Goal: Download file/media

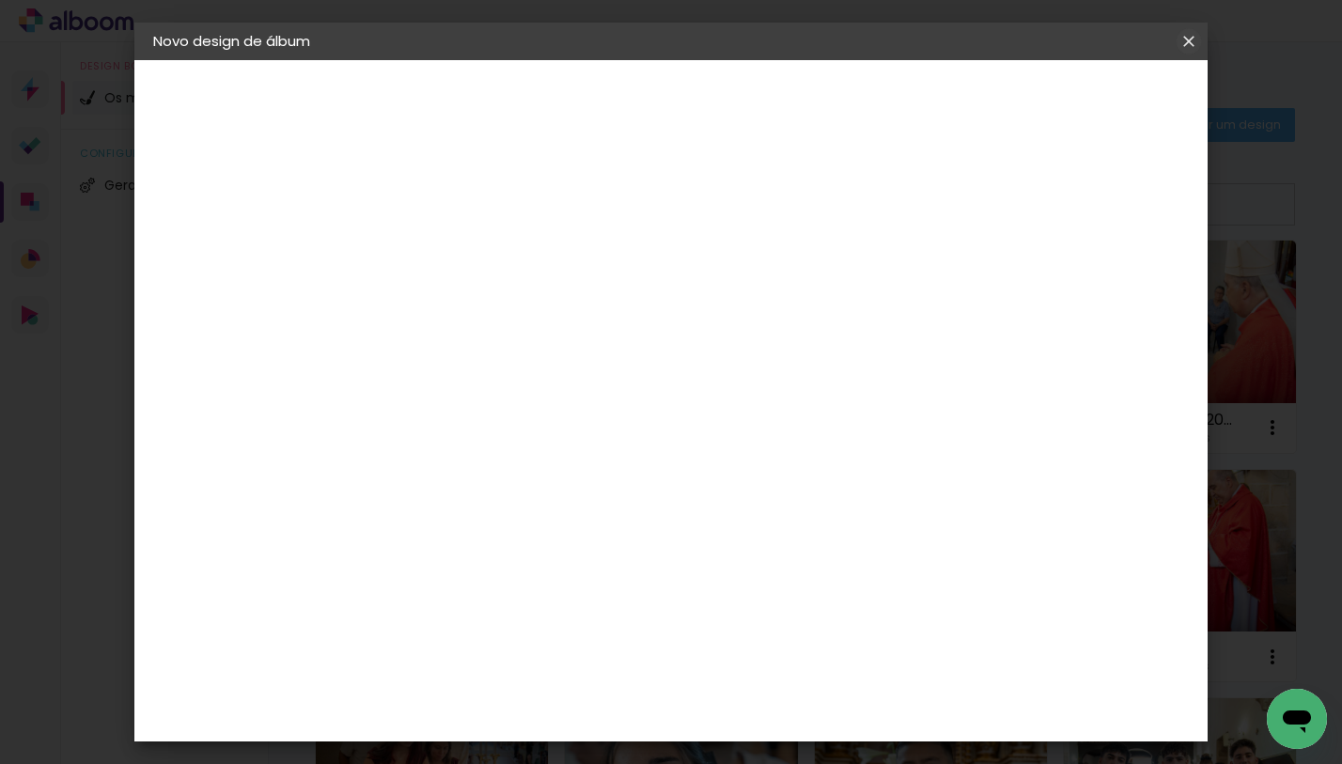
click at [1191, 42] on iron-icon at bounding box center [1188, 41] width 23 height 19
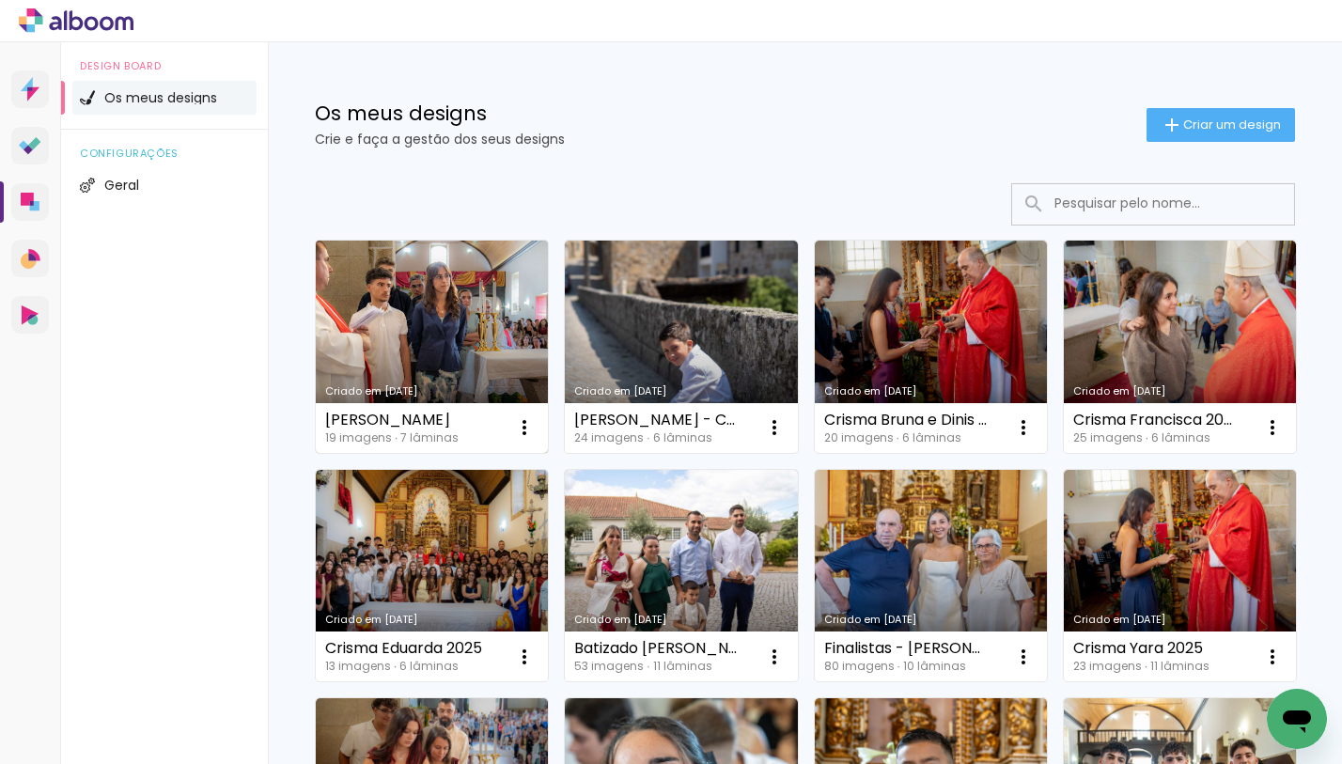
click at [434, 357] on link "Criado em [DATE]" at bounding box center [432, 347] width 232 height 212
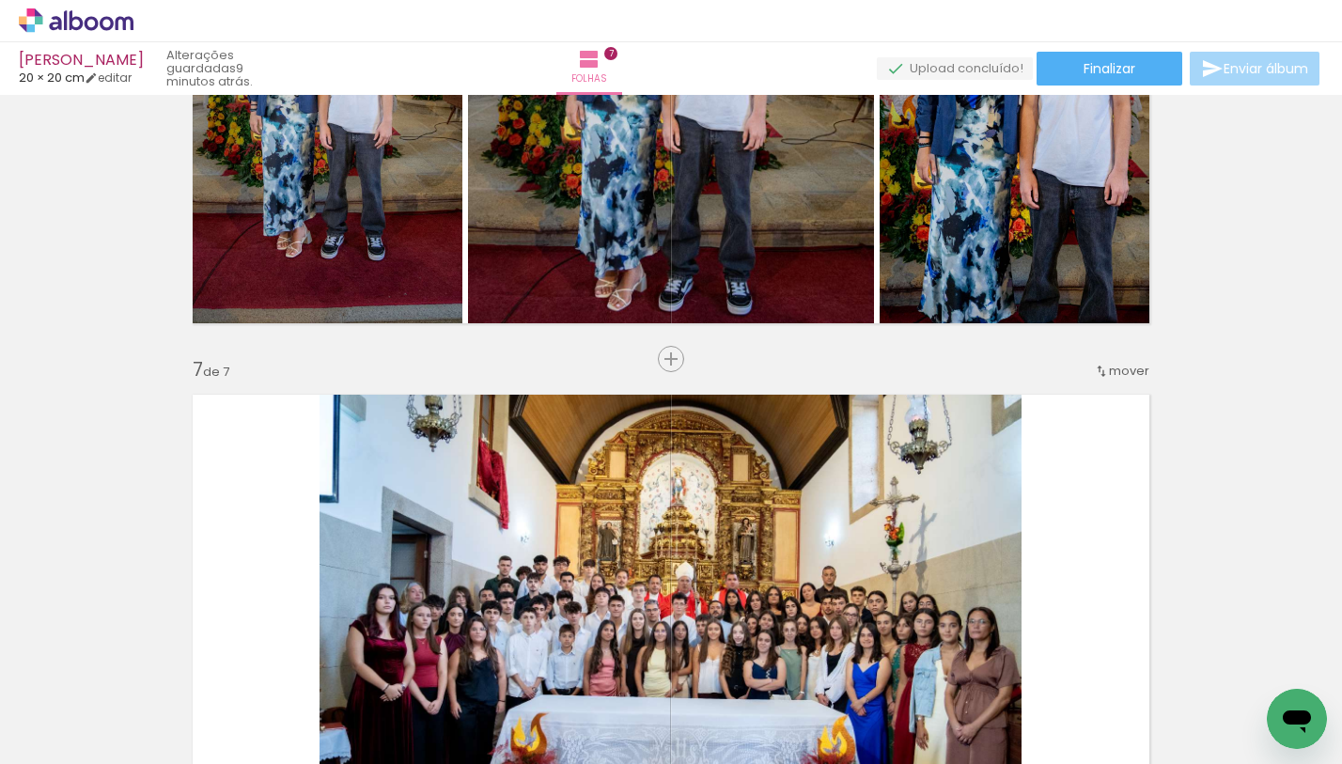
scroll to position [3006, 0]
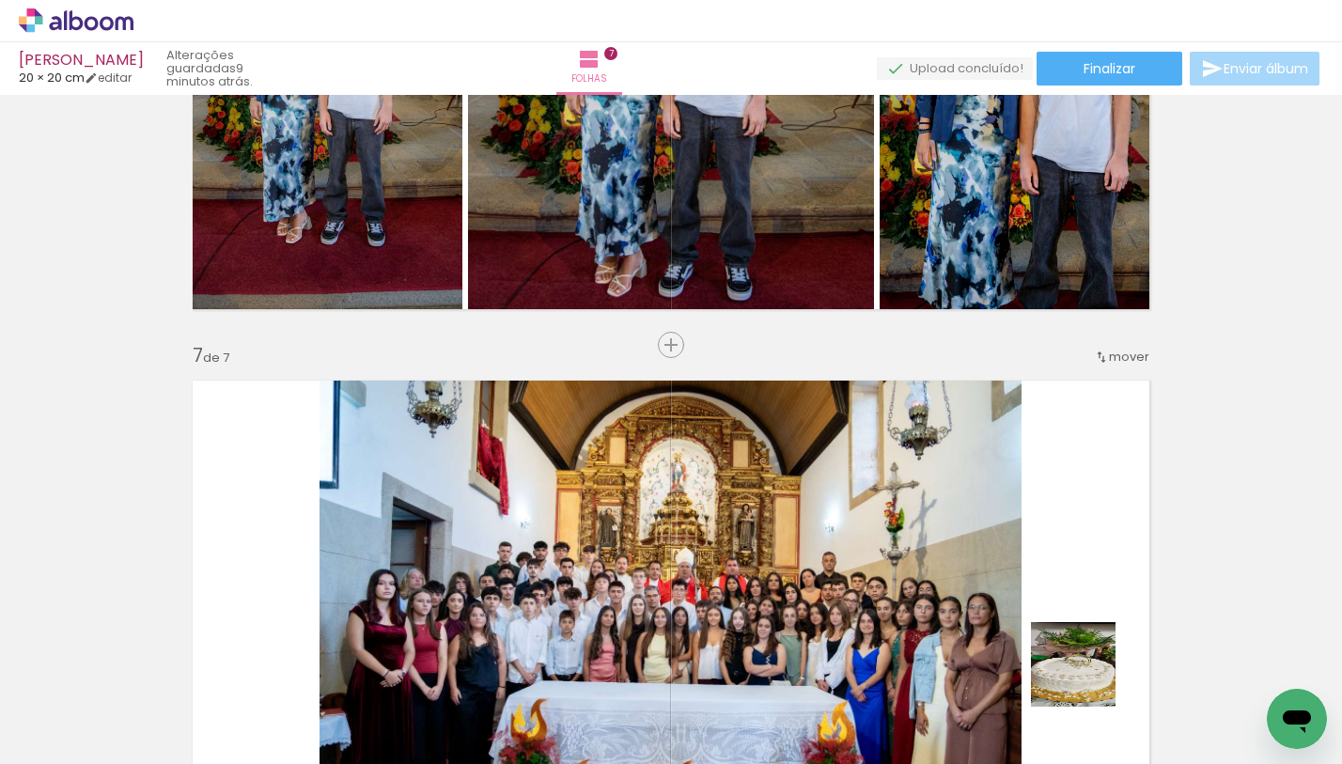
drag, startPoint x: 1073, startPoint y: 696, endPoint x: 1137, endPoint y: 641, distance: 84.6
click at [1113, 575] on quentale-workspace at bounding box center [671, 382] width 1342 height 764
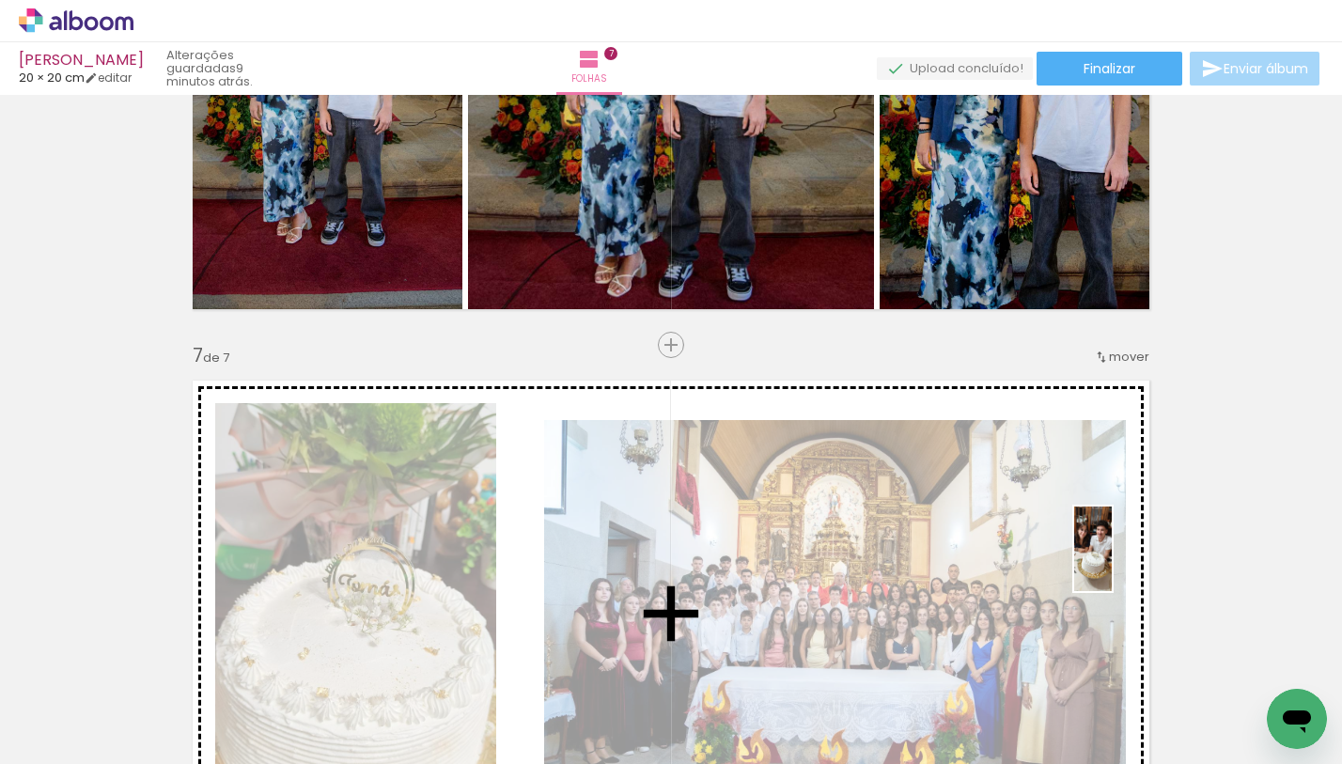
drag, startPoint x: 1131, startPoint y: 609, endPoint x: 1131, endPoint y: 563, distance: 46.1
click at [1131, 563] on quentale-workspace at bounding box center [671, 382] width 1342 height 764
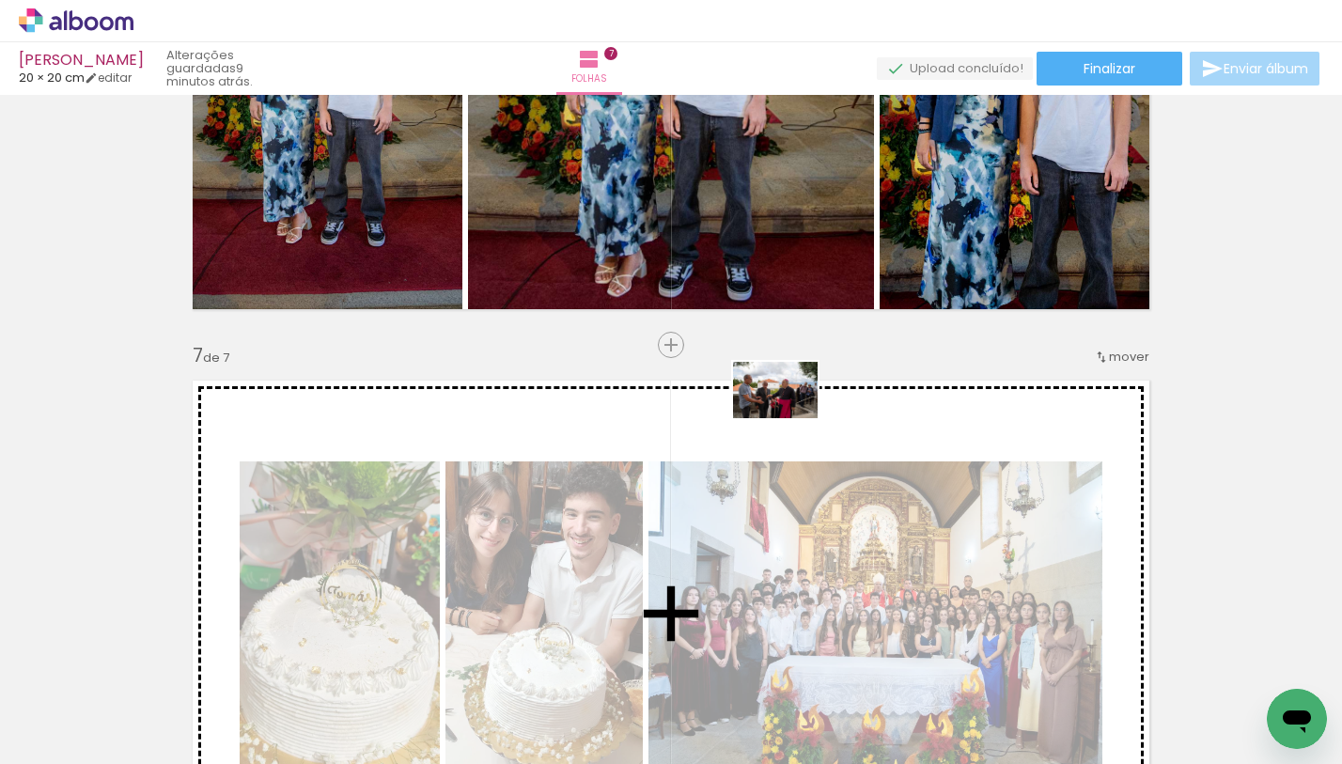
drag, startPoint x: 1231, startPoint y: 694, endPoint x: 753, endPoint y: 449, distance: 537.1
click at [753, 449] on quentale-workspace at bounding box center [671, 382] width 1342 height 764
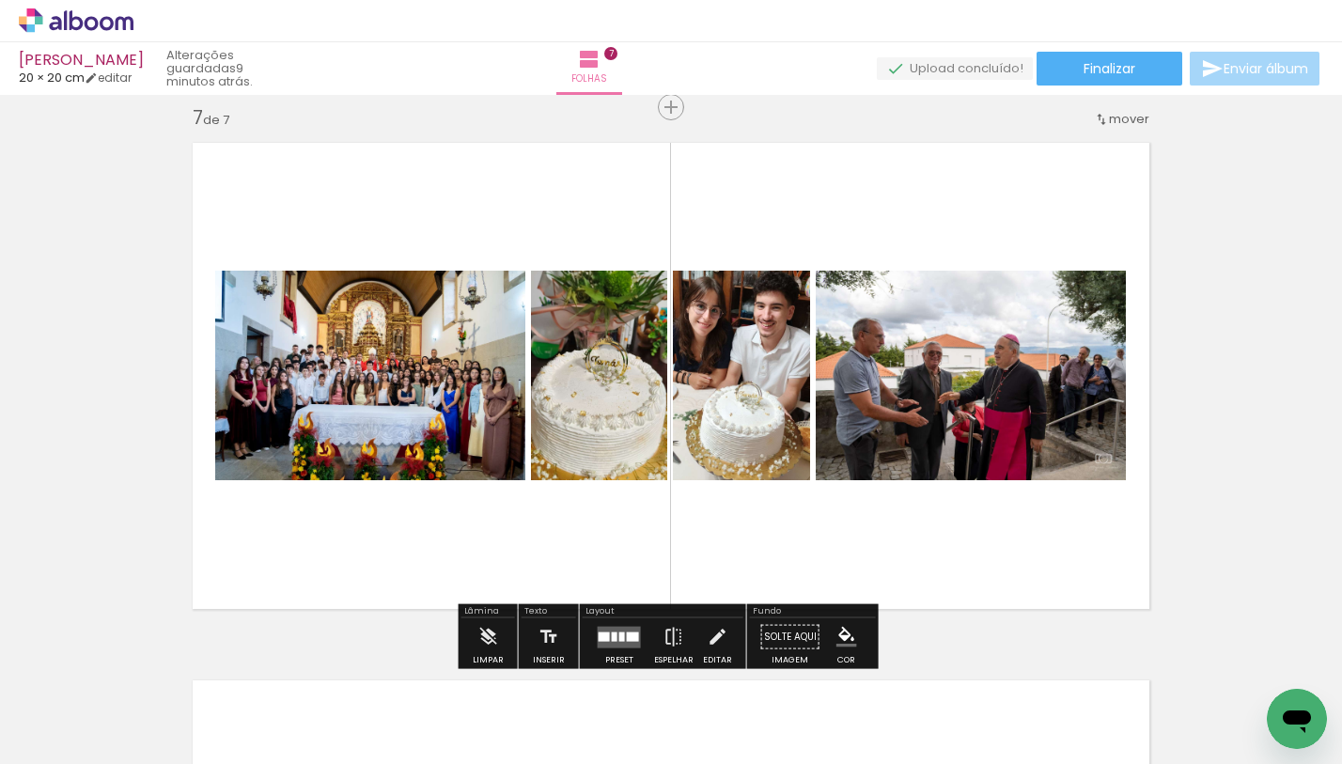
scroll to position [3267, 0]
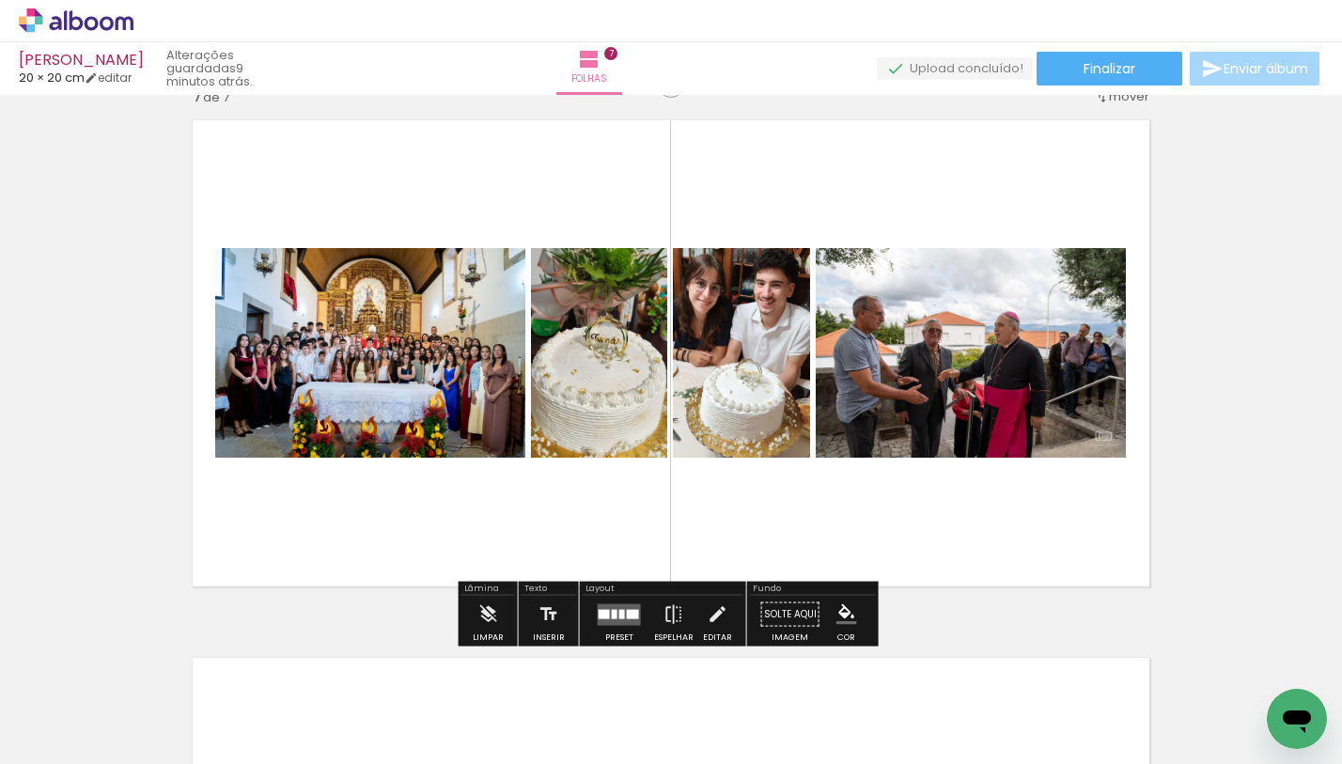
click at [616, 625] on div at bounding box center [619, 615] width 51 height 38
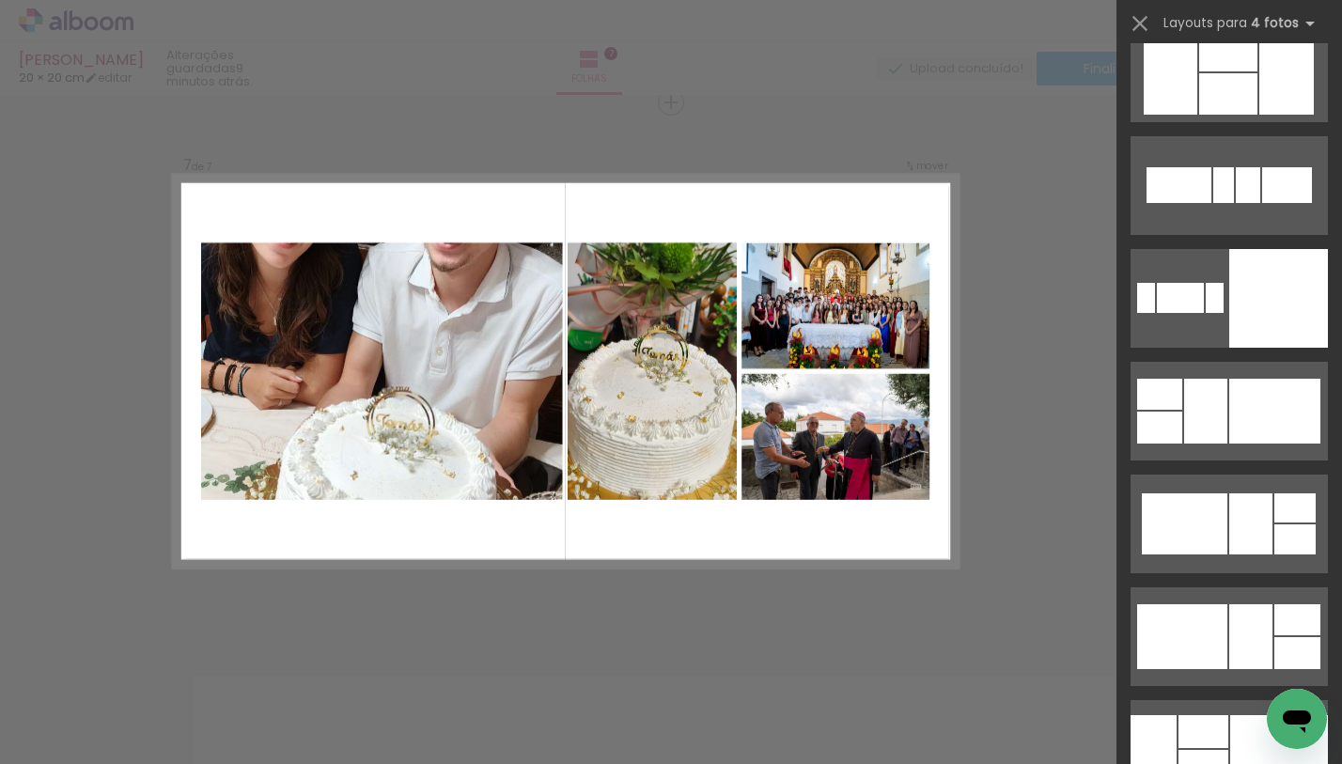
scroll to position [5701, 0]
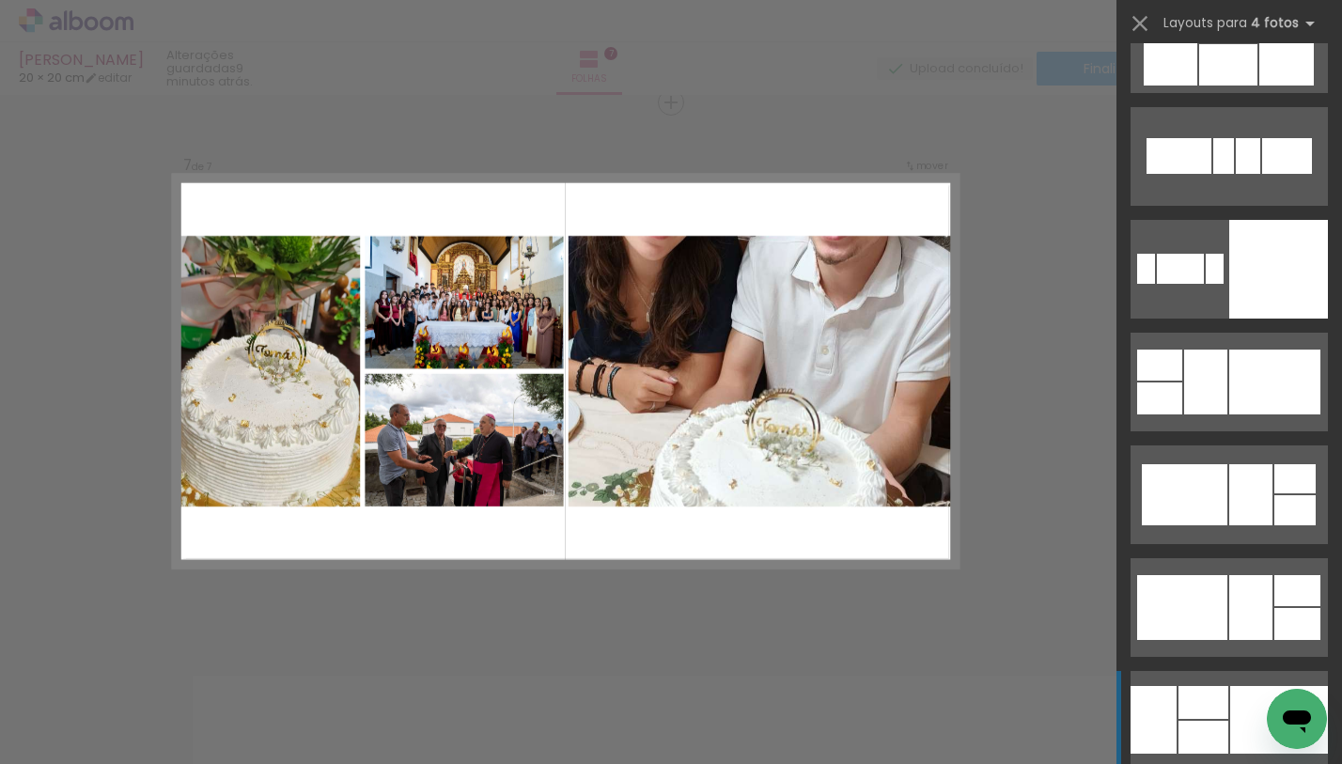
click at [1199, 698] on div at bounding box center [1203, 702] width 50 height 33
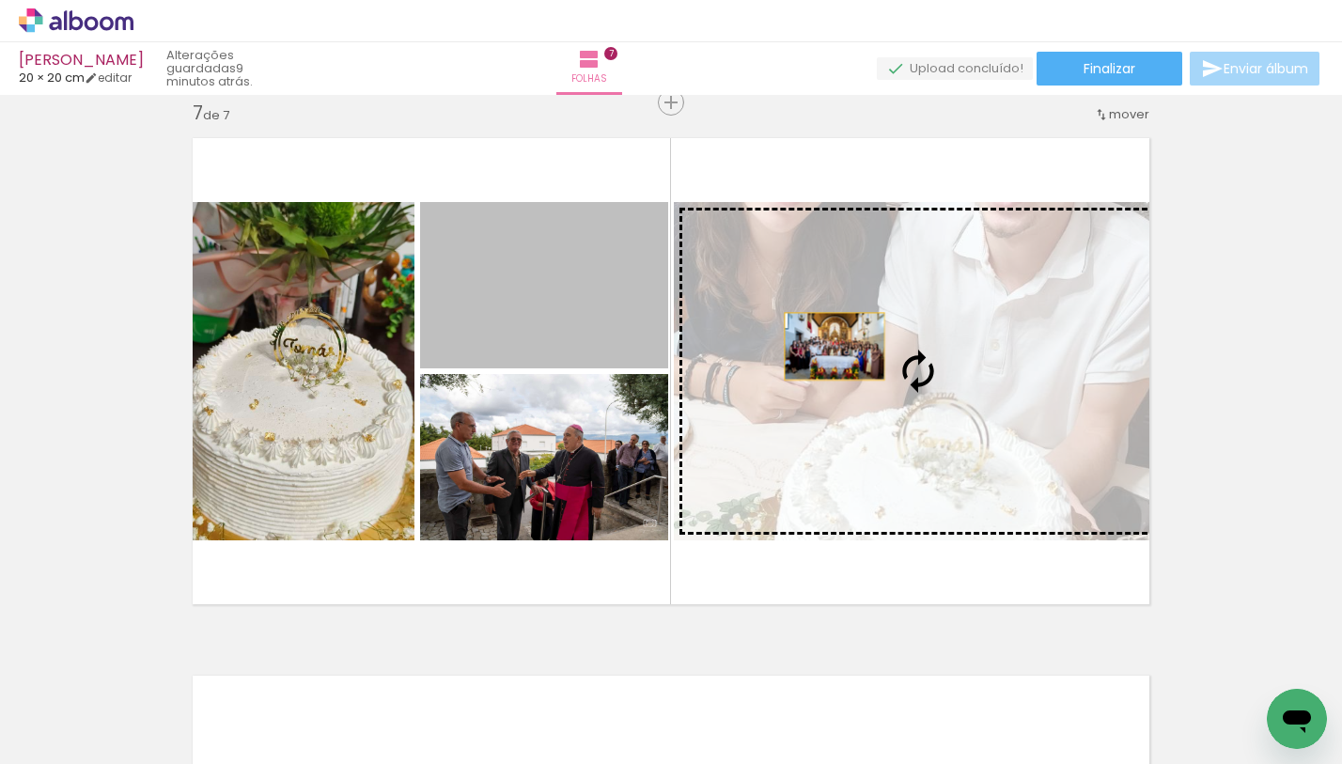
drag, startPoint x: 539, startPoint y: 278, endPoint x: 834, endPoint y: 347, distance: 302.9
click at [0, 0] on slot at bounding box center [0, 0] width 0 height 0
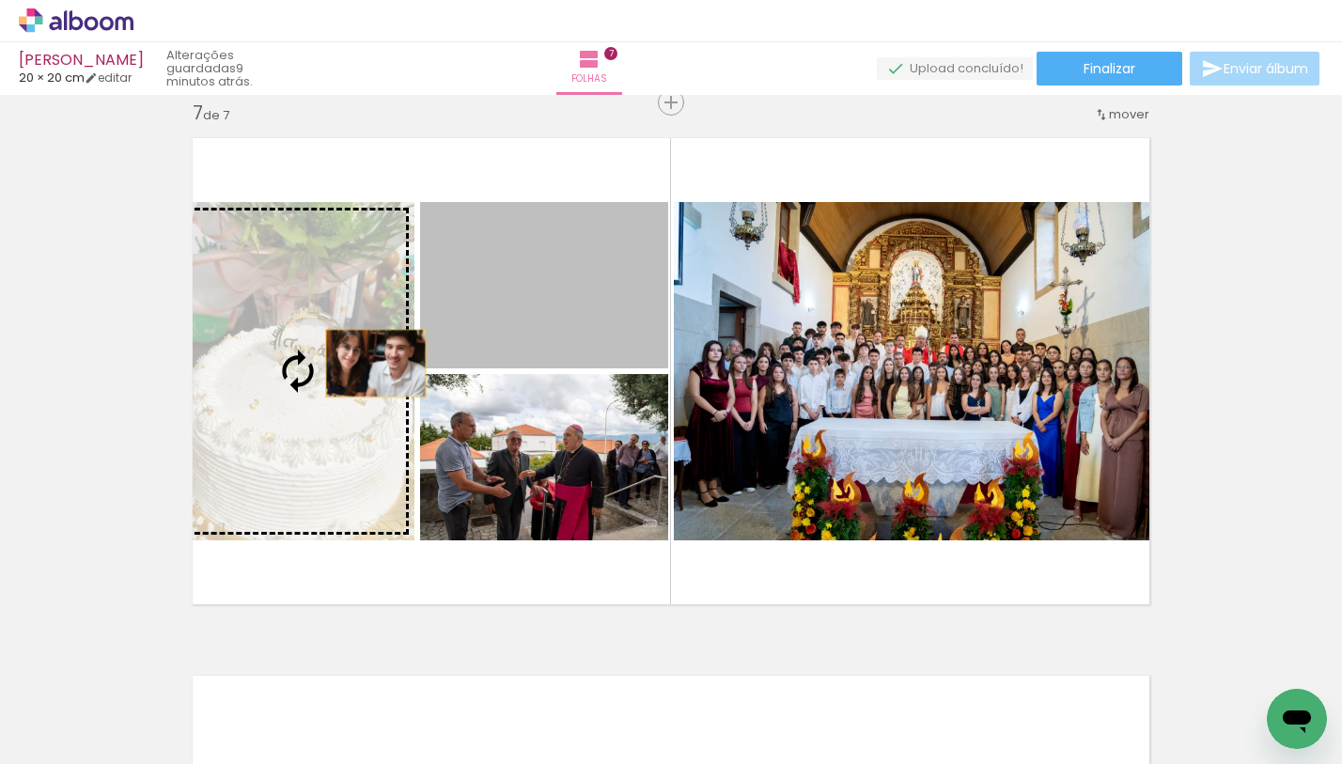
drag, startPoint x: 572, startPoint y: 264, endPoint x: 323, endPoint y: 375, distance: 272.6
click at [0, 0] on slot at bounding box center [0, 0] width 0 height 0
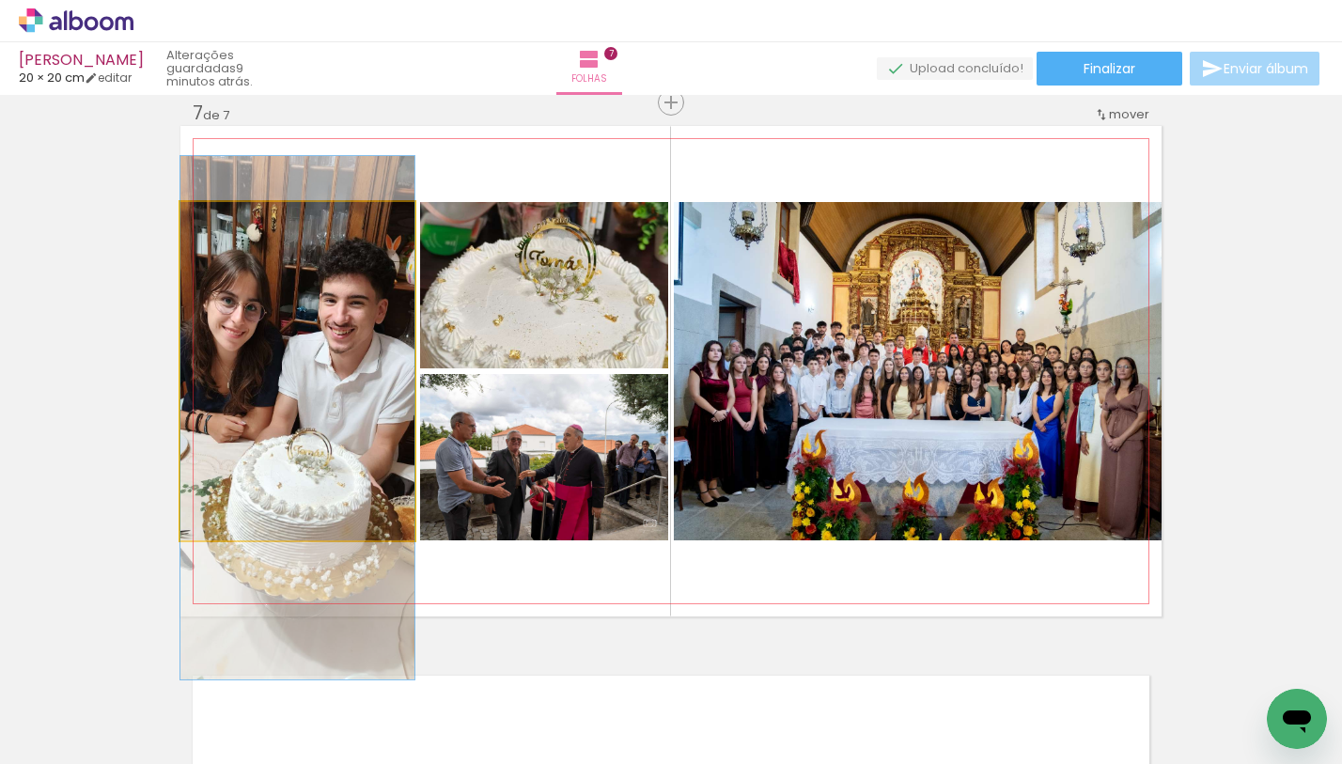
drag, startPoint x: 320, startPoint y: 322, endPoint x: 330, endPoint y: 369, distance: 48.1
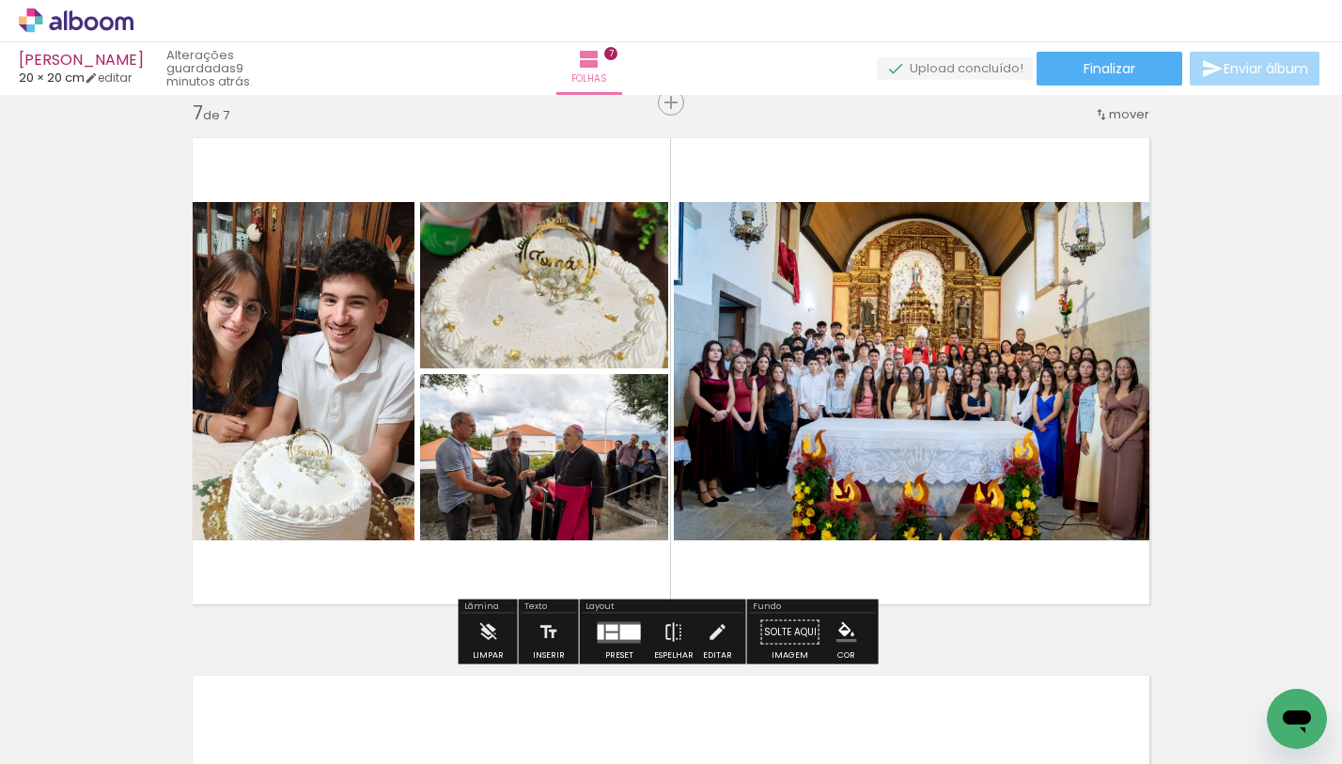
click at [620, 629] on div at bounding box center [630, 631] width 21 height 15
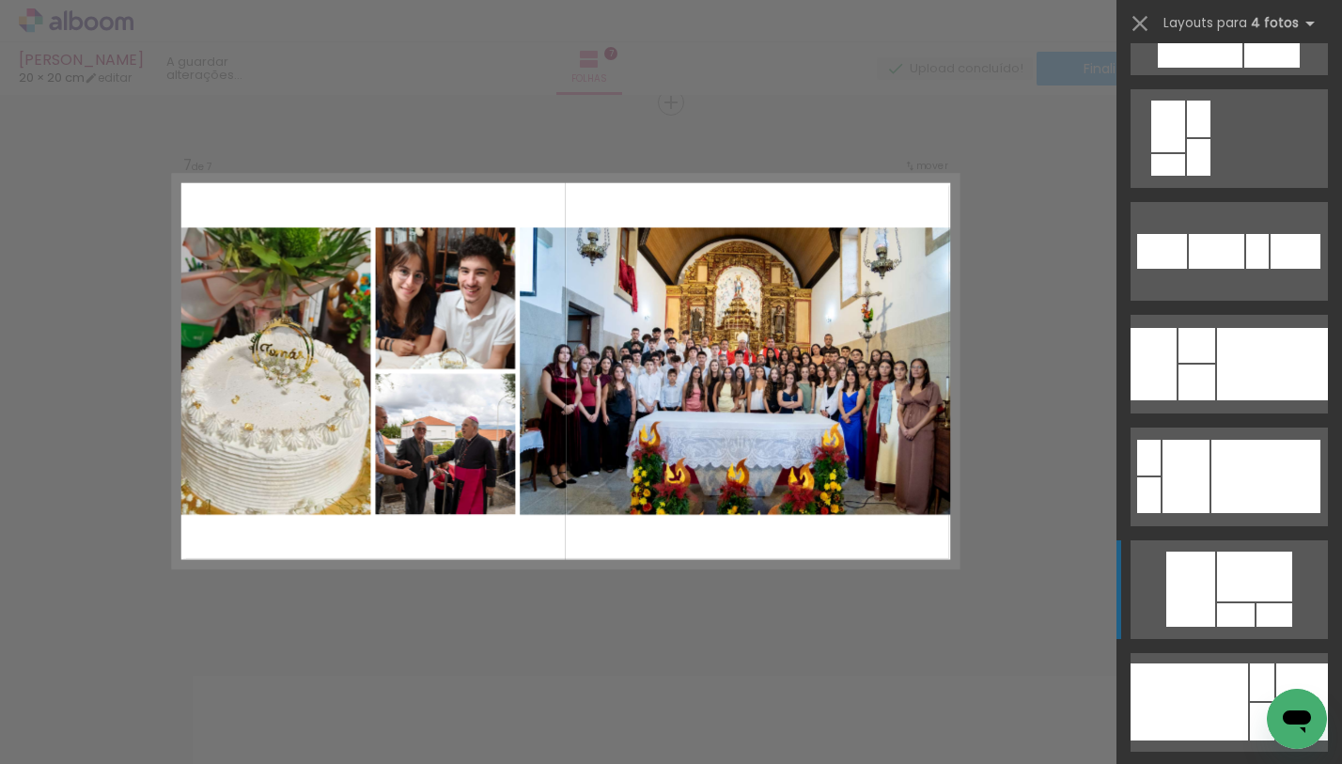
scroll to position [13232, 0]
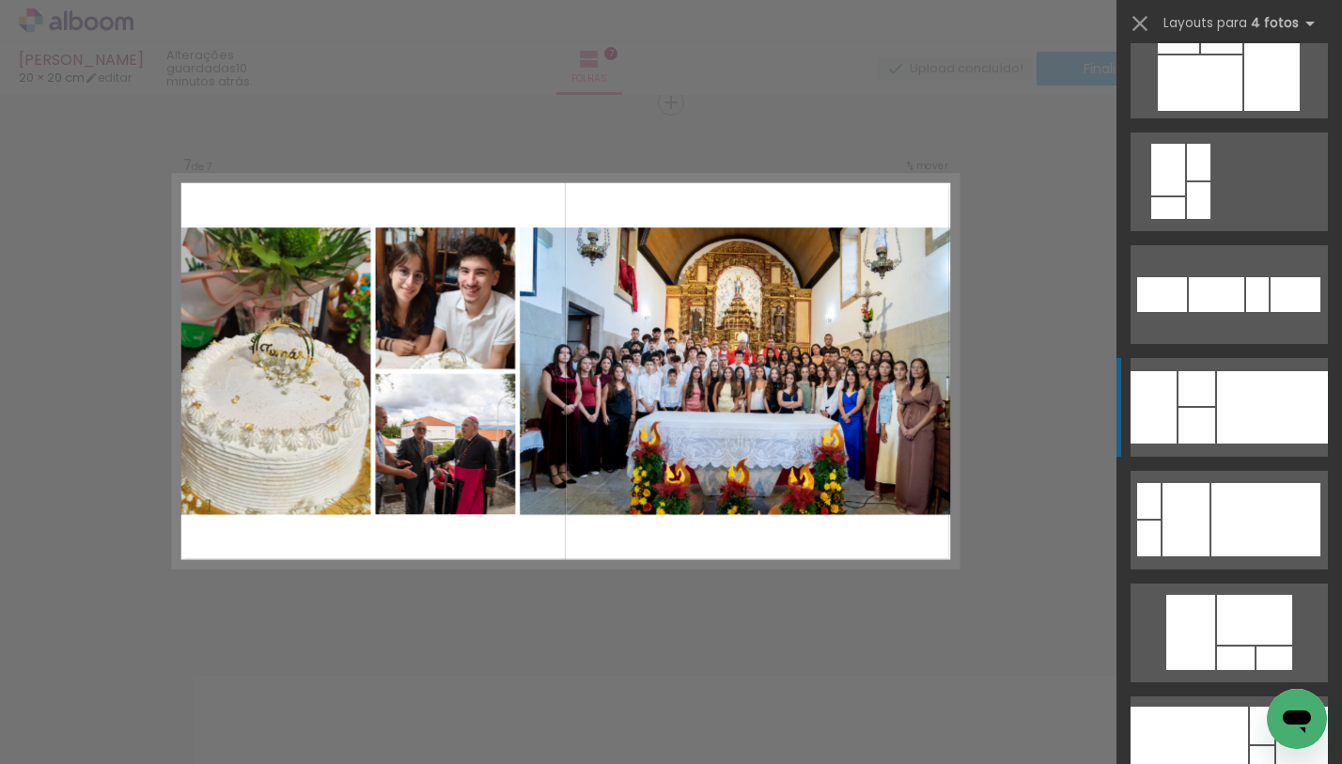
click at [1224, 415] on div at bounding box center [1272, 407] width 111 height 72
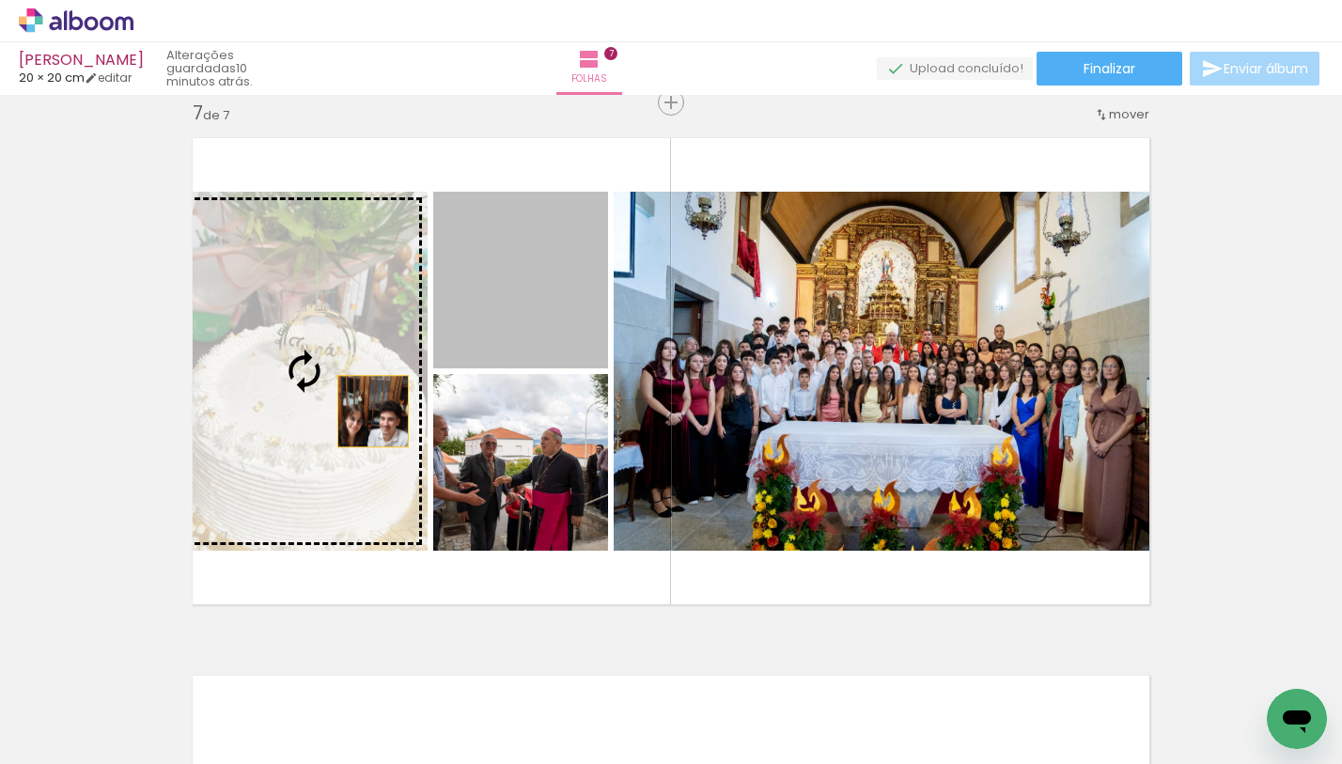
drag, startPoint x: 517, startPoint y: 303, endPoint x: 360, endPoint y: 411, distance: 190.5
click at [0, 0] on slot at bounding box center [0, 0] width 0 height 0
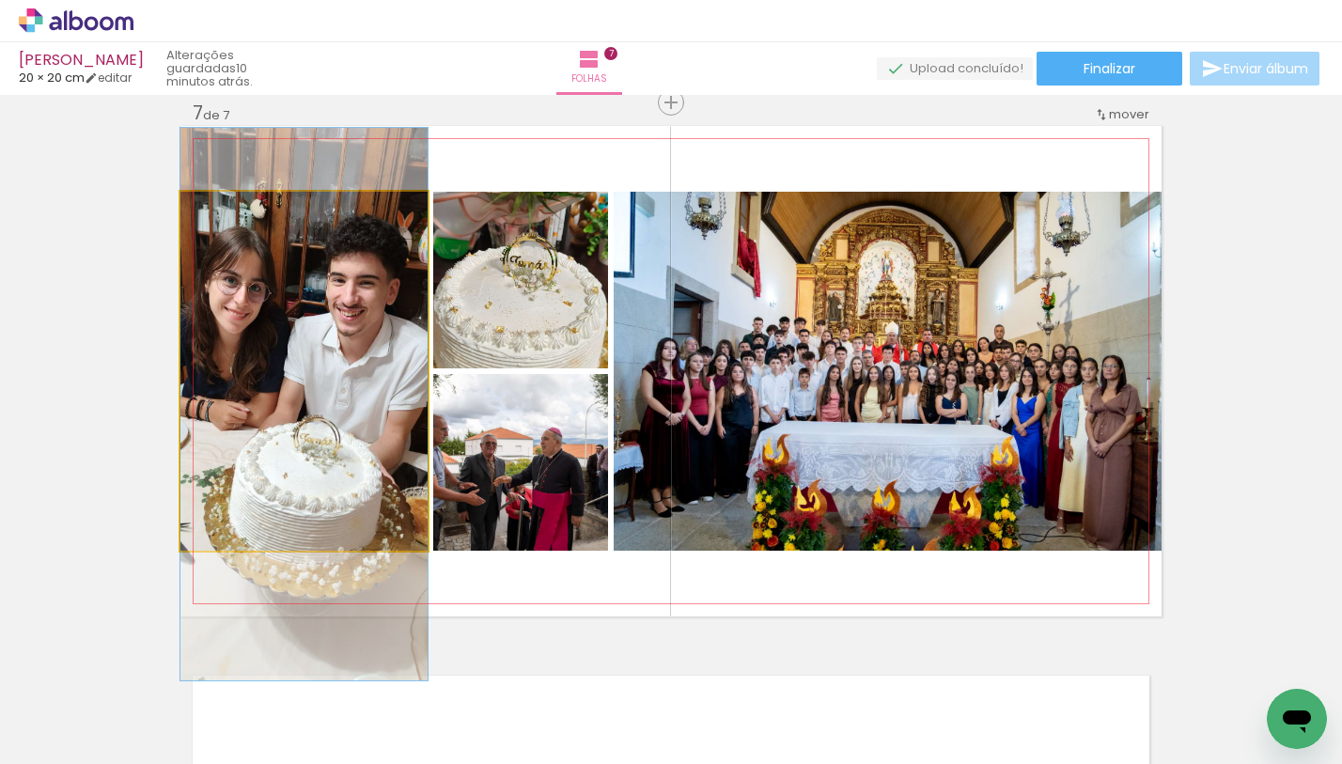
drag, startPoint x: 339, startPoint y: 366, endPoint x: 407, endPoint y: 394, distance: 73.3
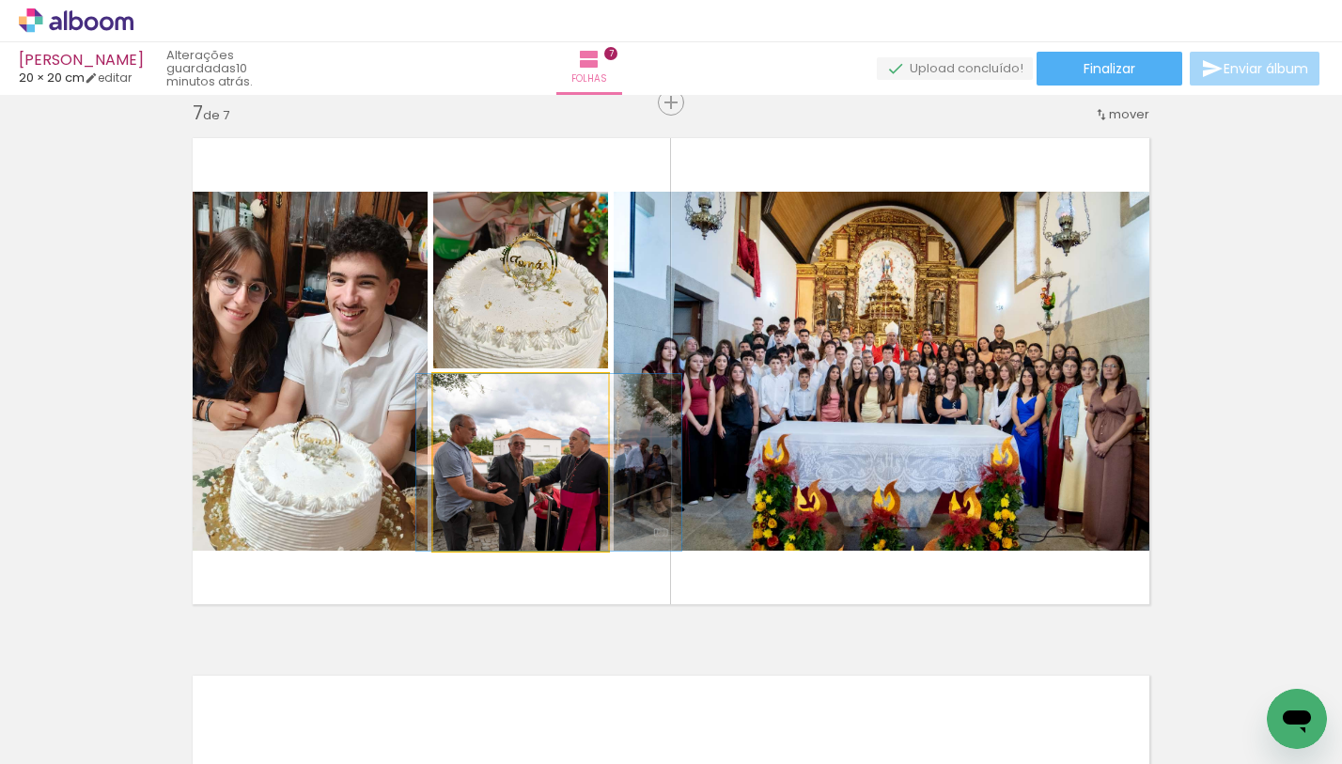
drag, startPoint x: 494, startPoint y: 469, endPoint x: 522, endPoint y: 456, distance: 31.1
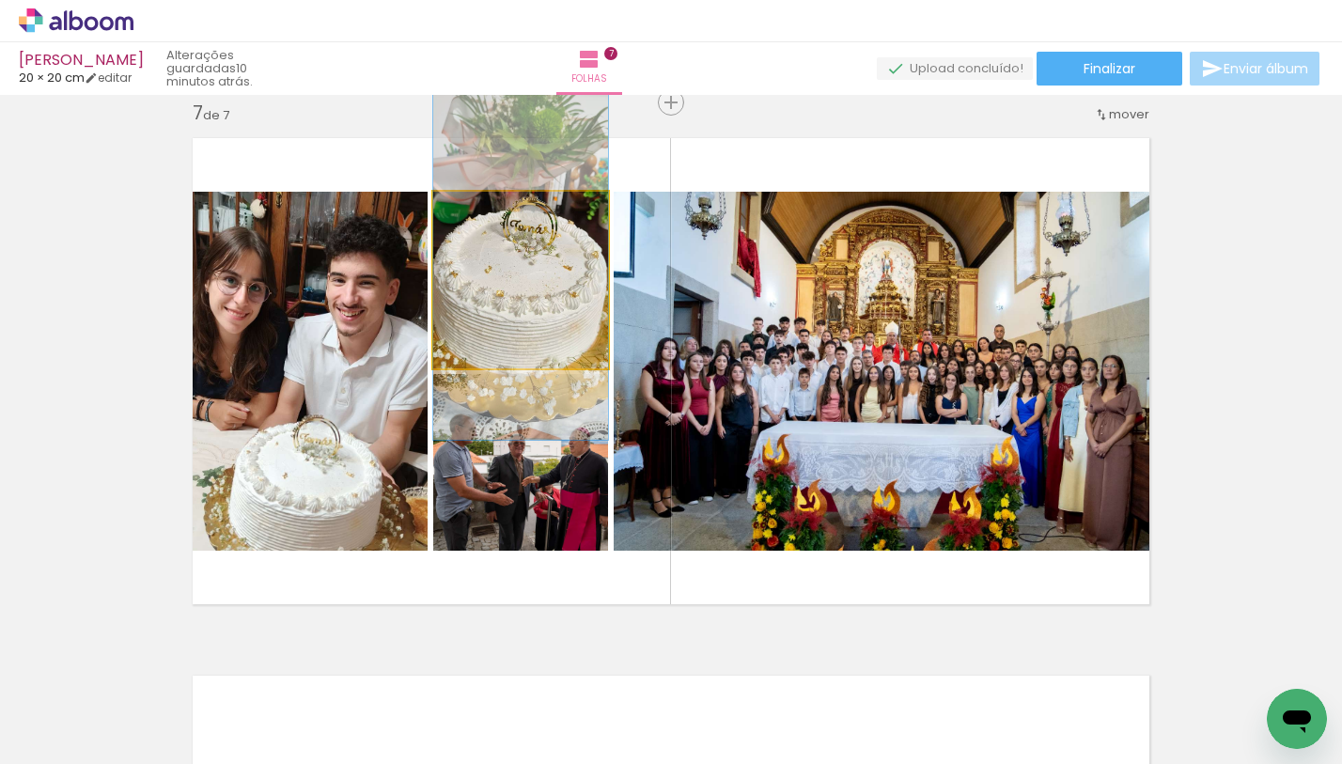
drag, startPoint x: 530, startPoint y: 305, endPoint x: 527, endPoint y: 270, distance: 35.8
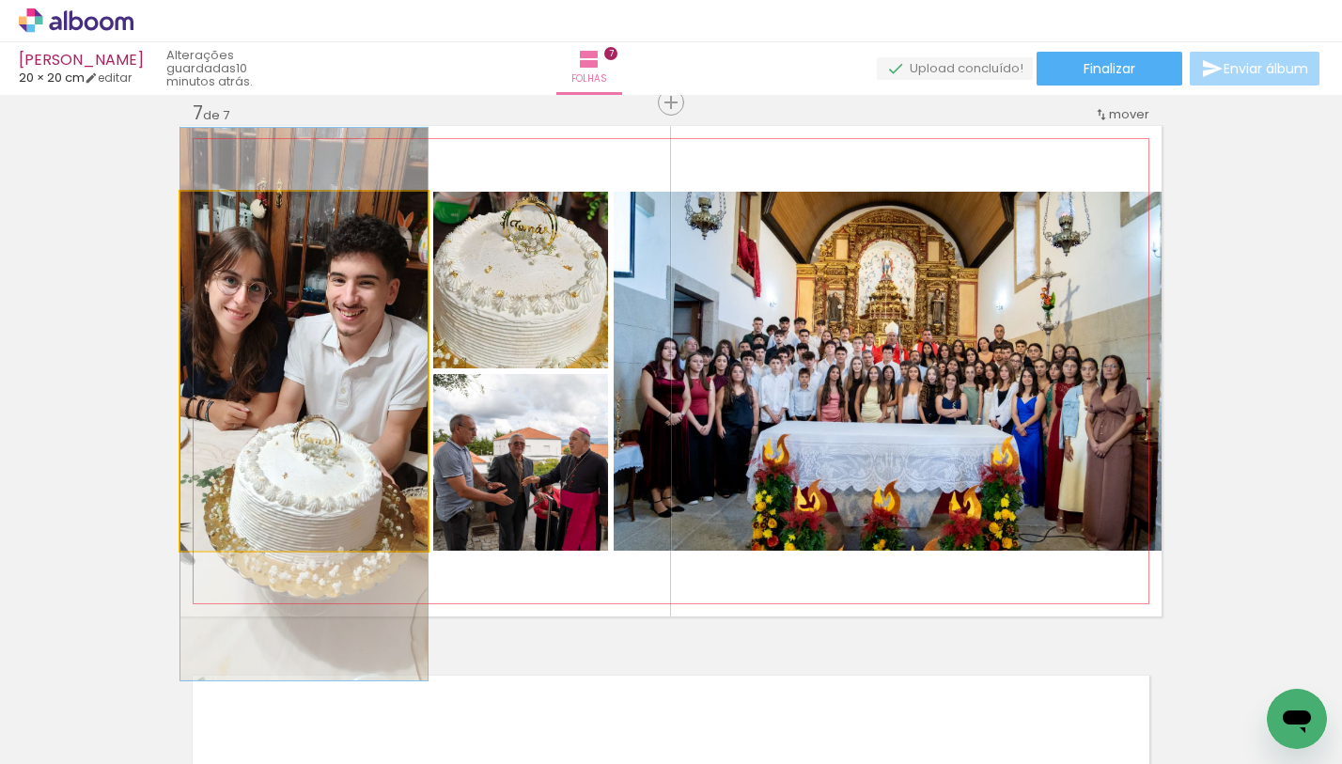
click at [307, 347] on quentale-photo at bounding box center [303, 371] width 247 height 359
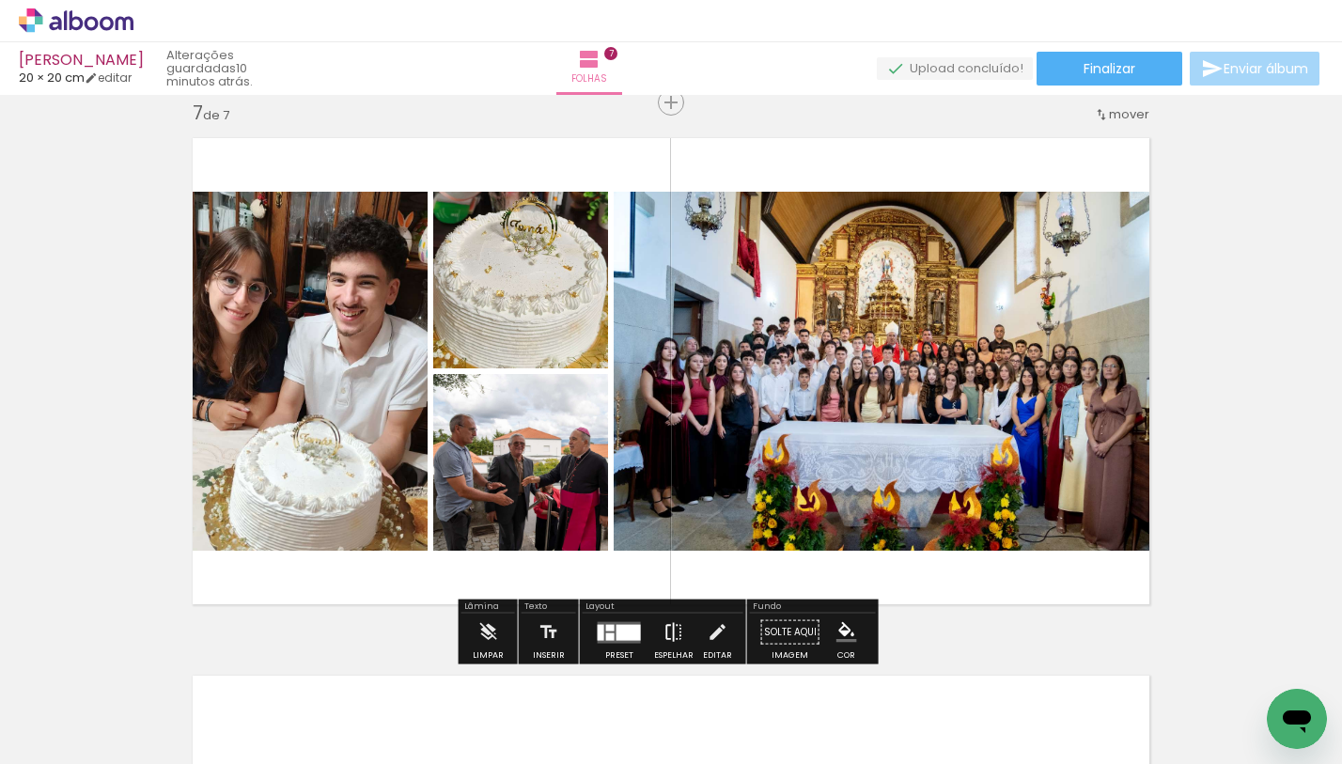
click at [669, 635] on iron-icon at bounding box center [673, 633] width 21 height 38
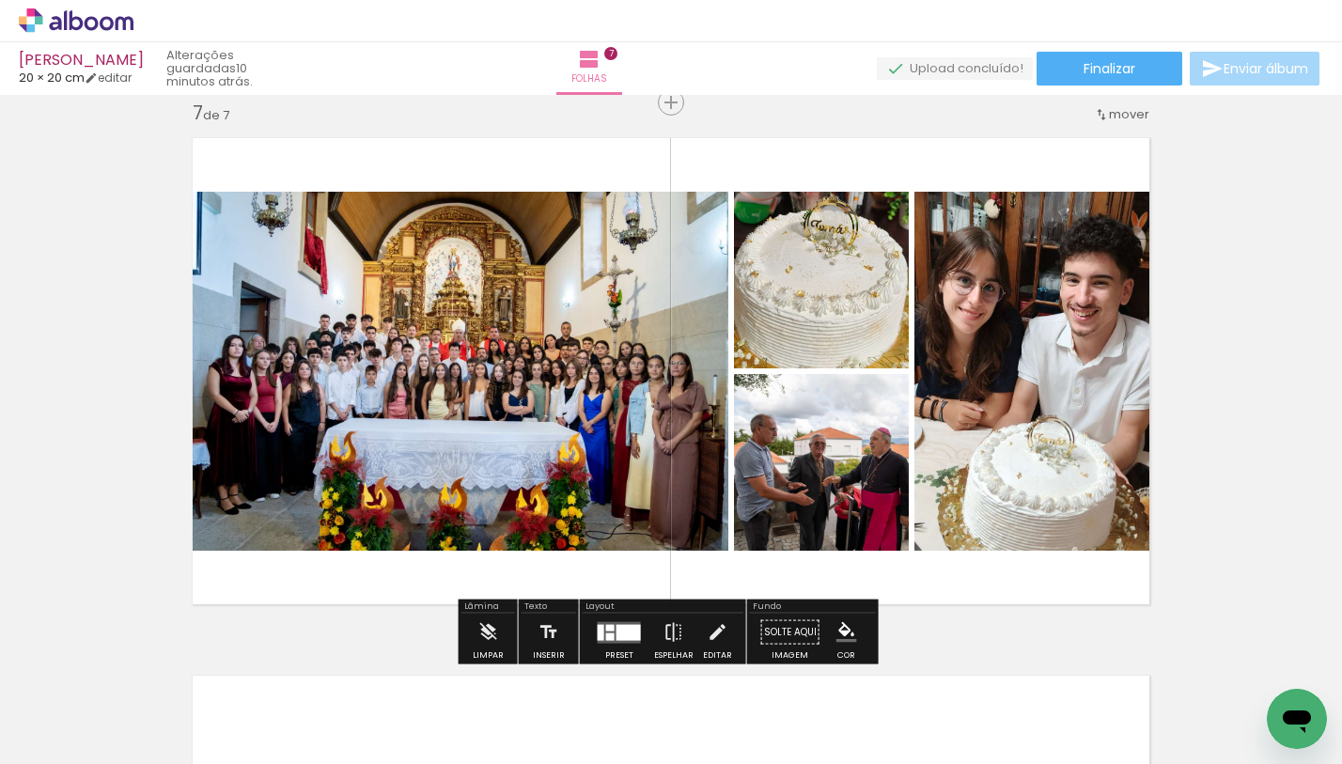
click at [616, 626] on div at bounding box center [628, 632] width 24 height 16
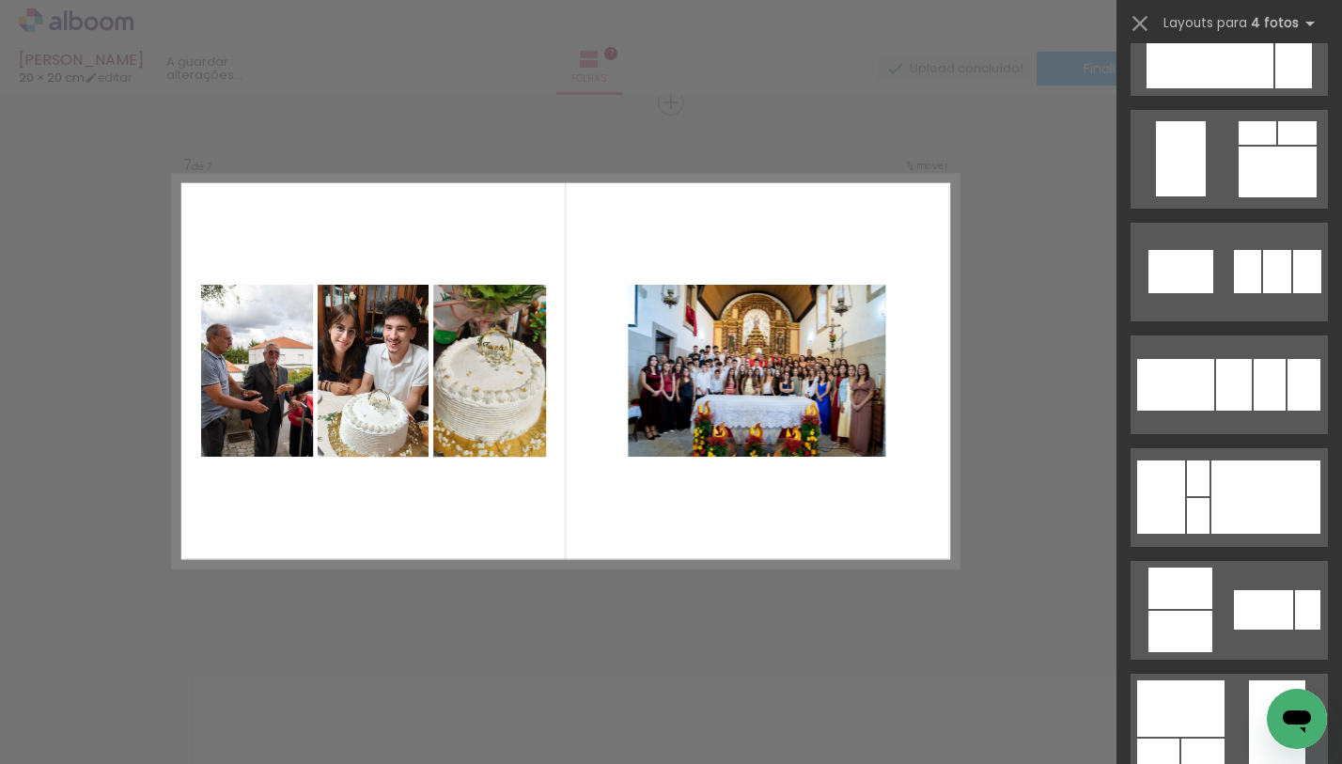
scroll to position [16408, 0]
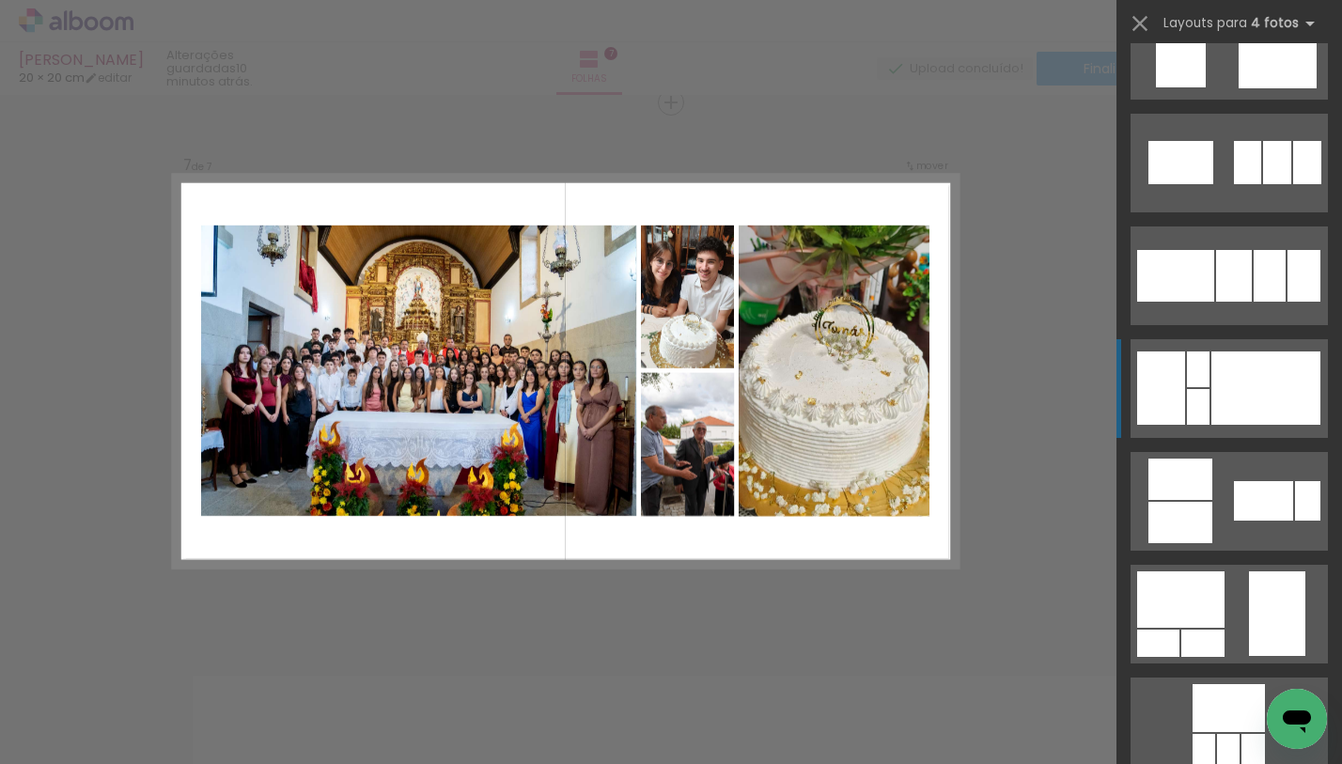
click at [1203, 362] on div at bounding box center [1198, 369] width 23 height 36
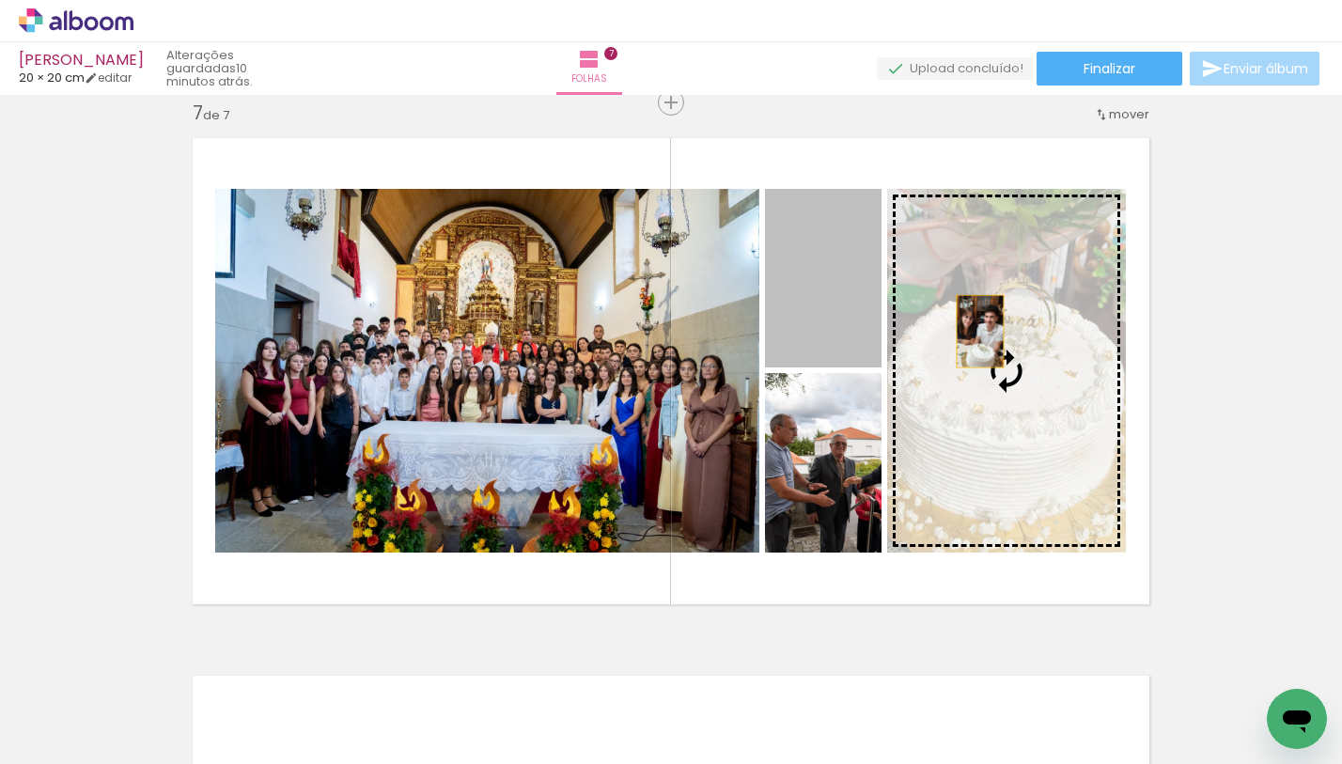
drag, startPoint x: 853, startPoint y: 297, endPoint x: 1001, endPoint y: 336, distance: 152.7
click at [0, 0] on slot at bounding box center [0, 0] width 0 height 0
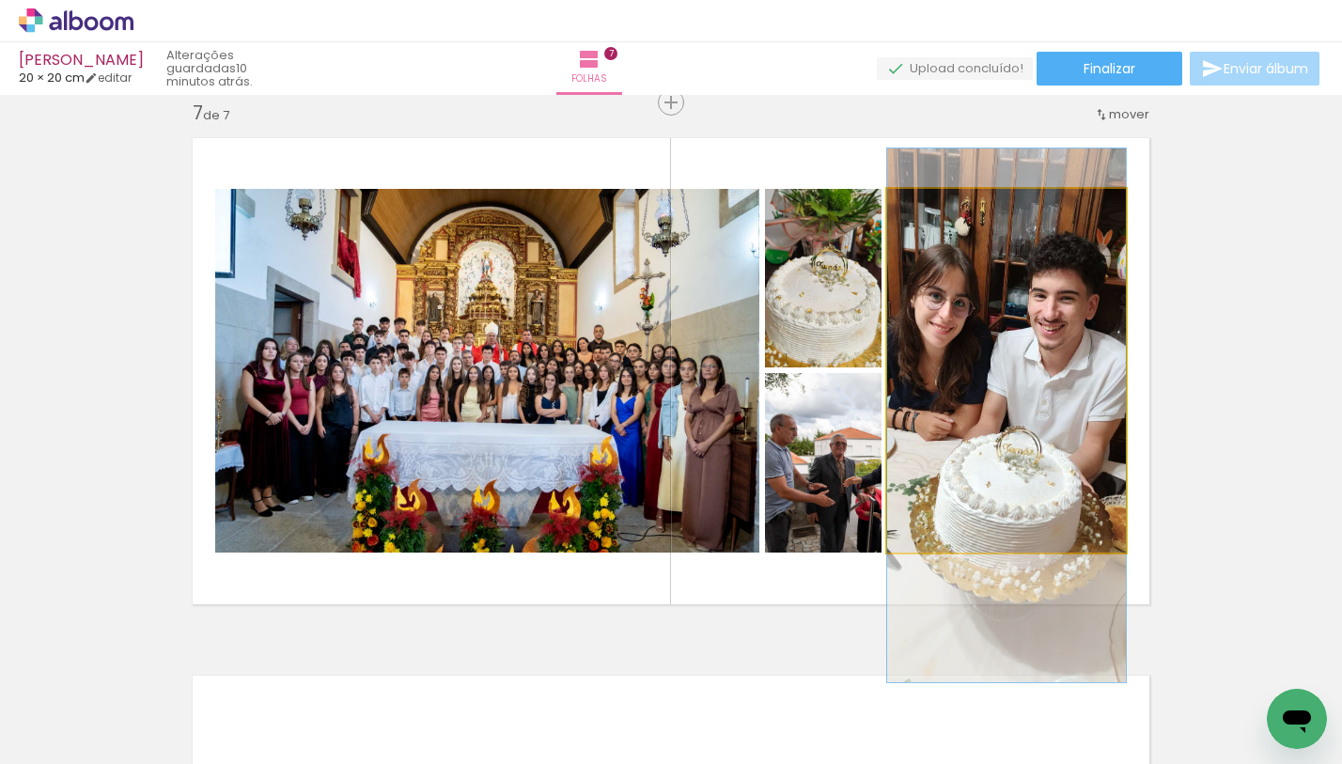
drag, startPoint x: 999, startPoint y: 341, endPoint x: 1004, endPoint y: 380, distance: 38.8
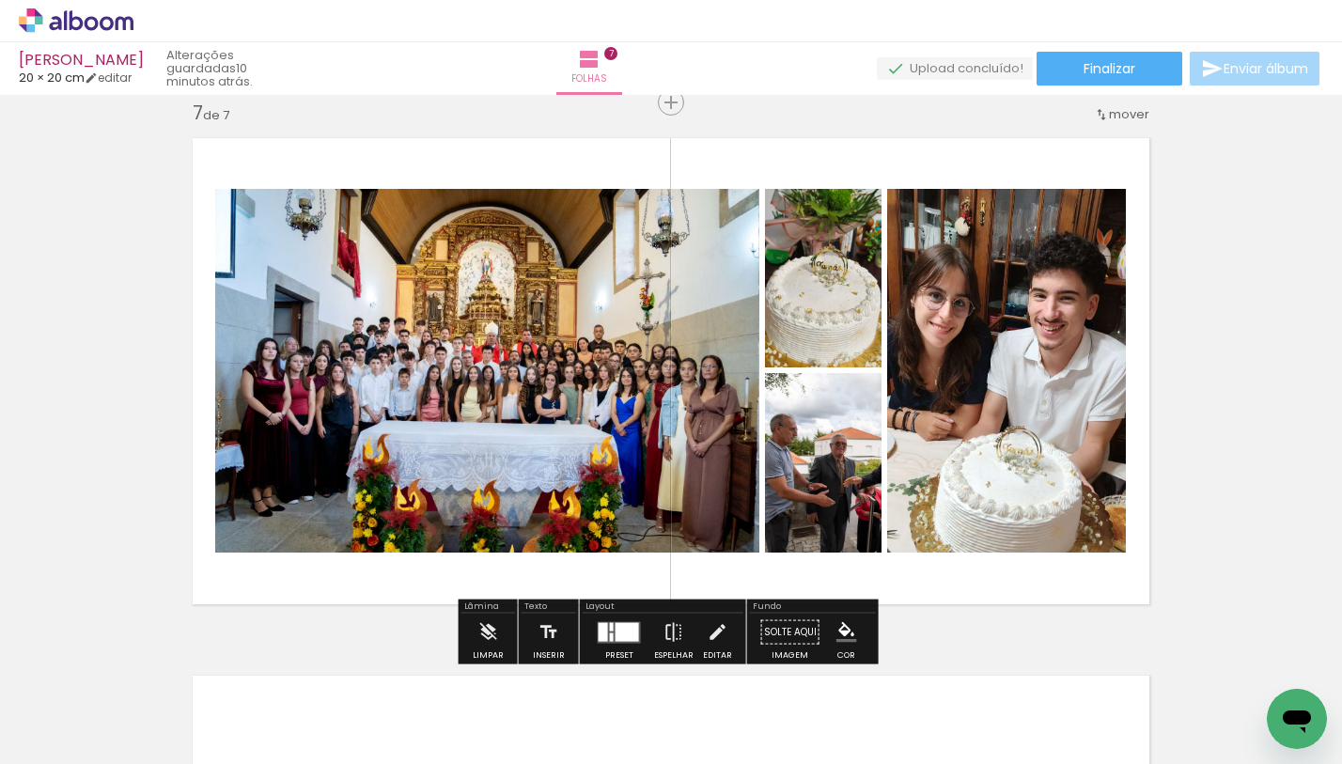
click at [714, 333] on quentale-photo at bounding box center [487, 371] width 544 height 364
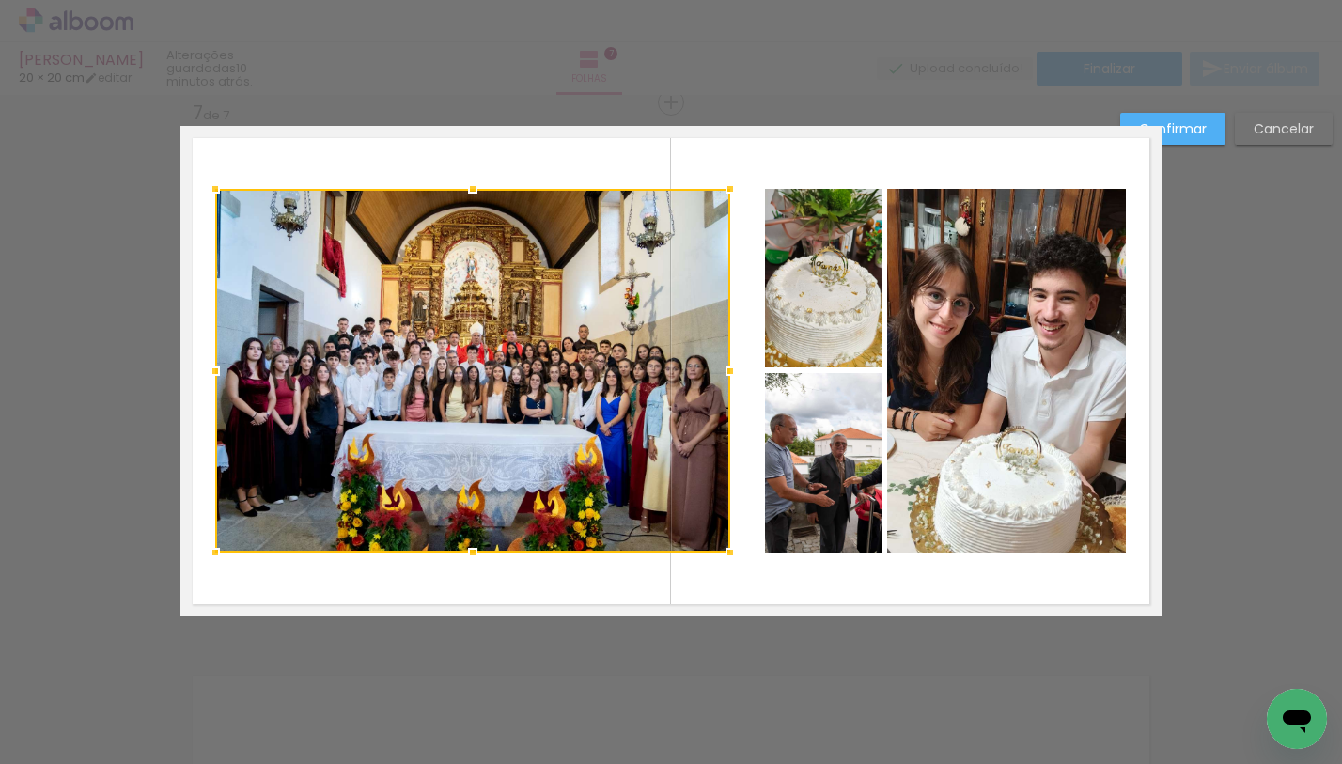
drag, startPoint x: 756, startPoint y: 371, endPoint x: 724, endPoint y: 376, distance: 32.3
click at [724, 376] on div at bounding box center [730, 371] width 38 height 38
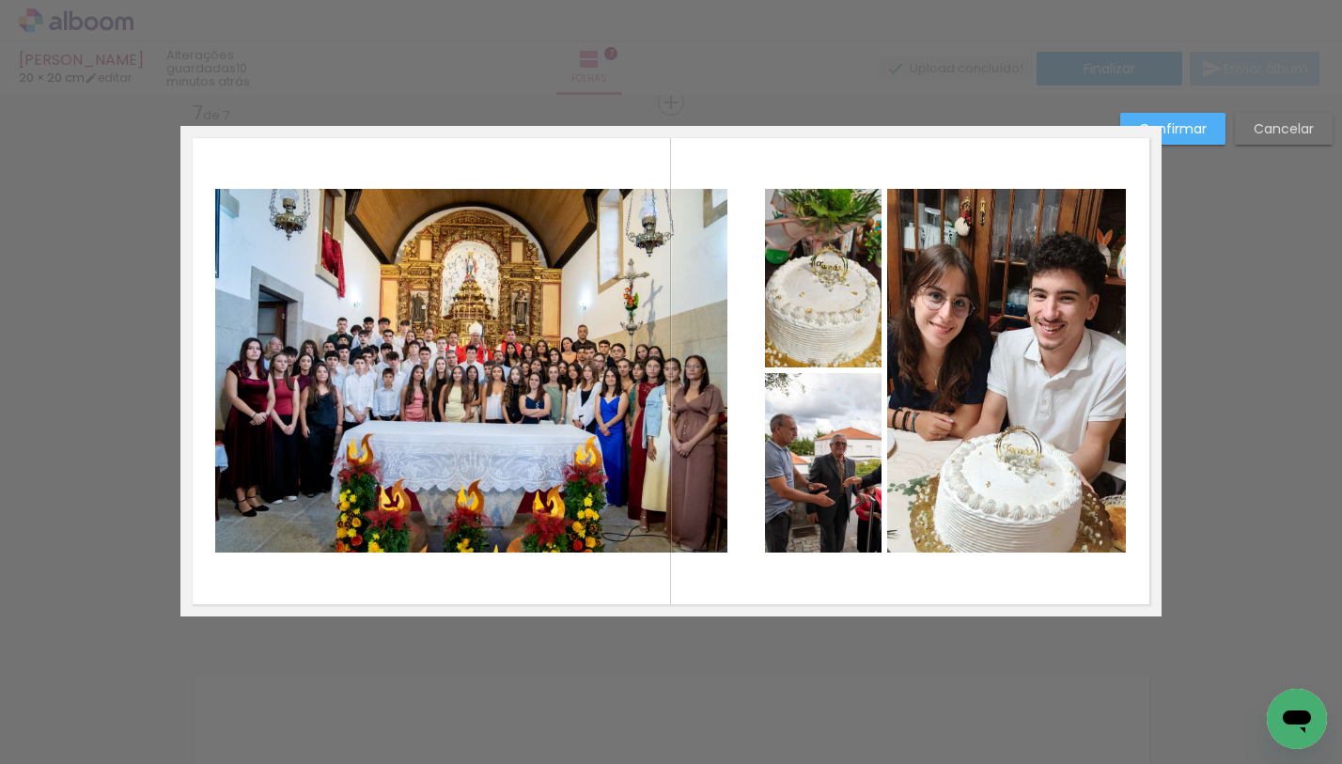
click at [803, 305] on quentale-photo at bounding box center [823, 278] width 117 height 179
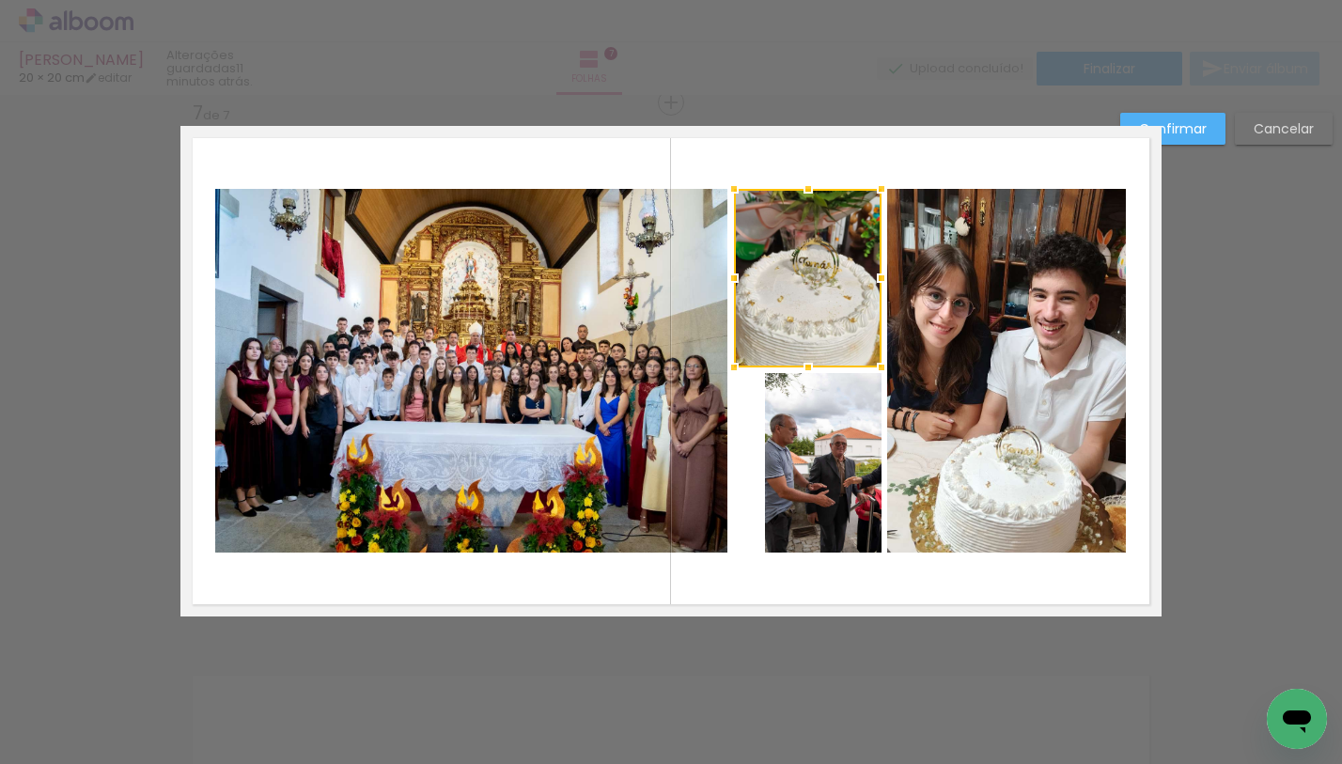
drag, startPoint x: 752, startPoint y: 280, endPoint x: 721, endPoint y: 283, distance: 31.1
click at [721, 283] on div at bounding box center [734, 278] width 38 height 38
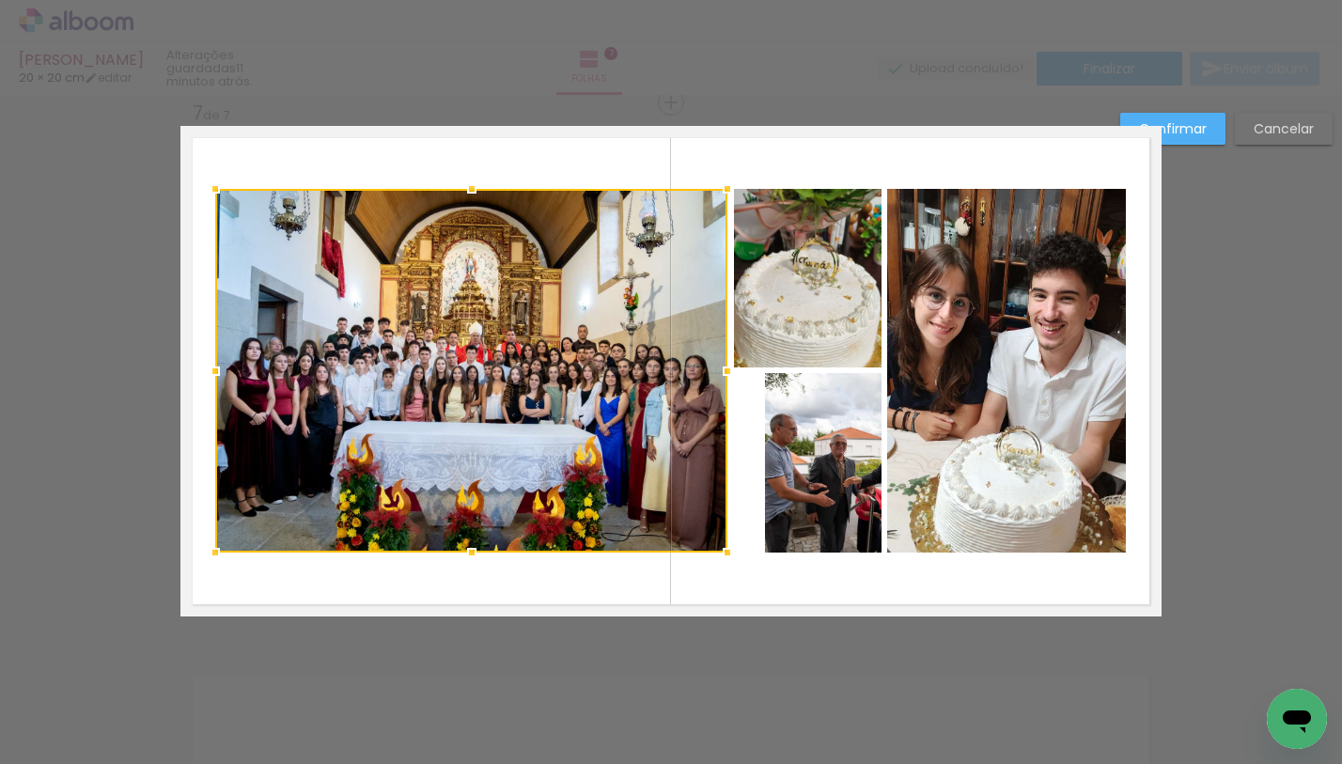
click at [796, 422] on quentale-photo at bounding box center [823, 462] width 117 height 179
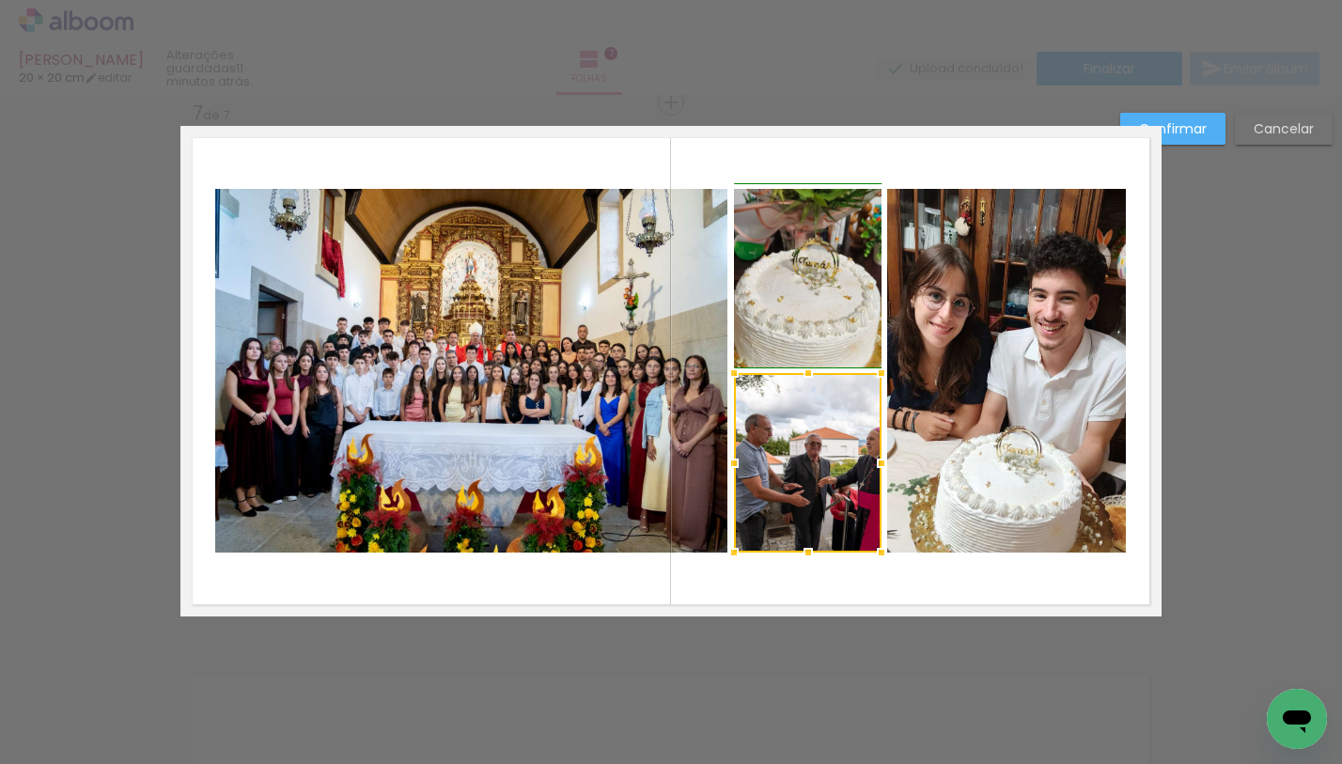
drag, startPoint x: 758, startPoint y: 464, endPoint x: 732, endPoint y: 467, distance: 26.5
click at [732, 467] on div at bounding box center [734, 463] width 38 height 38
click at [0, 0] on slot "Confirmar" at bounding box center [0, 0] width 0 height 0
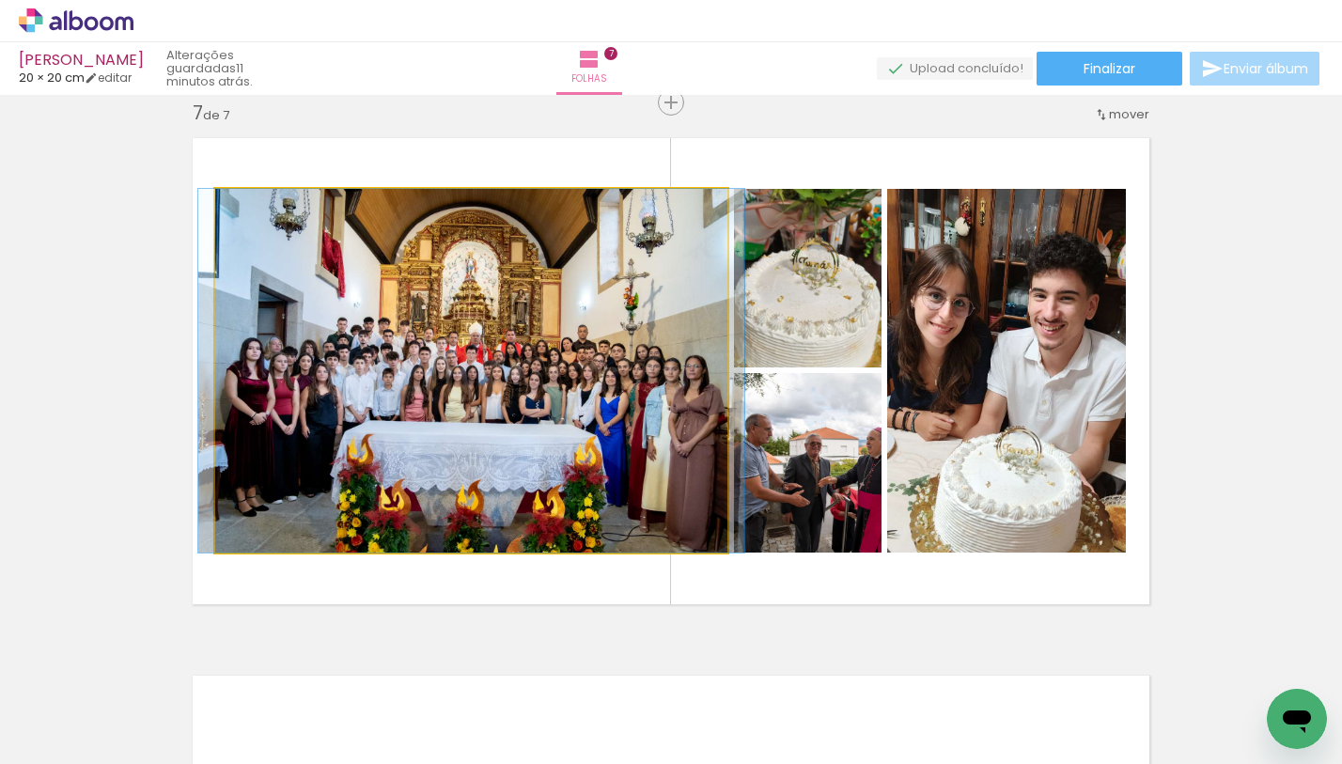
click at [699, 317] on quentale-photo at bounding box center [471, 371] width 512 height 364
click at [716, 358] on quentale-photo at bounding box center [471, 371] width 512 height 364
click at [716, 359] on quentale-photo at bounding box center [471, 371] width 512 height 364
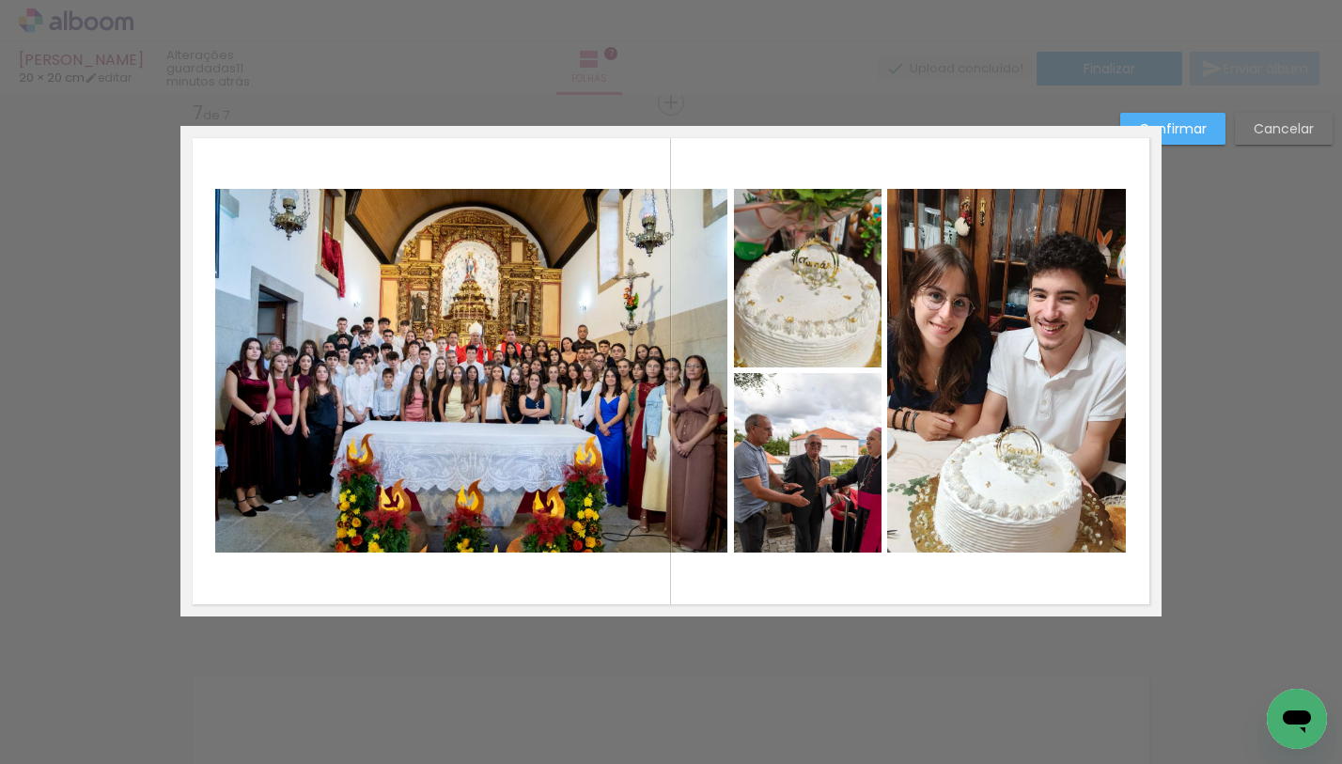
click at [718, 372] on quentale-photo at bounding box center [471, 371] width 512 height 364
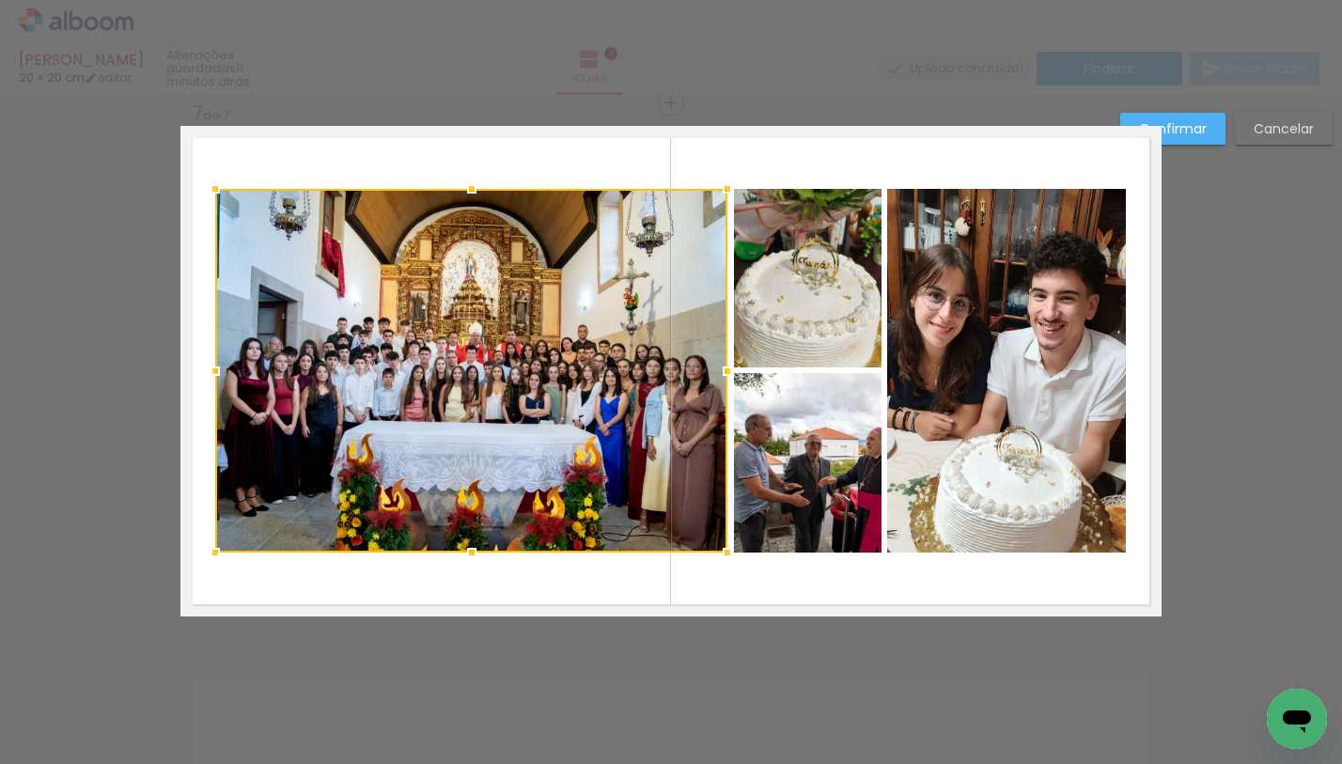
click at [718, 372] on div at bounding box center [728, 371] width 38 height 38
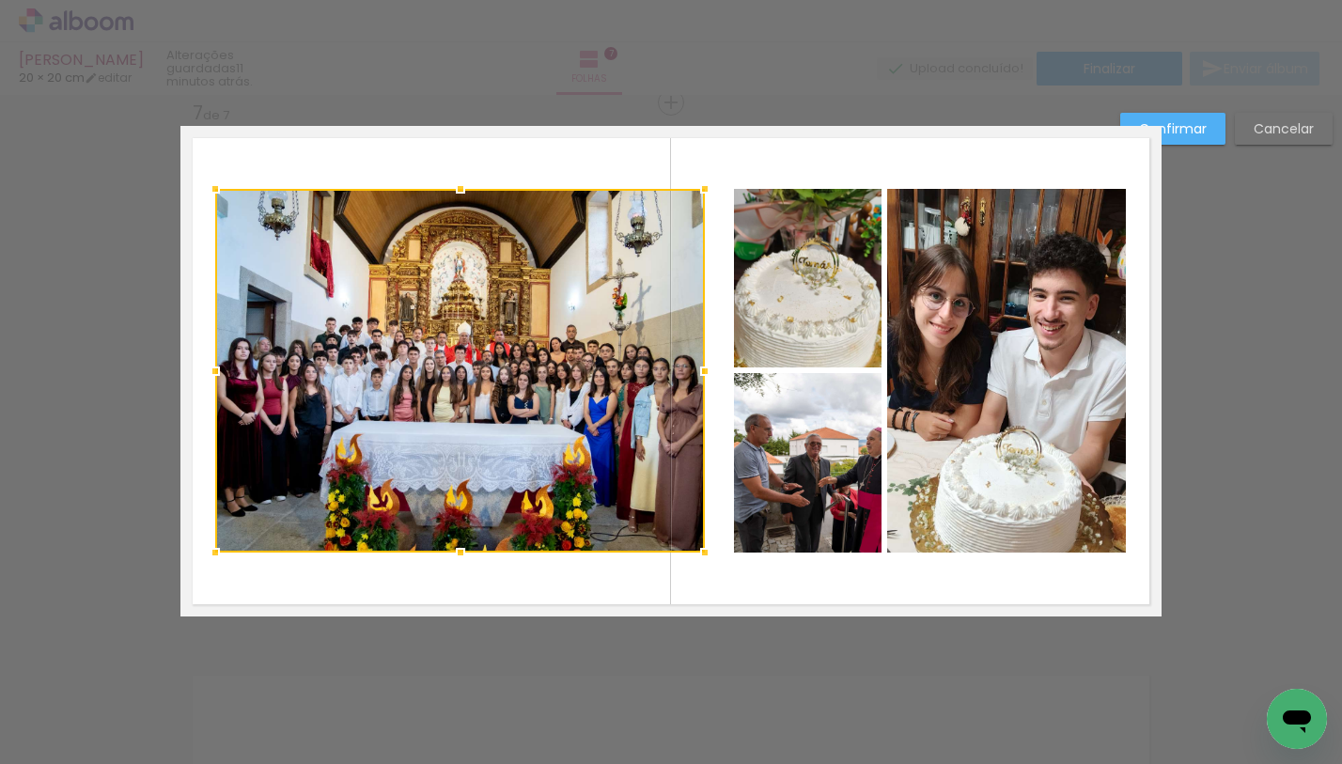
drag, startPoint x: 723, startPoint y: 369, endPoint x: 697, endPoint y: 370, distance: 25.4
click at [697, 370] on div at bounding box center [705, 371] width 38 height 38
click at [0, 0] on slot "Confirmar" at bounding box center [0, 0] width 0 height 0
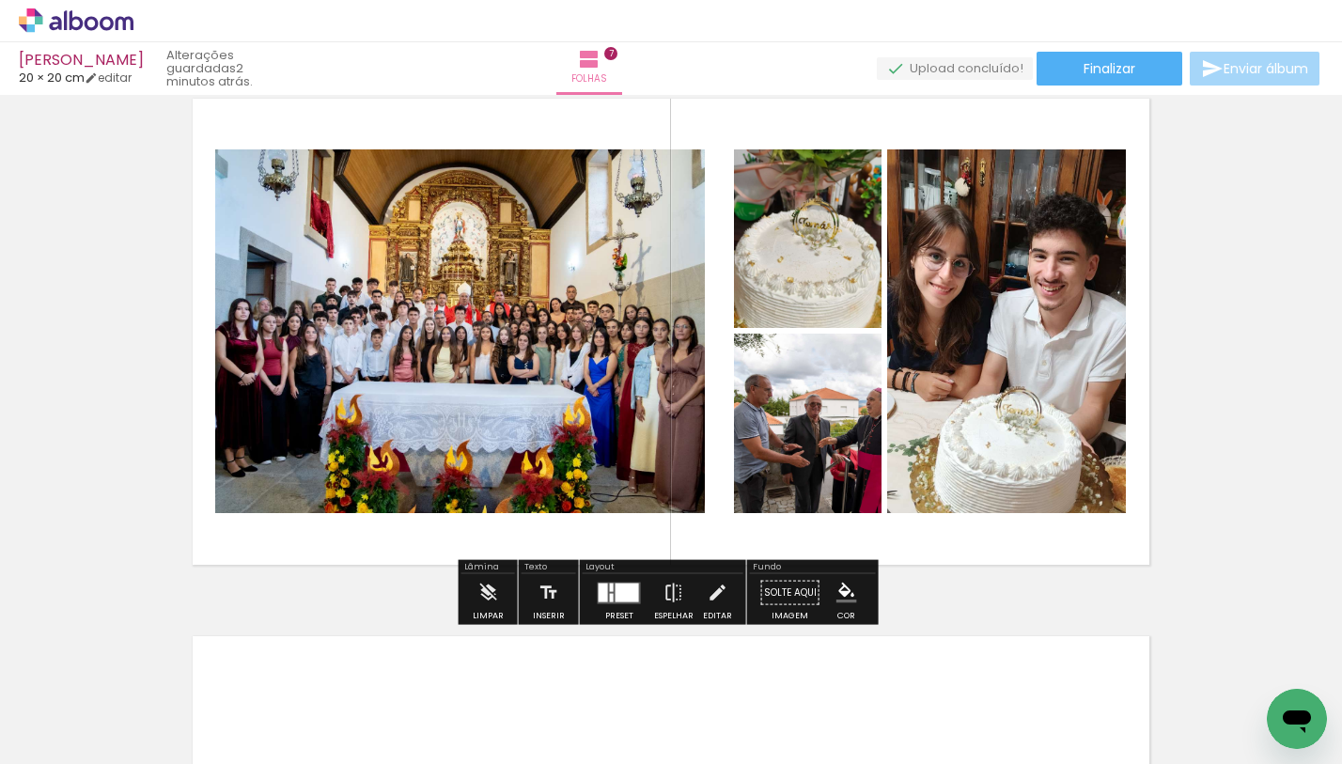
scroll to position [3292, 0]
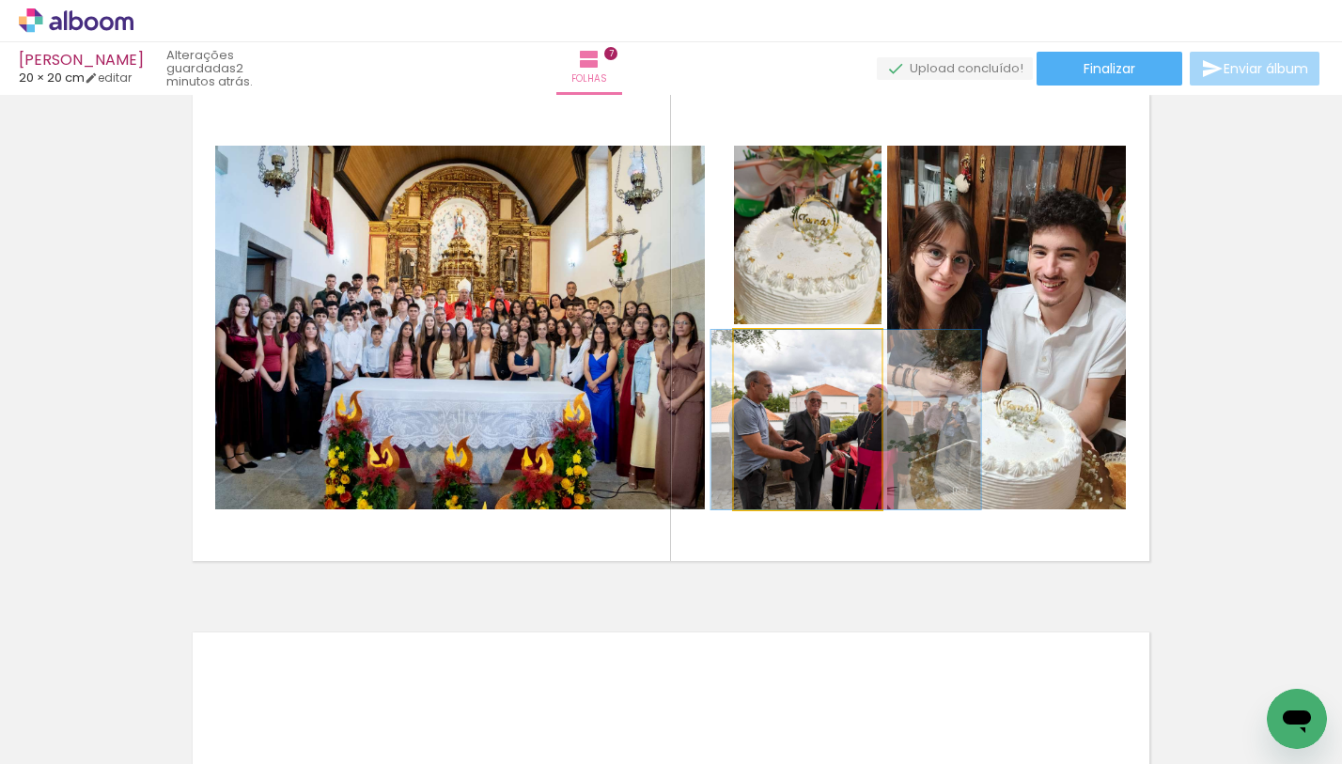
click at [779, 445] on quentale-photo at bounding box center [808, 419] width 148 height 179
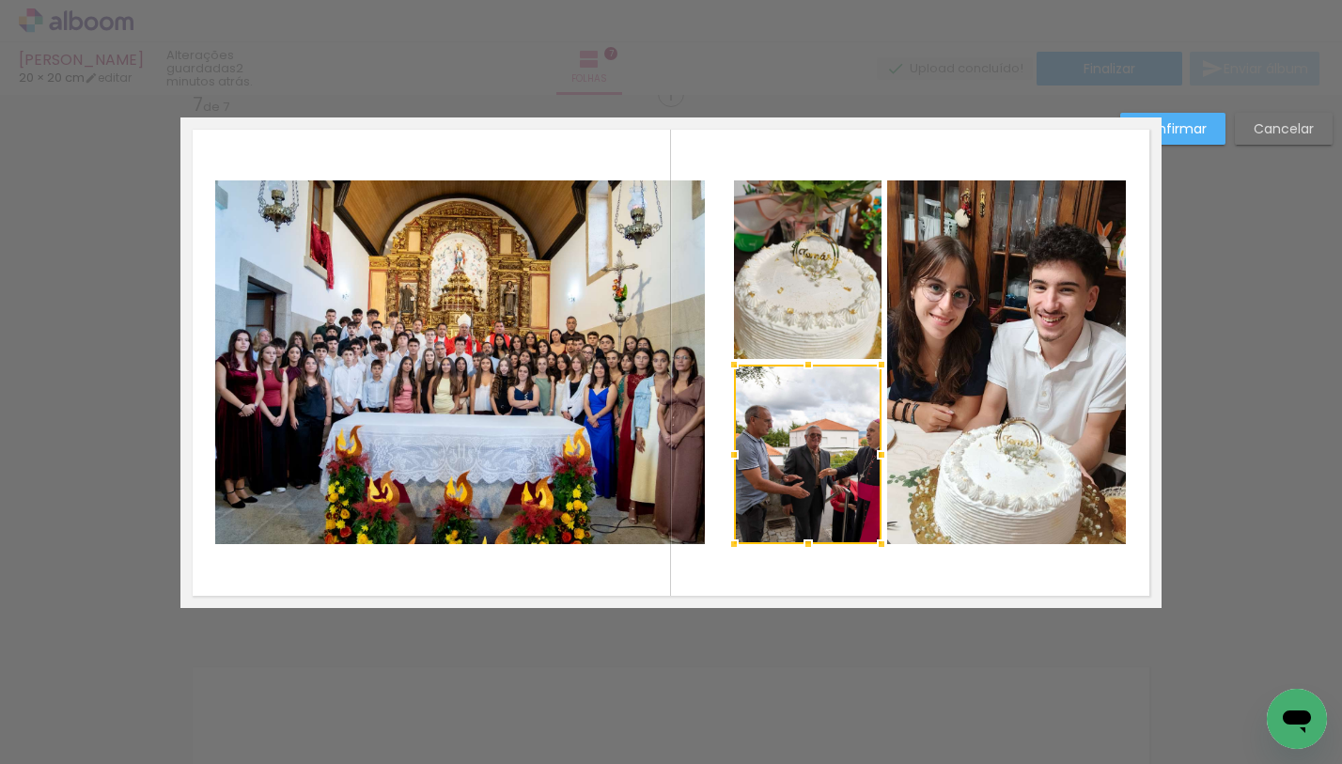
scroll to position [3249, 0]
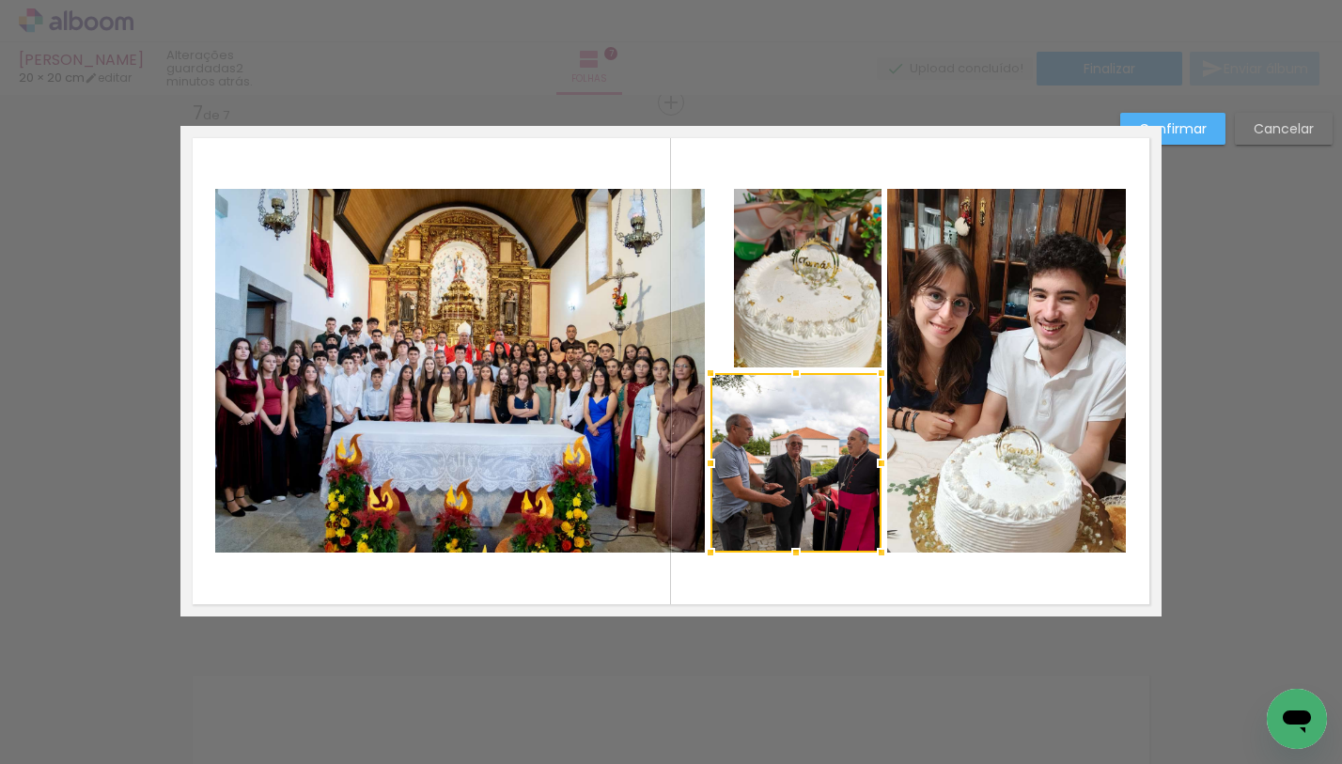
drag, startPoint x: 727, startPoint y: 463, endPoint x: 704, endPoint y: 465, distance: 23.6
click at [704, 465] on div at bounding box center [711, 463] width 38 height 38
click at [756, 330] on quentale-photo at bounding box center [808, 278] width 148 height 179
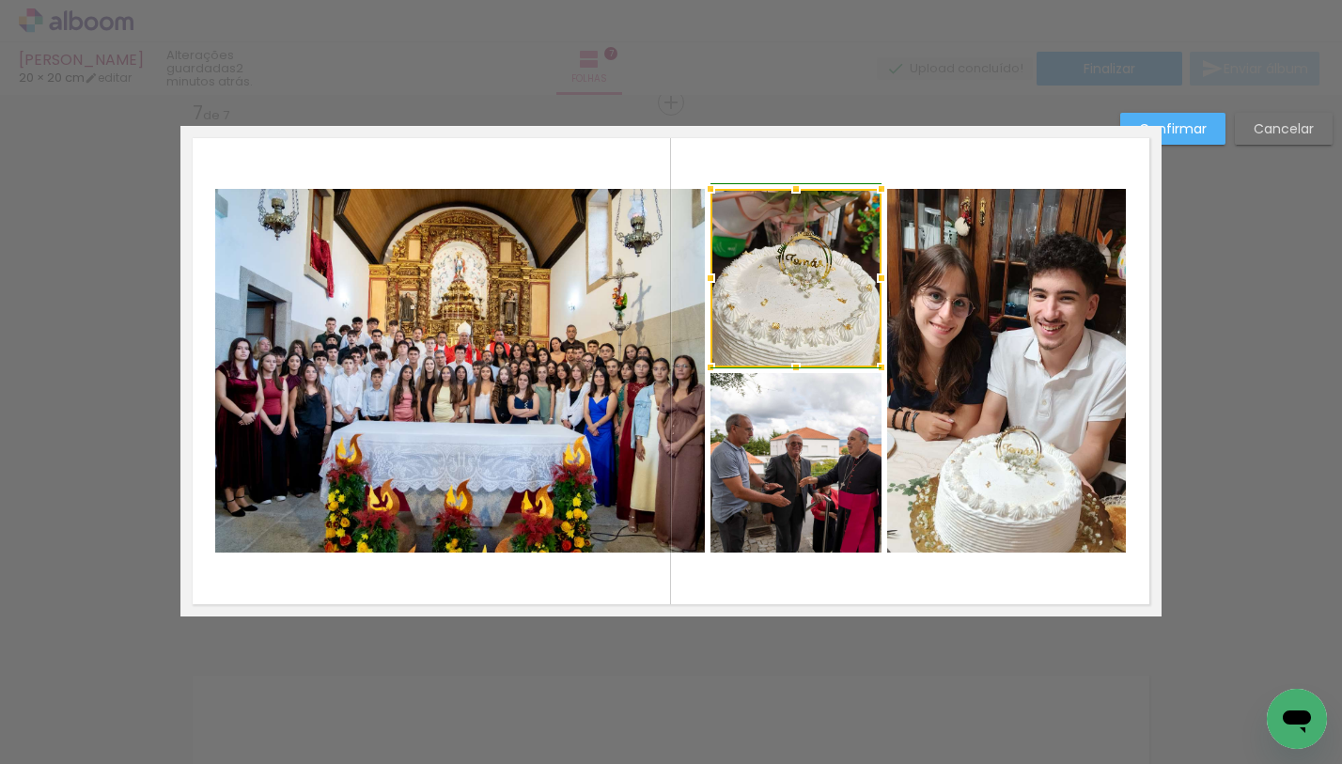
drag, startPoint x: 735, startPoint y: 273, endPoint x: 714, endPoint y: 277, distance: 21.0
click at [714, 277] on div at bounding box center [711, 278] width 38 height 38
click at [0, 0] on slot "Confirmar" at bounding box center [0, 0] width 0 height 0
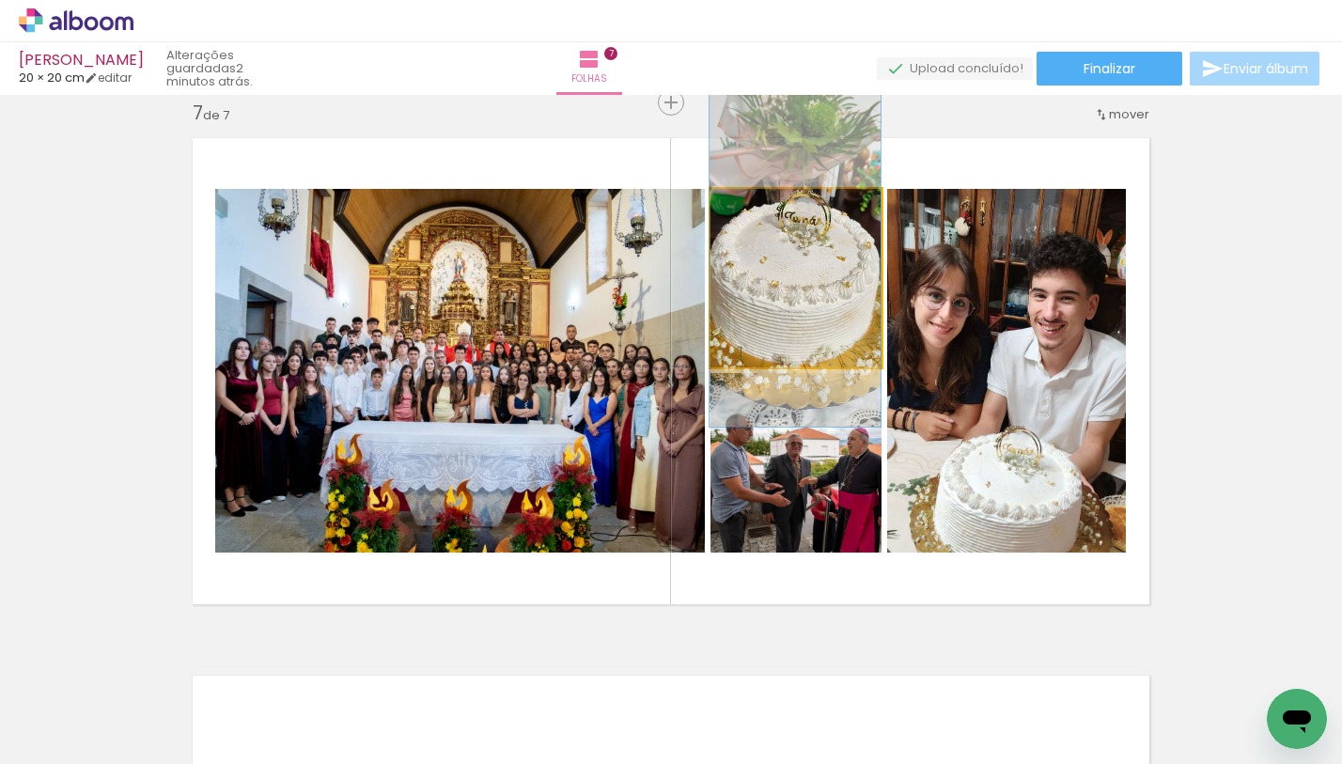
drag, startPoint x: 795, startPoint y: 293, endPoint x: 793, endPoint y: 254, distance: 39.5
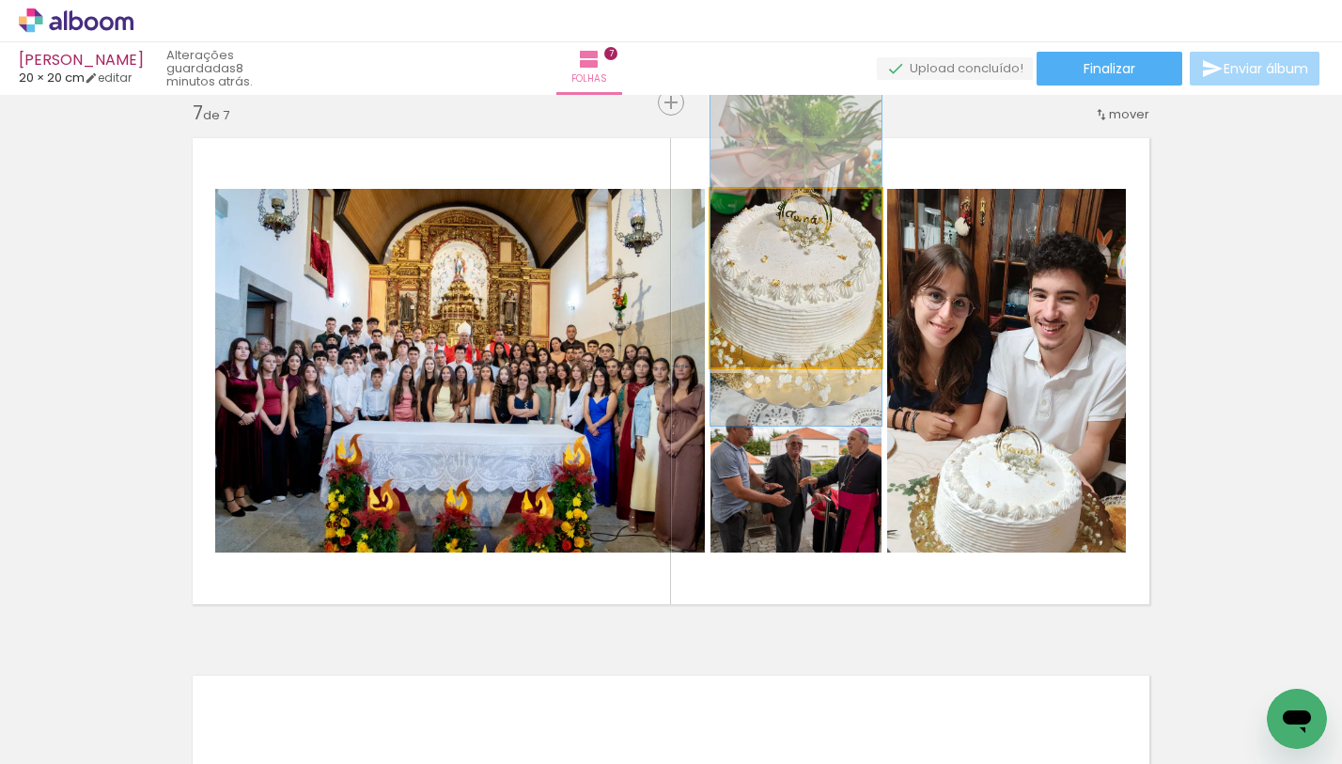
click at [814, 258] on quentale-photo at bounding box center [795, 278] width 171 height 179
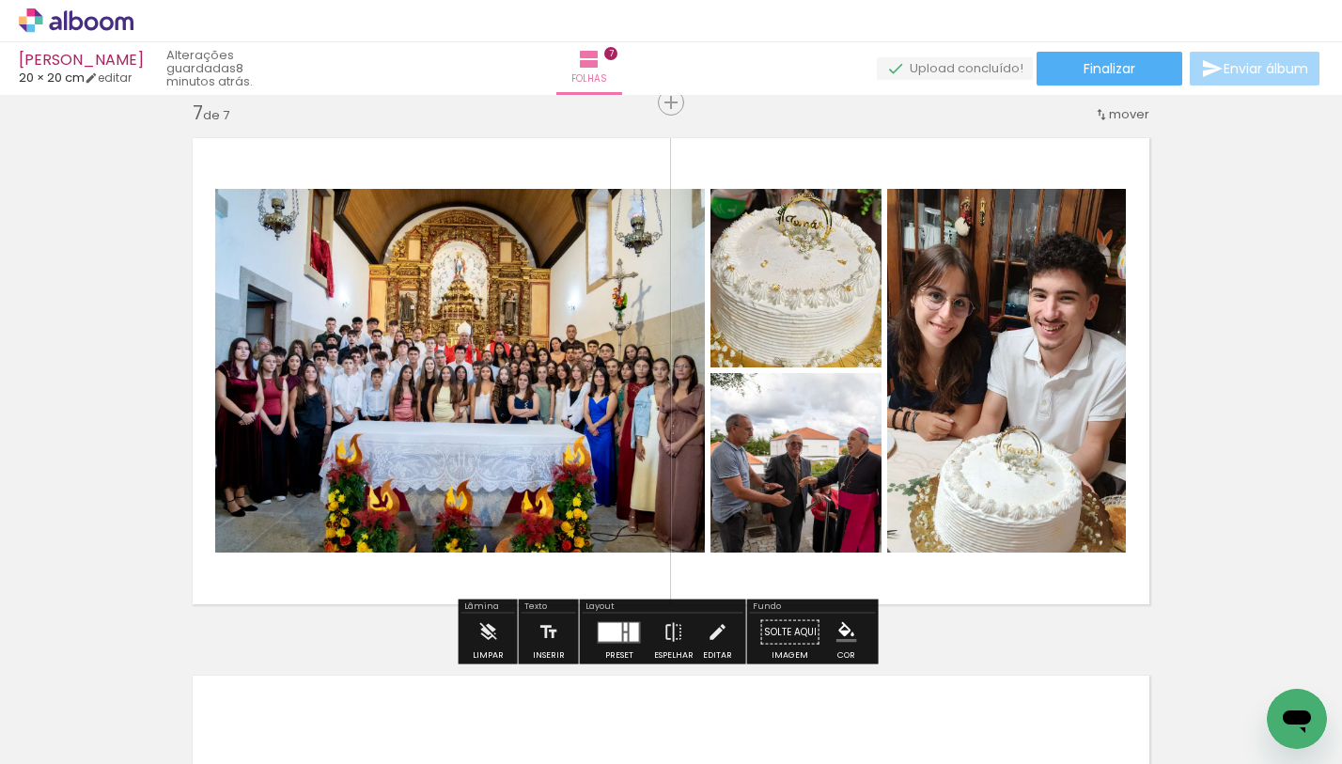
click at [1091, 298] on quentale-photo at bounding box center [1006, 371] width 239 height 364
click at [406, 336] on quentale-photo at bounding box center [460, 371] width 490 height 364
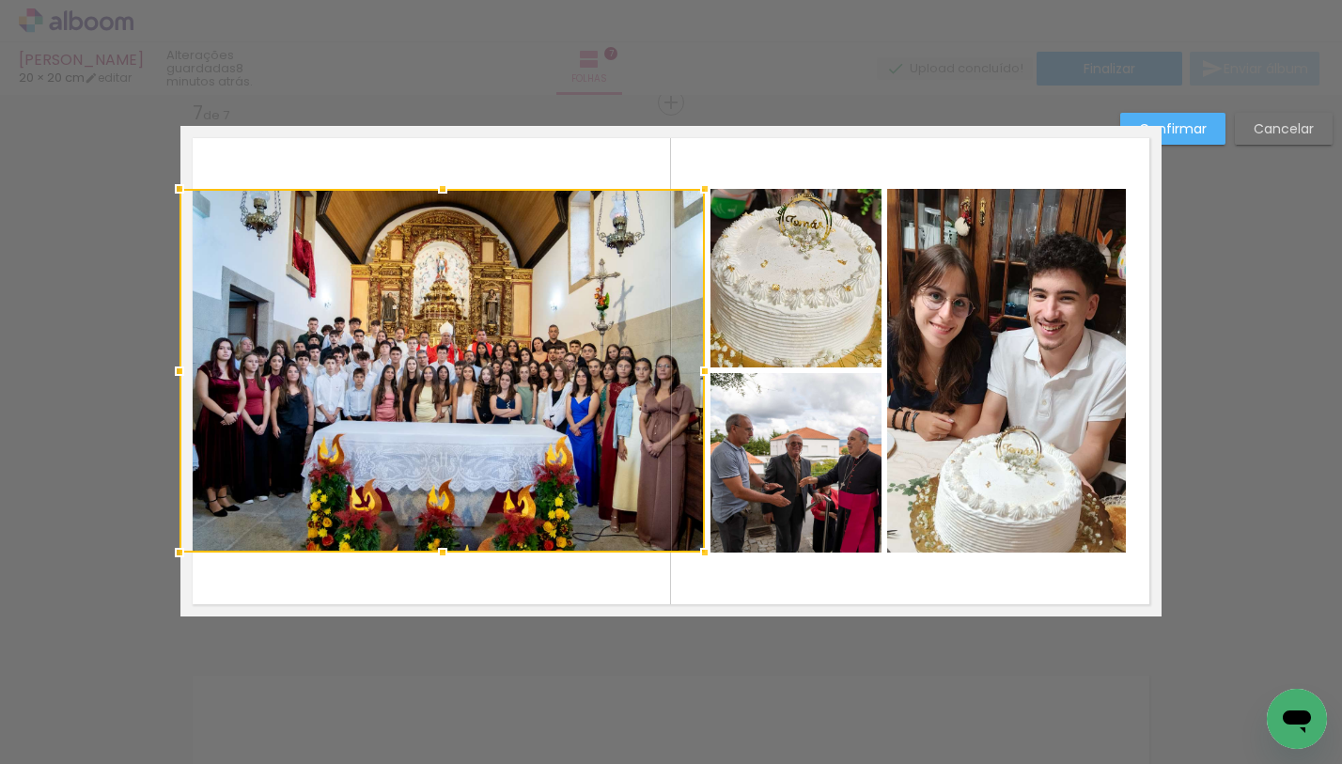
drag, startPoint x: 211, startPoint y: 366, endPoint x: 186, endPoint y: 367, distance: 24.5
click at [186, 367] on div at bounding box center [180, 371] width 38 height 38
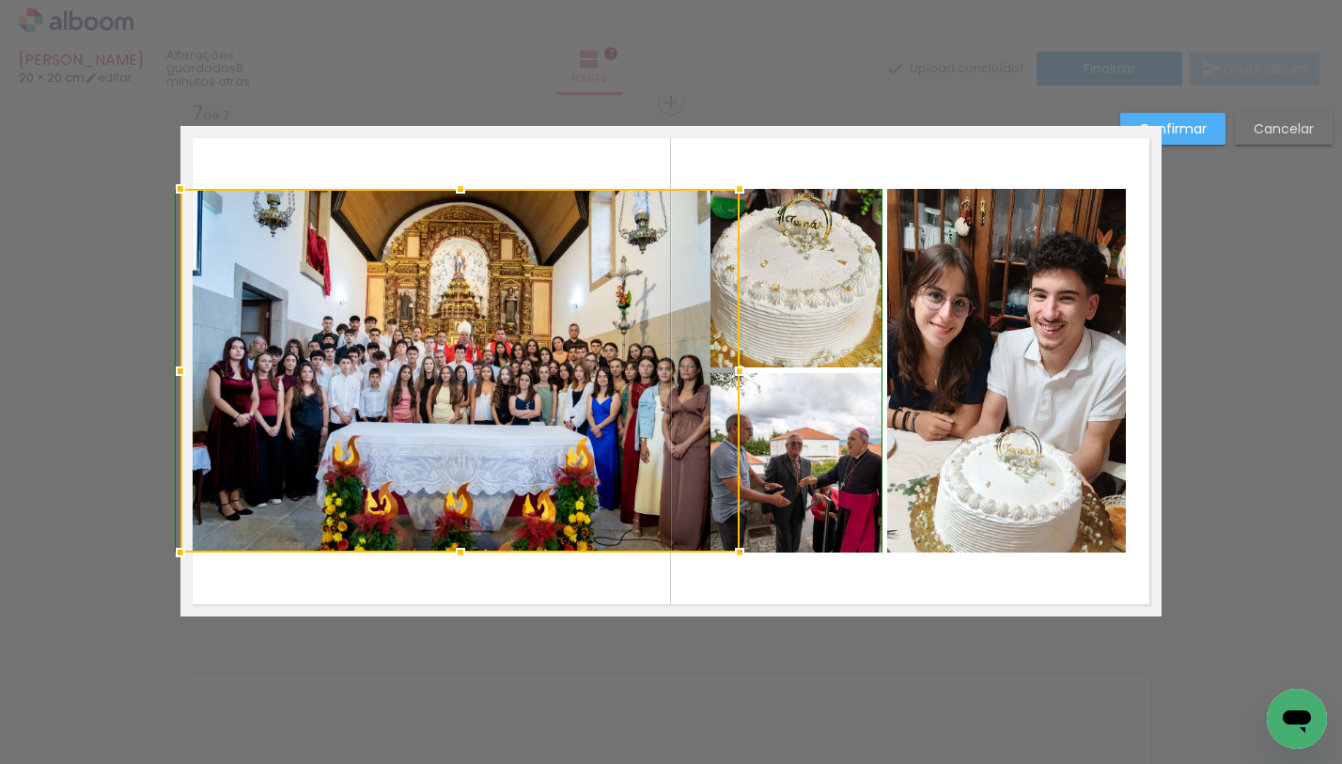
drag, startPoint x: 436, startPoint y: 187, endPoint x: 417, endPoint y: 183, distance: 19.2
click at [417, 183] on album-spread "7 de 7" at bounding box center [670, 371] width 981 height 491
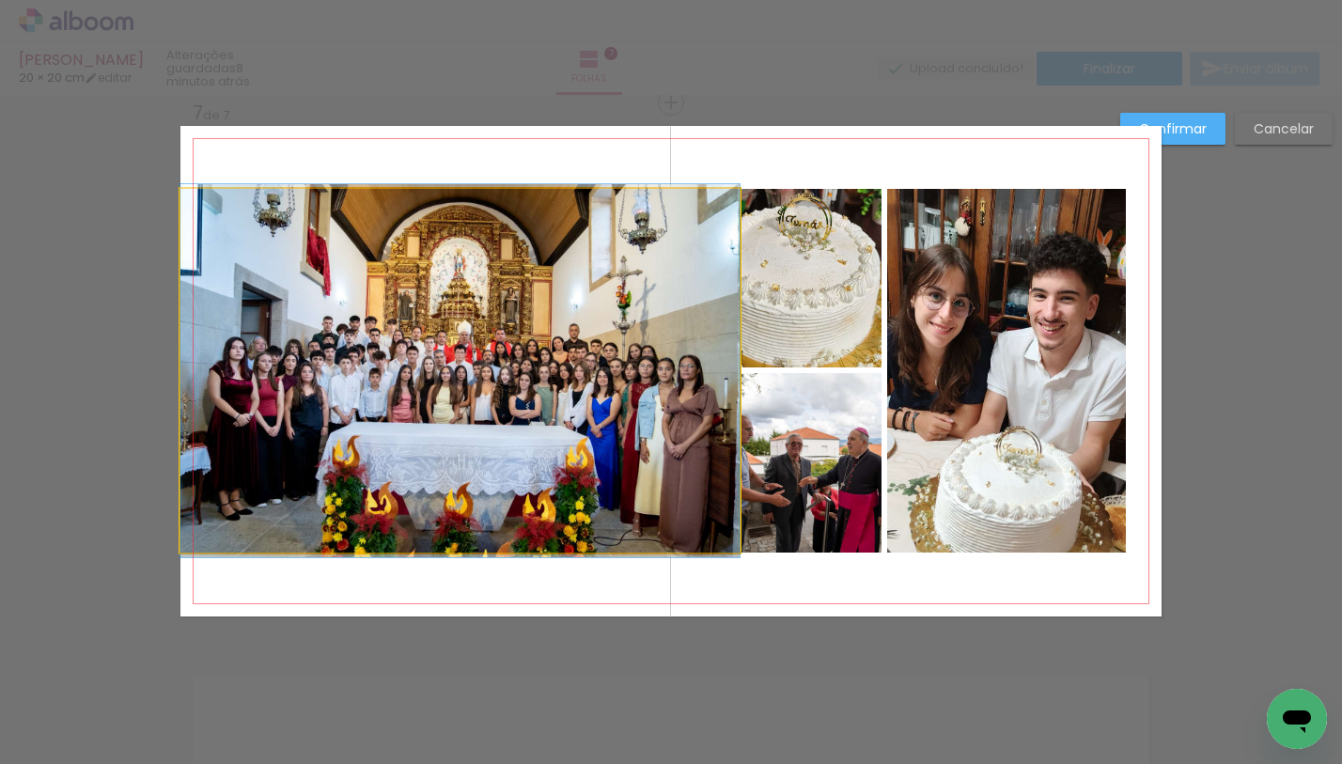
click at [656, 398] on quentale-photo at bounding box center [459, 371] width 559 height 364
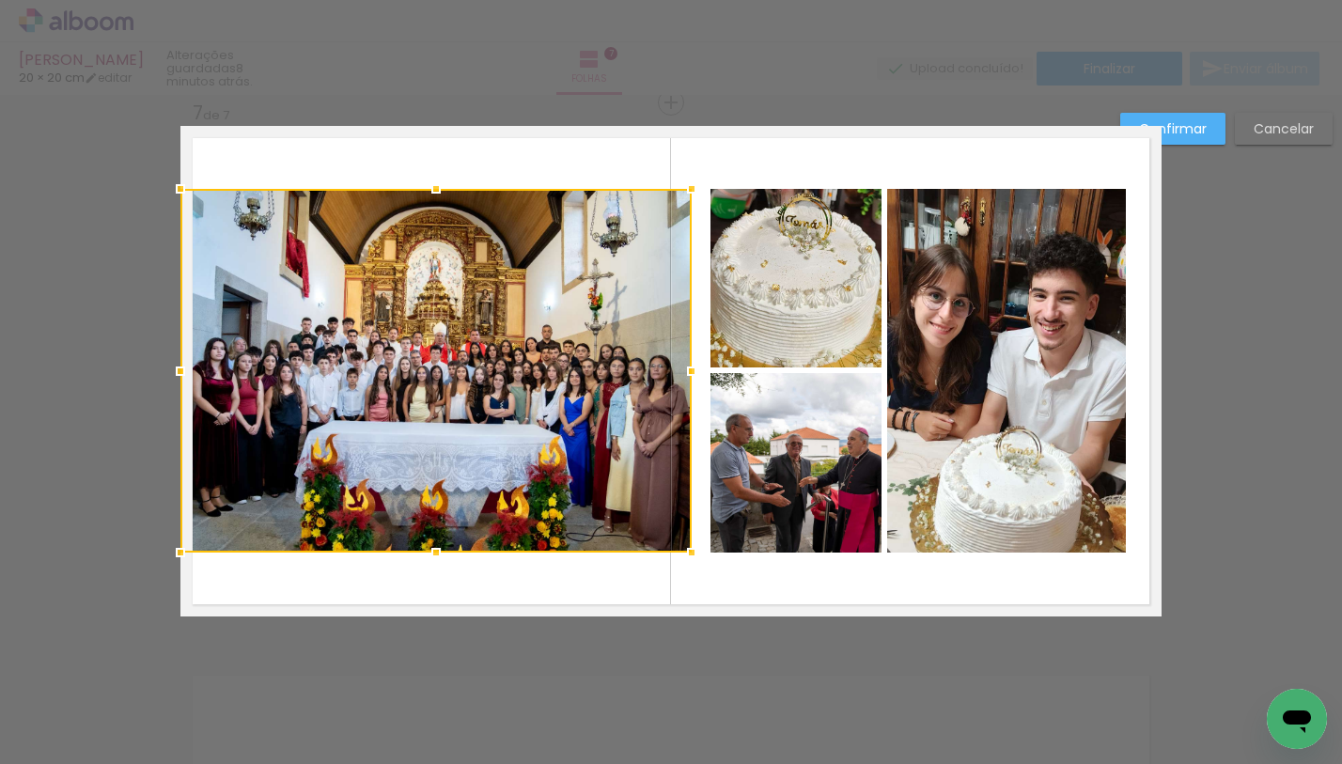
drag, startPoint x: 731, startPoint y: 374, endPoint x: 682, endPoint y: 373, distance: 48.9
click at [682, 373] on div at bounding box center [692, 371] width 38 height 38
click at [783, 227] on quentale-photo at bounding box center [795, 278] width 171 height 179
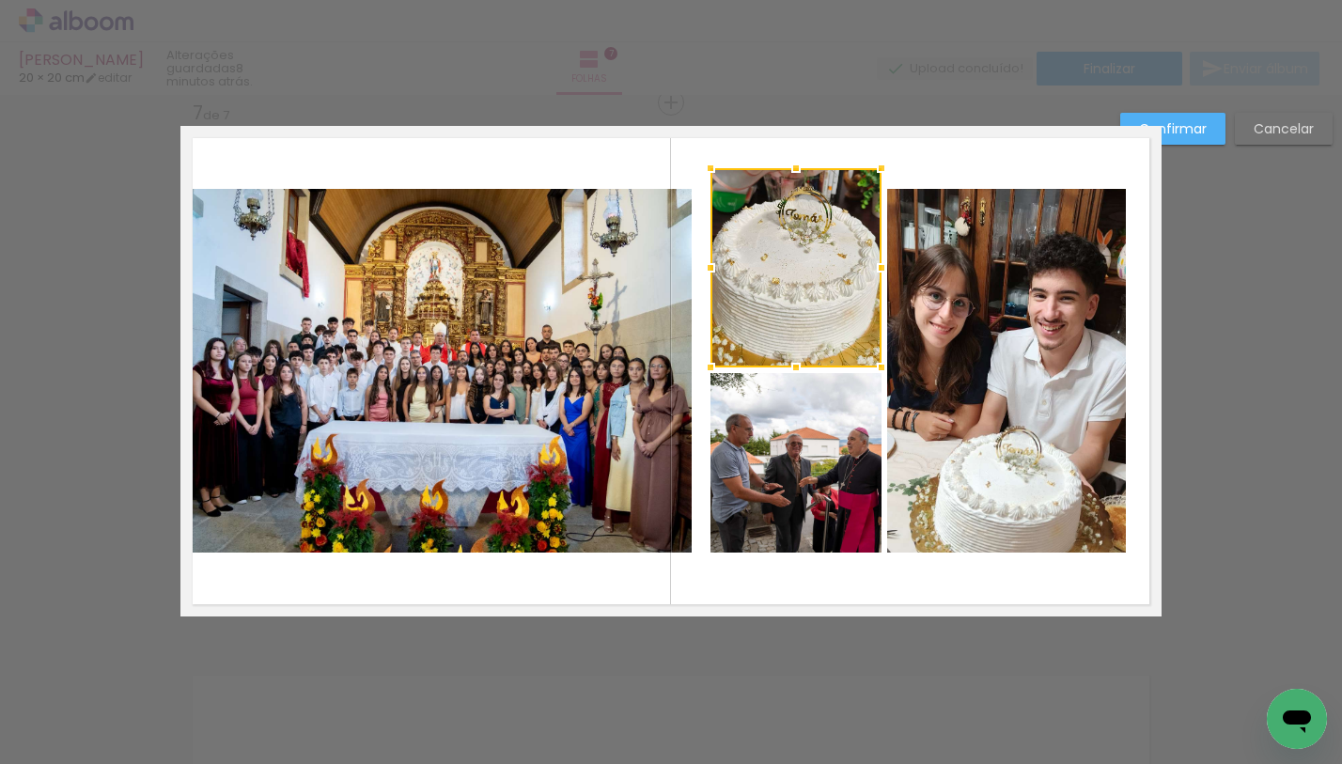
drag, startPoint x: 787, startPoint y: 181, endPoint x: 787, endPoint y: 160, distance: 21.6
click at [787, 160] on div at bounding box center [796, 168] width 38 height 38
click at [783, 462] on quentale-photo at bounding box center [795, 462] width 171 height 179
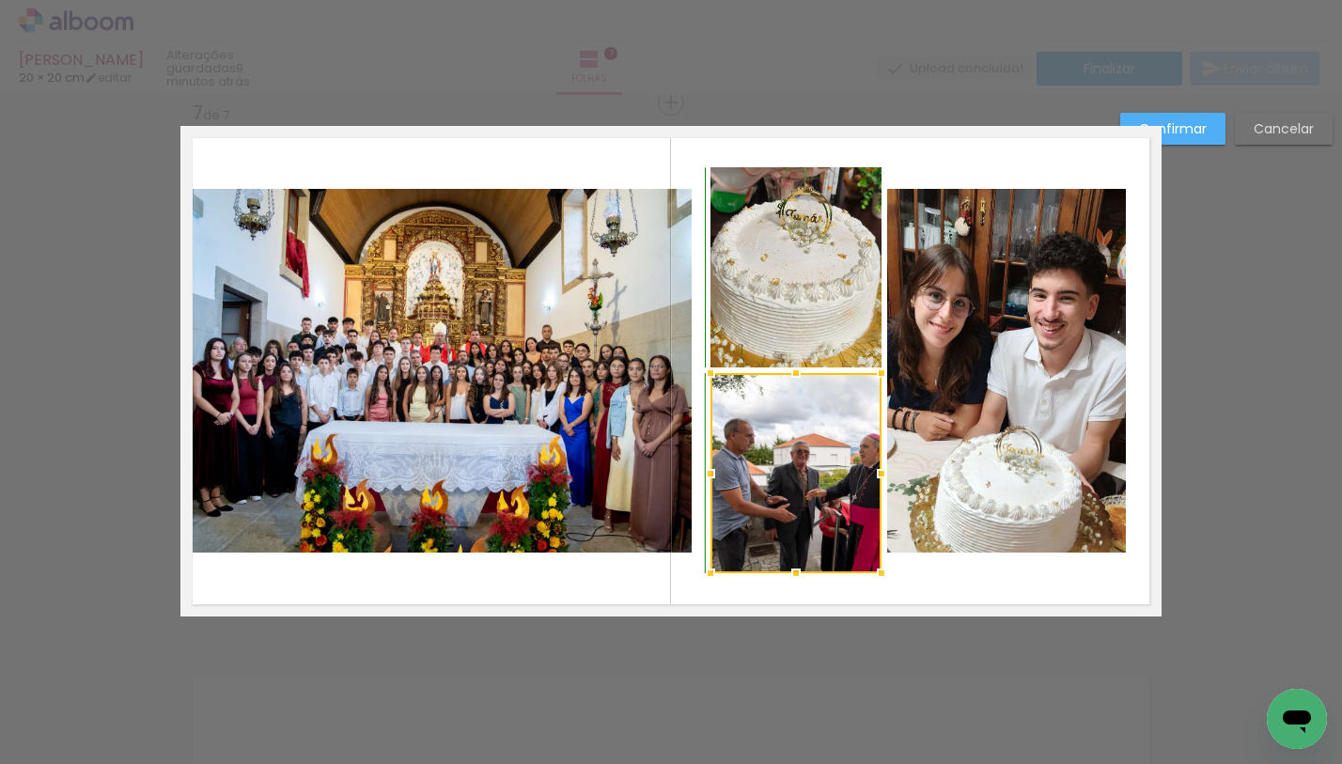
drag, startPoint x: 789, startPoint y: 552, endPoint x: 788, endPoint y: 579, distance: 27.3
click at [788, 579] on div at bounding box center [796, 573] width 38 height 38
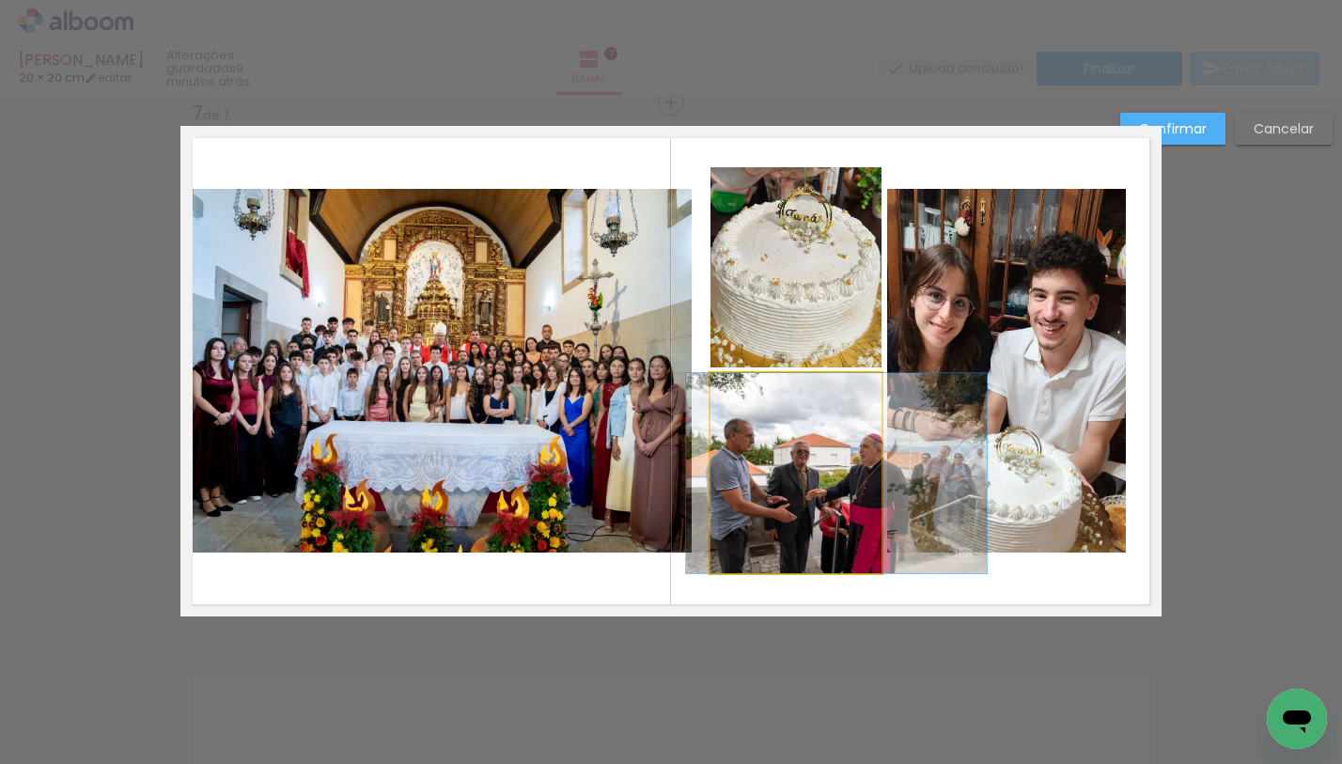
click at [743, 488] on quentale-photo at bounding box center [795, 473] width 171 height 200
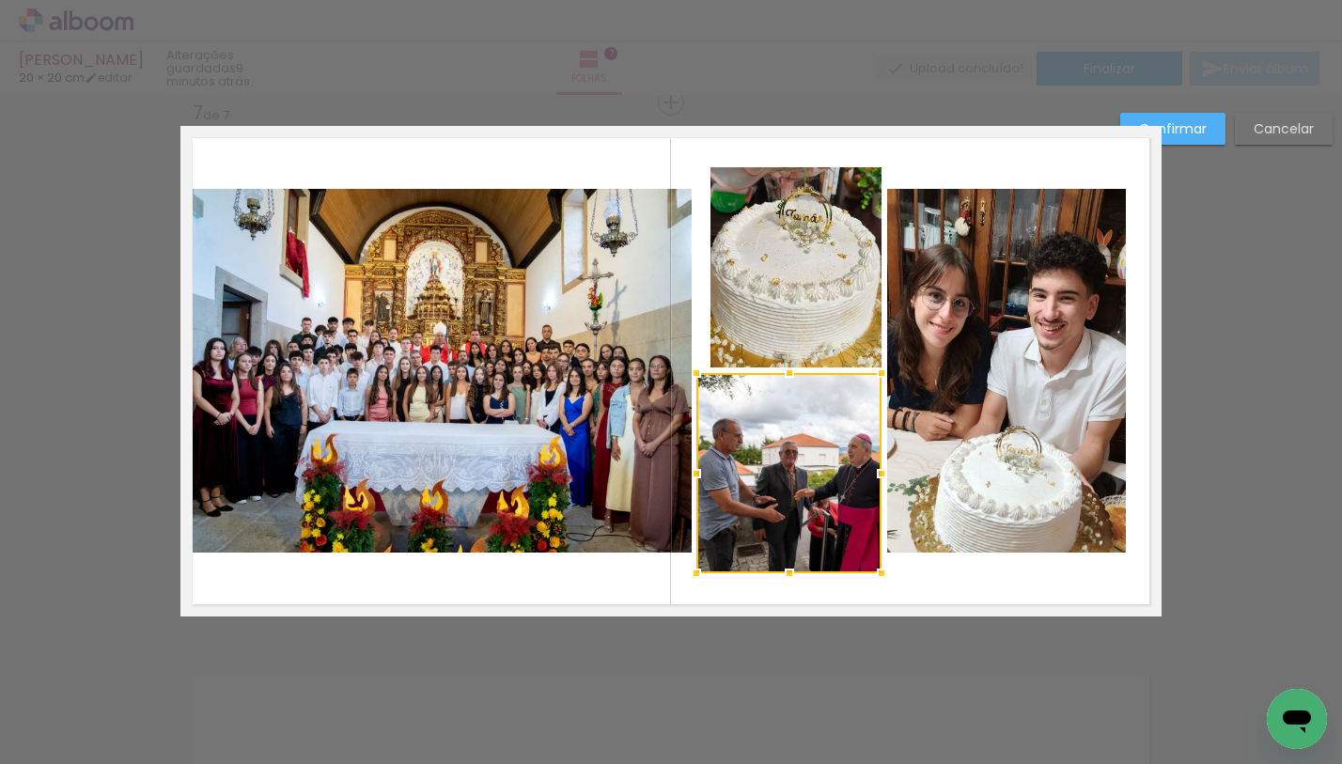
drag, startPoint x: 706, startPoint y: 475, endPoint x: 693, endPoint y: 477, distance: 13.5
click at [693, 477] on div at bounding box center [697, 474] width 38 height 38
click at [726, 288] on quentale-photo at bounding box center [795, 267] width 171 height 200
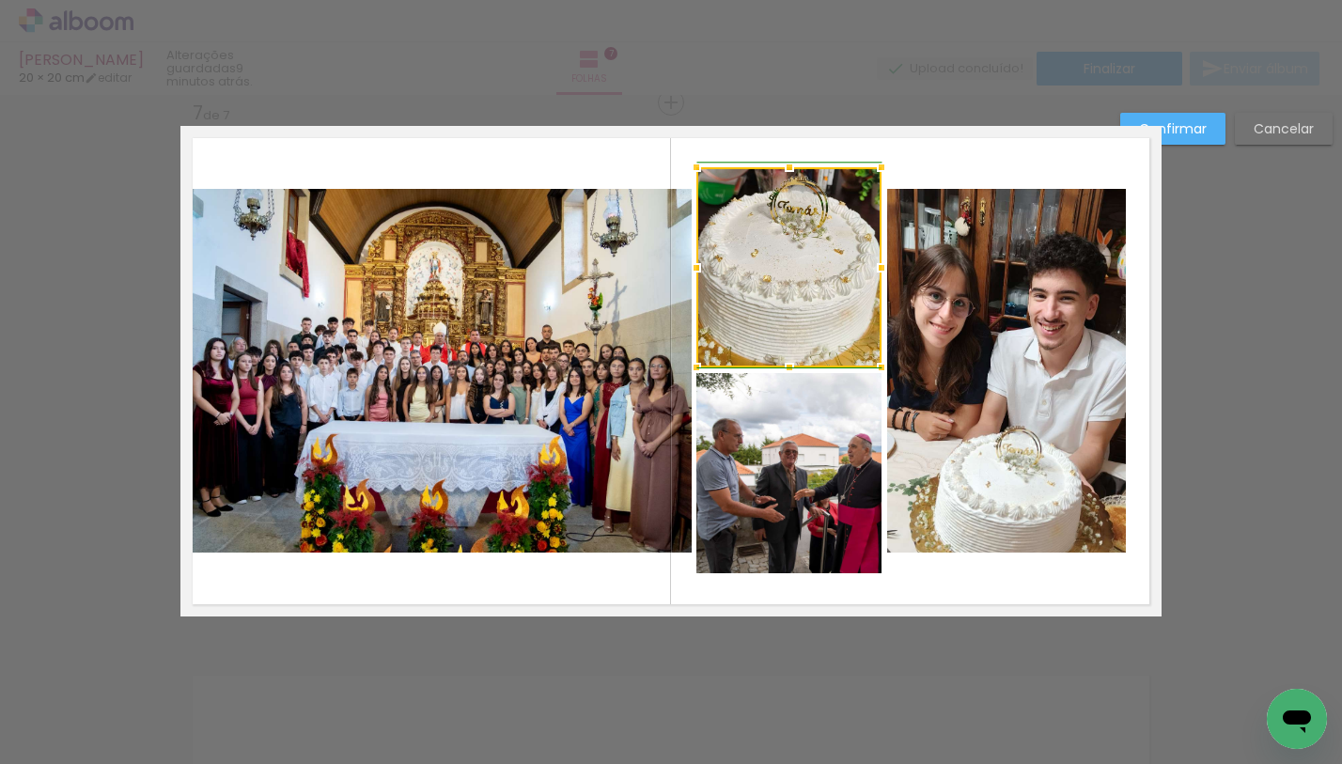
click at [694, 266] on div at bounding box center [697, 268] width 38 height 38
click at [931, 592] on quentale-layouter at bounding box center [670, 371] width 981 height 491
click at [1005, 226] on quentale-photo at bounding box center [1006, 371] width 239 height 364
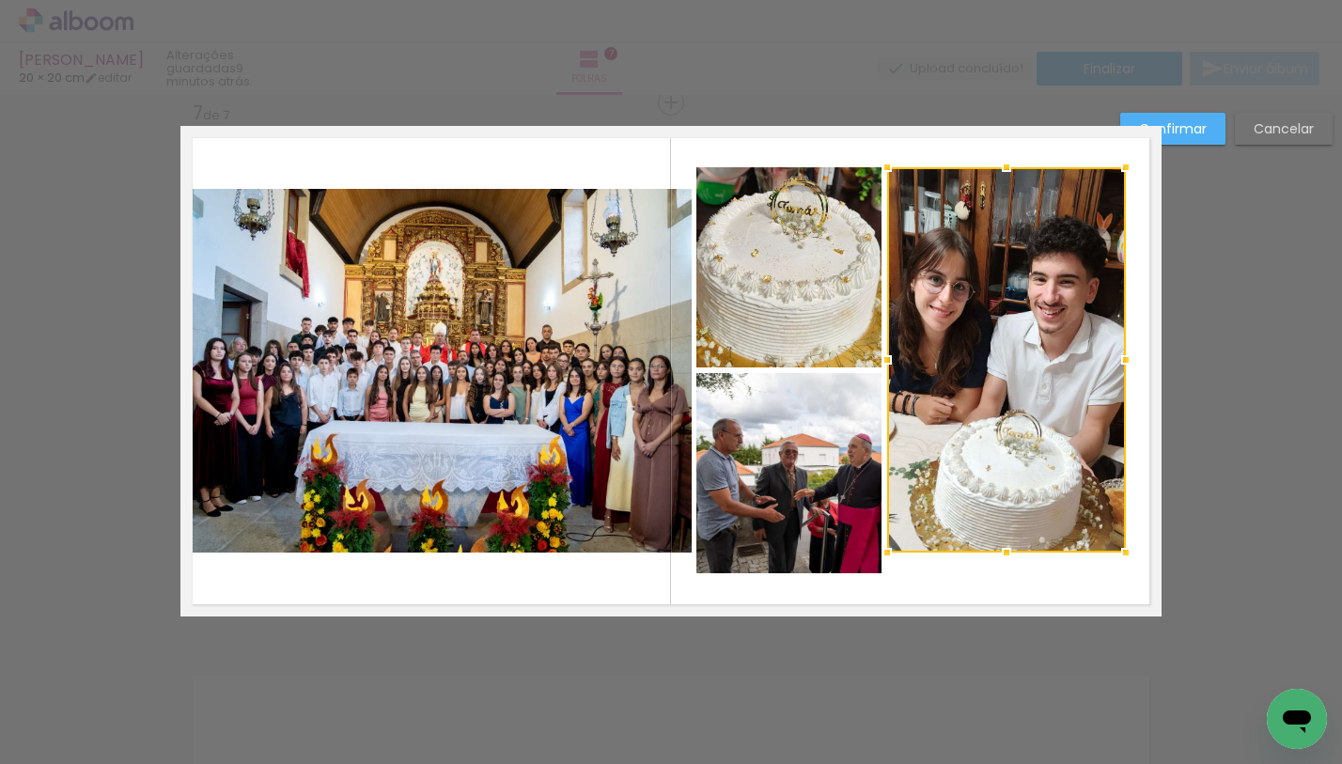
drag, startPoint x: 1000, startPoint y: 189, endPoint x: 1002, endPoint y: 167, distance: 21.7
click at [1002, 167] on div at bounding box center [1007, 167] width 38 height 38
click at [1153, 199] on quentale-layouter at bounding box center [670, 371] width 981 height 491
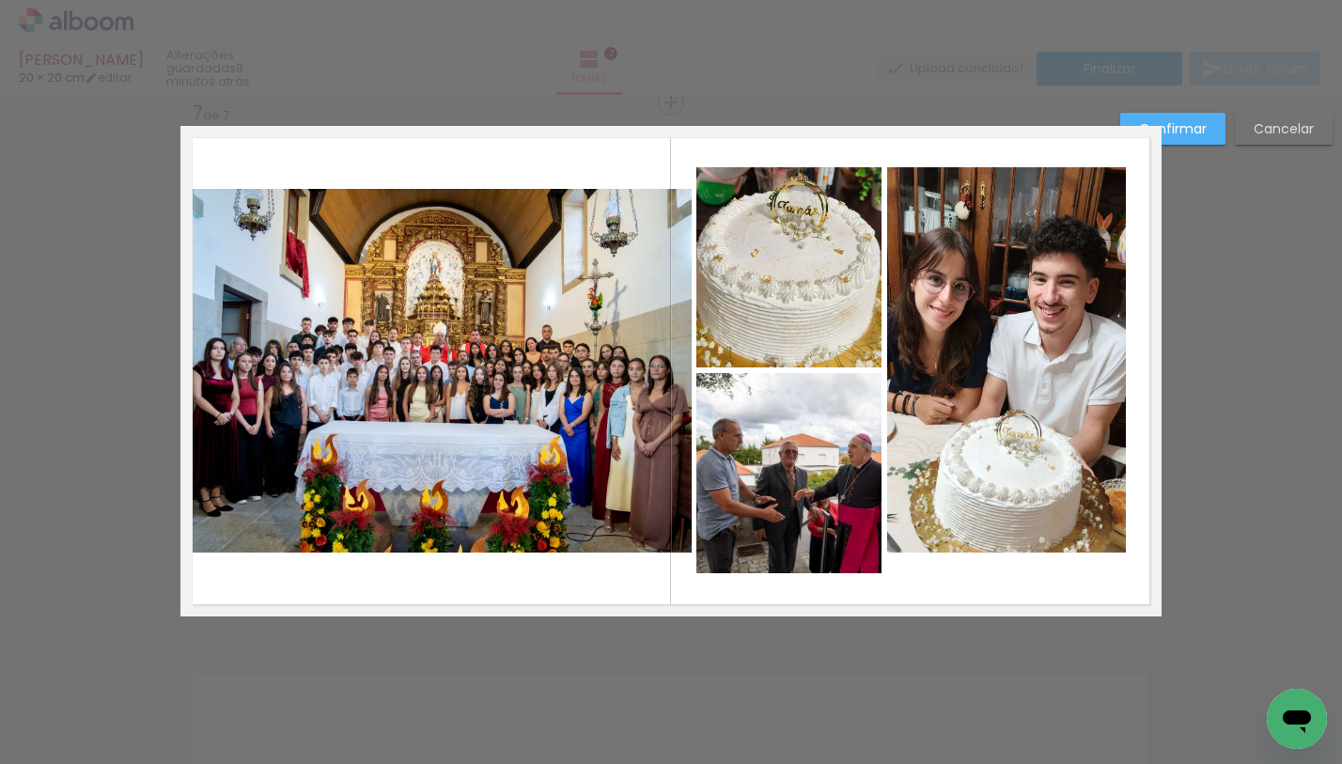
click at [1034, 347] on quentale-photo at bounding box center [1006, 359] width 239 height 385
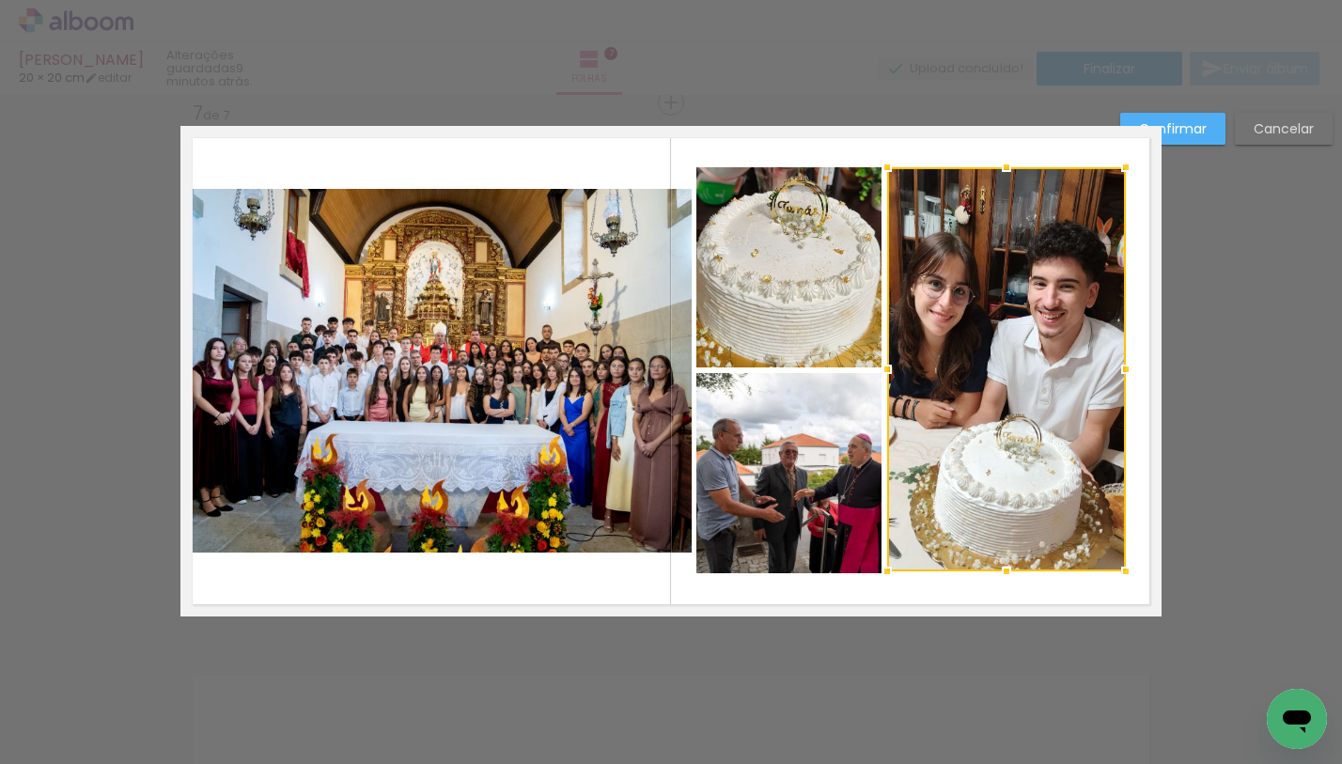
drag, startPoint x: 1000, startPoint y: 555, endPoint x: 1002, endPoint y: 574, distance: 18.9
click at [1002, 574] on div at bounding box center [1007, 572] width 38 height 38
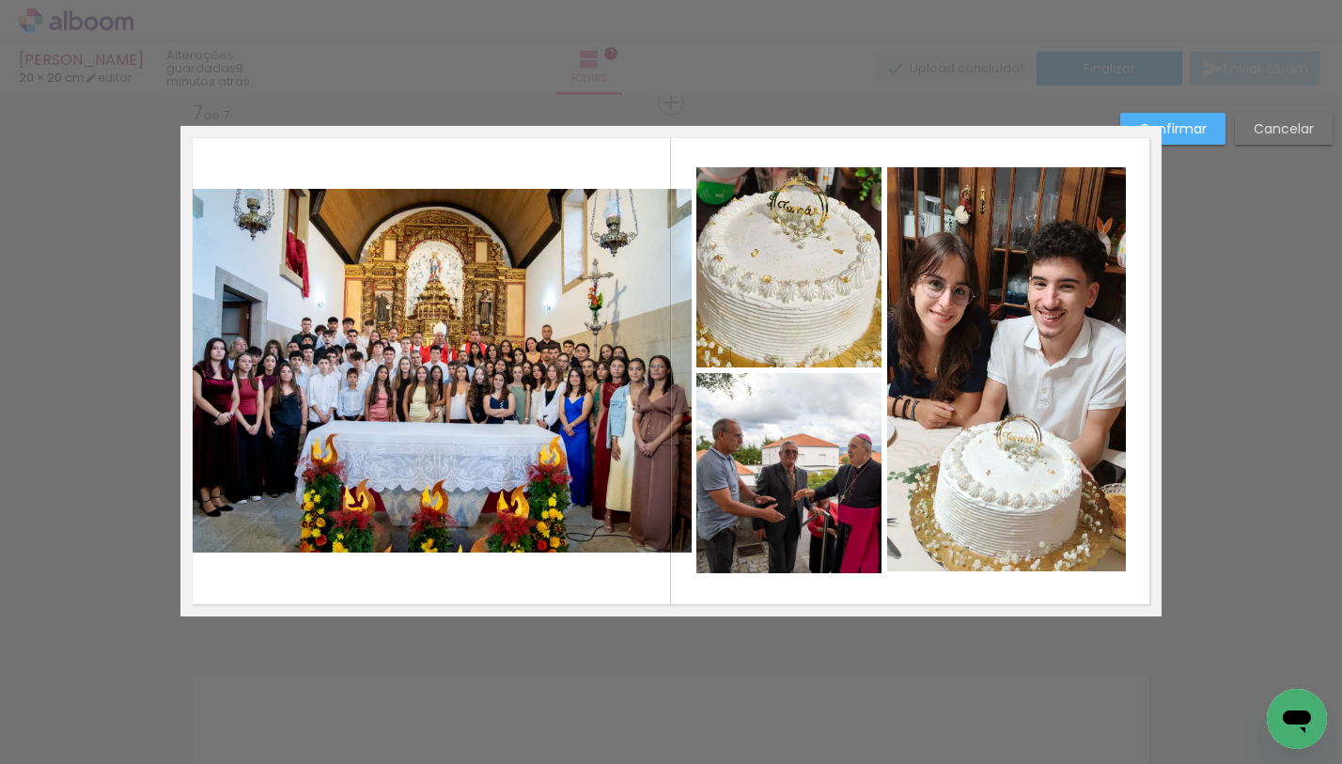
click at [1053, 605] on quentale-layouter at bounding box center [670, 371] width 981 height 491
click at [1014, 536] on quentale-photo at bounding box center [1006, 369] width 239 height 404
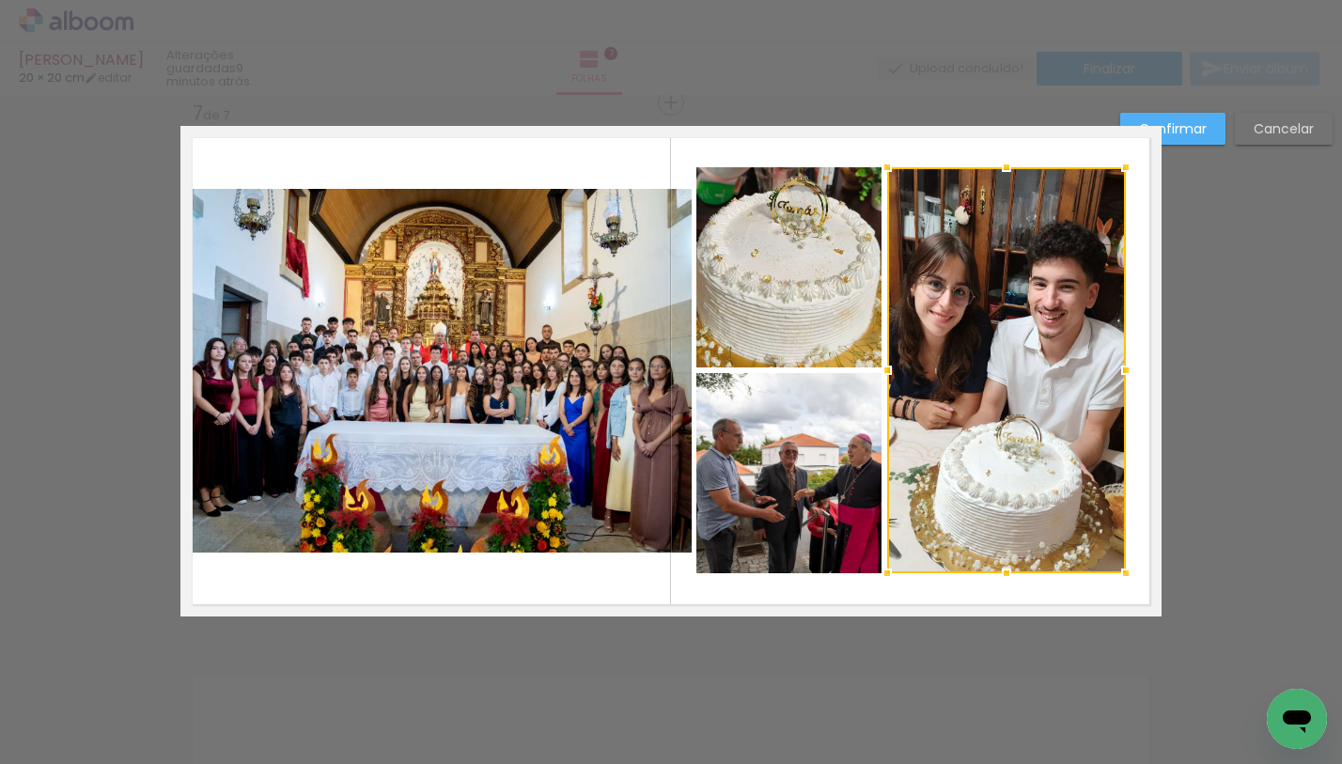
click at [1005, 574] on div at bounding box center [1007, 573] width 38 height 38
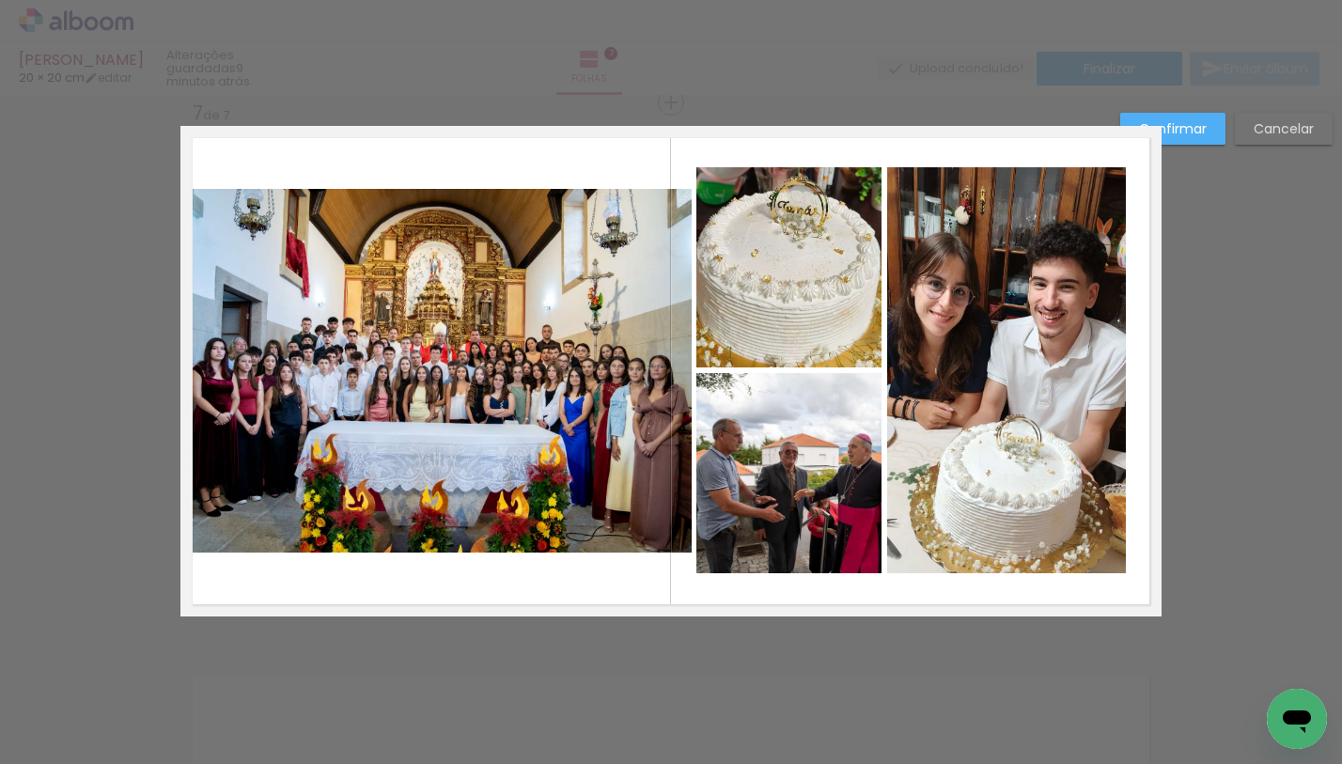
click at [1037, 593] on quentale-layouter at bounding box center [670, 371] width 981 height 491
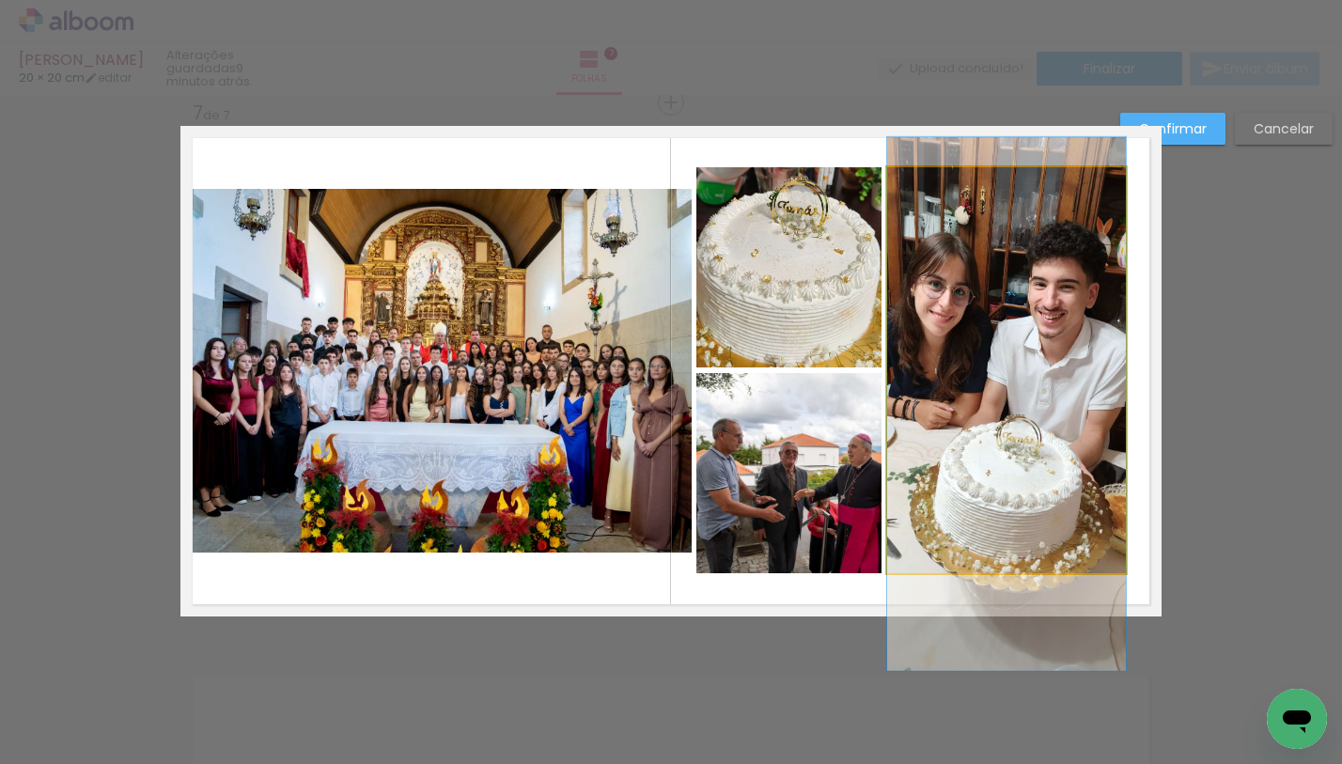
click at [1098, 351] on quentale-photo at bounding box center [1006, 370] width 239 height 406
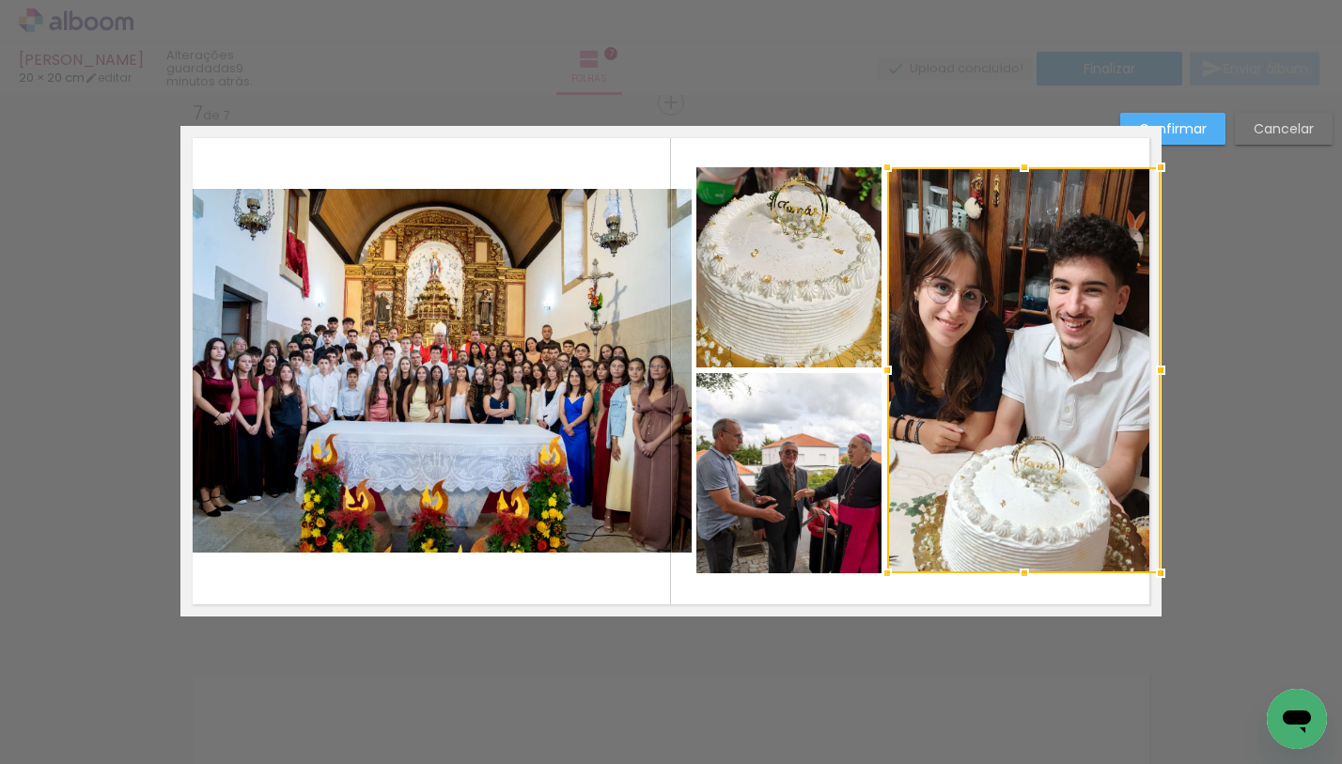
drag, startPoint x: 1121, startPoint y: 361, endPoint x: 1146, endPoint y: 363, distance: 24.5
click at [1146, 363] on div at bounding box center [1161, 370] width 38 height 38
click at [0, 0] on slot "Confirmar" at bounding box center [0, 0] width 0 height 0
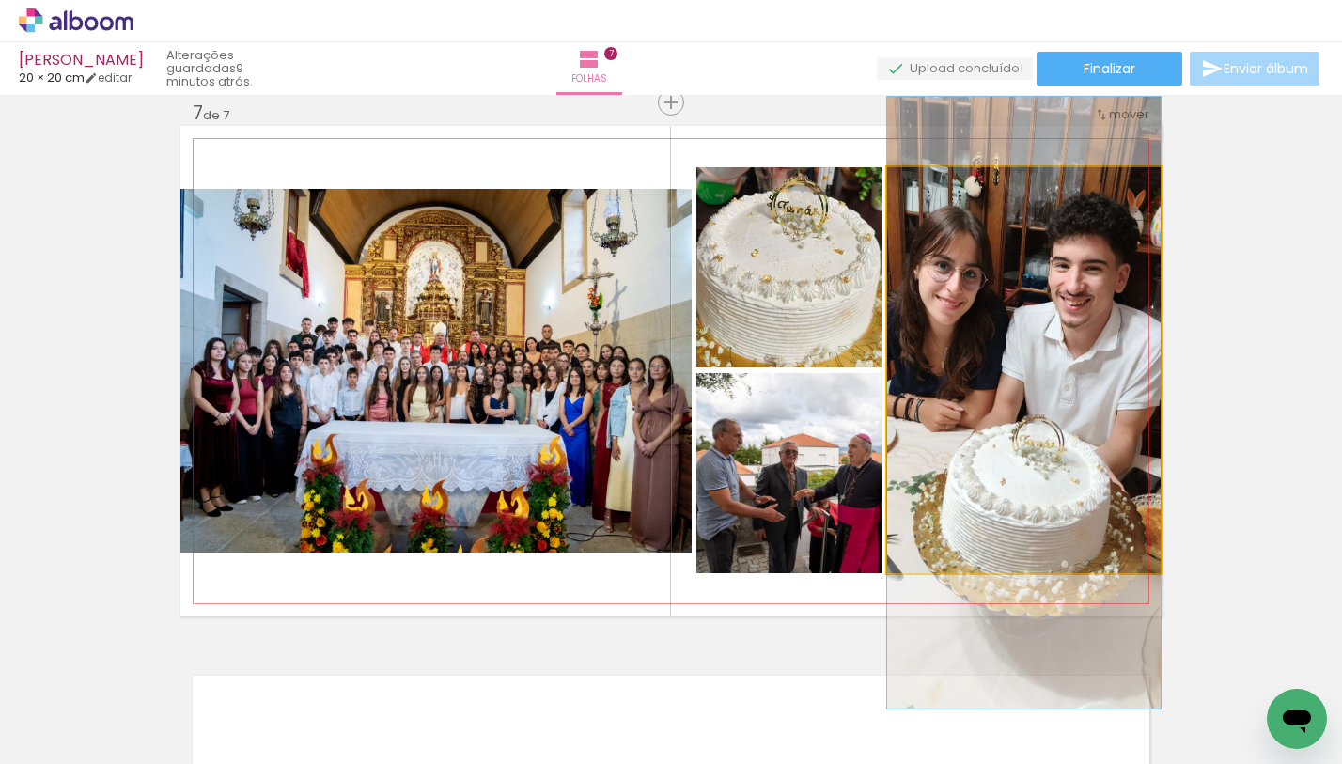
drag, startPoint x: 1053, startPoint y: 330, endPoint x: 1058, endPoint y: 309, distance: 21.2
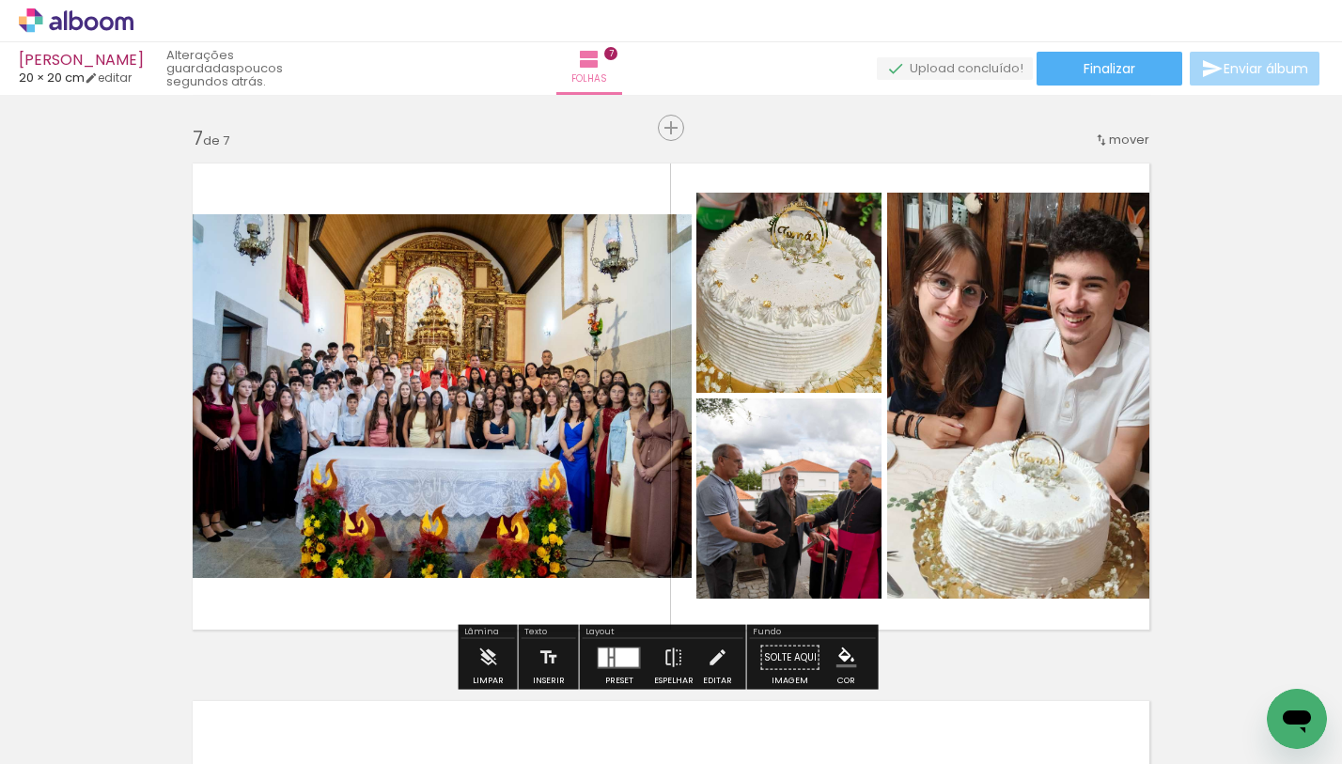
scroll to position [3265, 0]
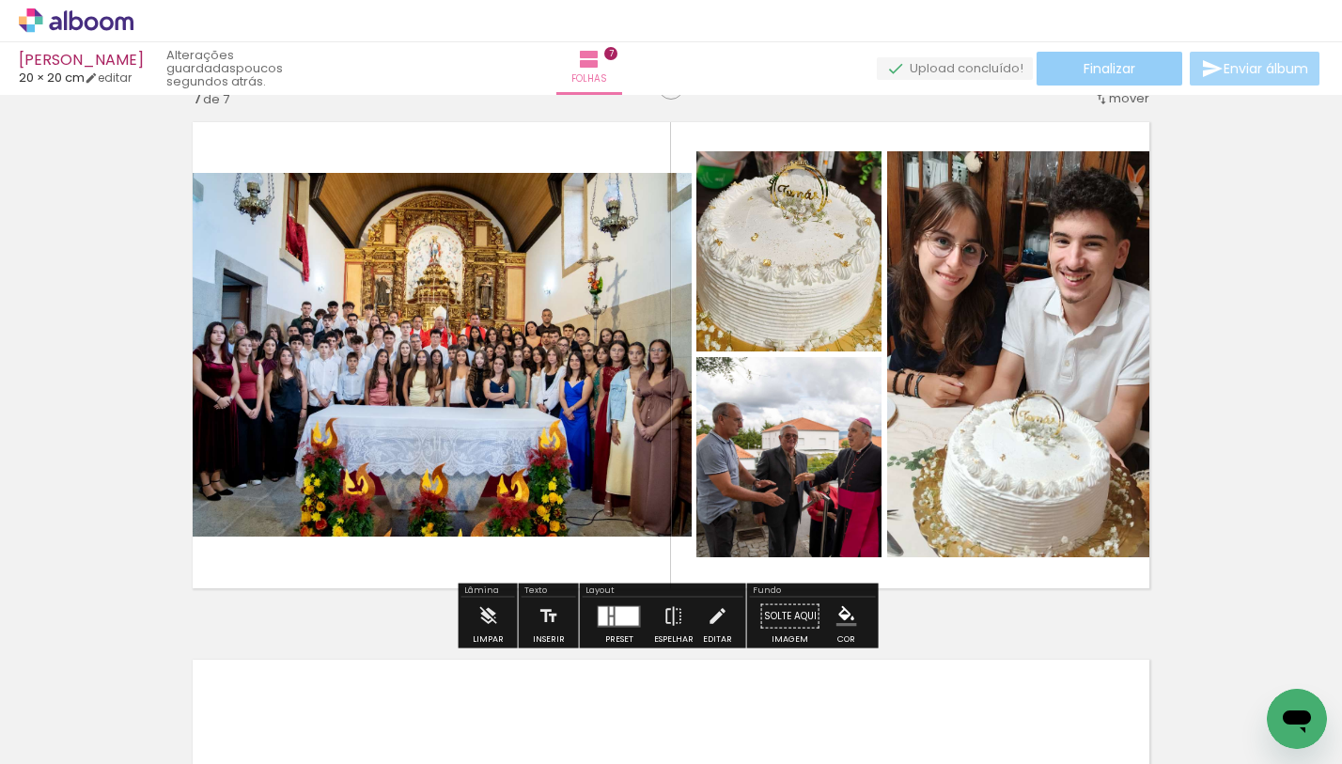
click at [1075, 65] on paper-button "Finalizar" at bounding box center [1110, 69] width 146 height 34
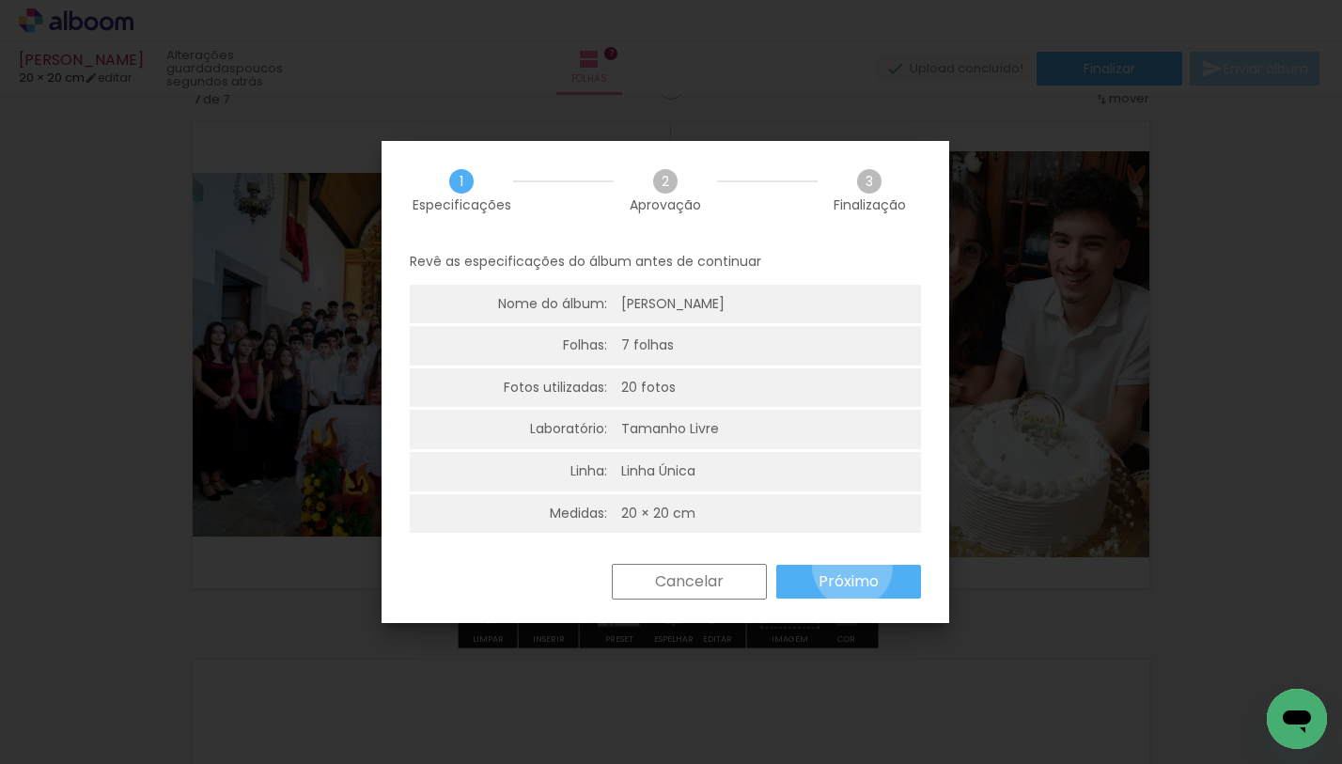
click at [852, 569] on paper-button "Próximo" at bounding box center [848, 582] width 145 height 34
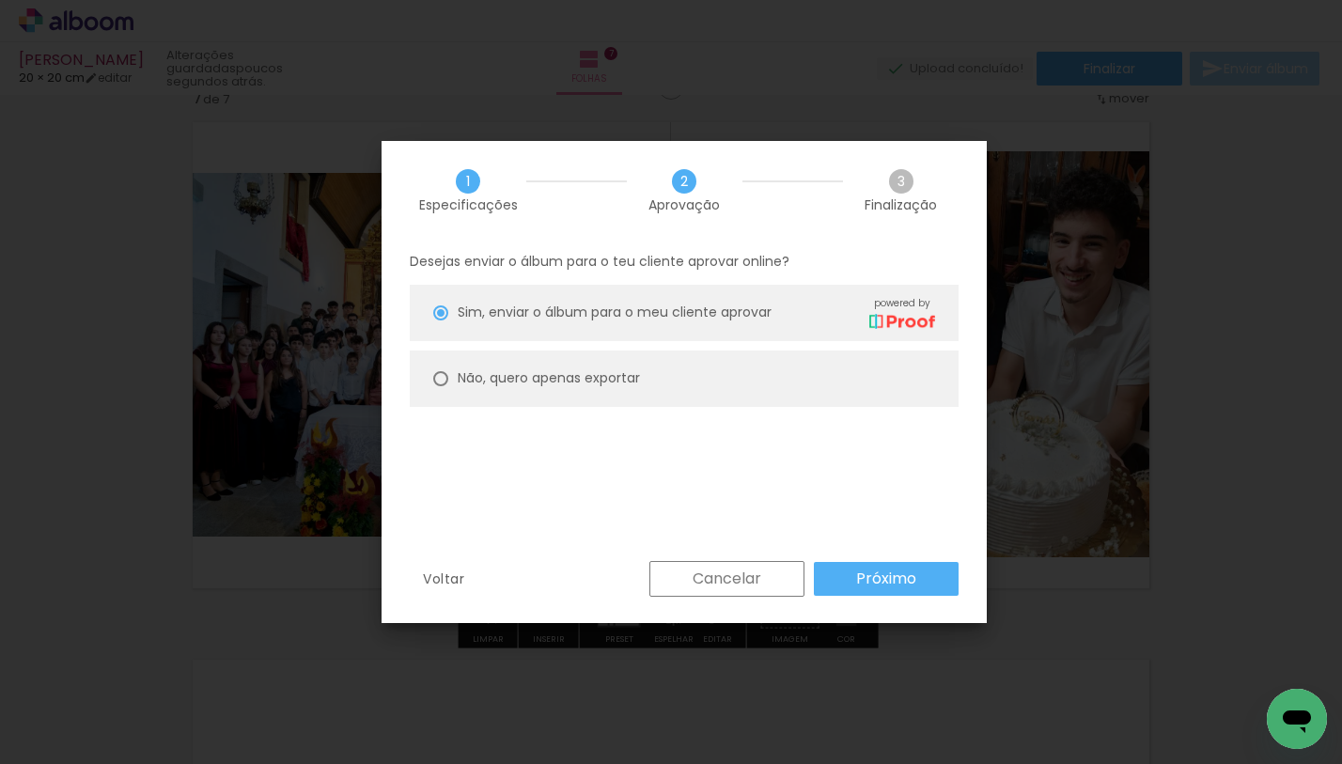
drag, startPoint x: 649, startPoint y: 379, endPoint x: 658, endPoint y: 383, distance: 9.7
click at [649, 377] on paper-radio-button "Não, quero apenas exportar" at bounding box center [684, 379] width 549 height 56
type paper-radio-button "on"
click at [831, 569] on paper-button "Próximo" at bounding box center [886, 579] width 145 height 34
type input "Alta, 300 DPI"
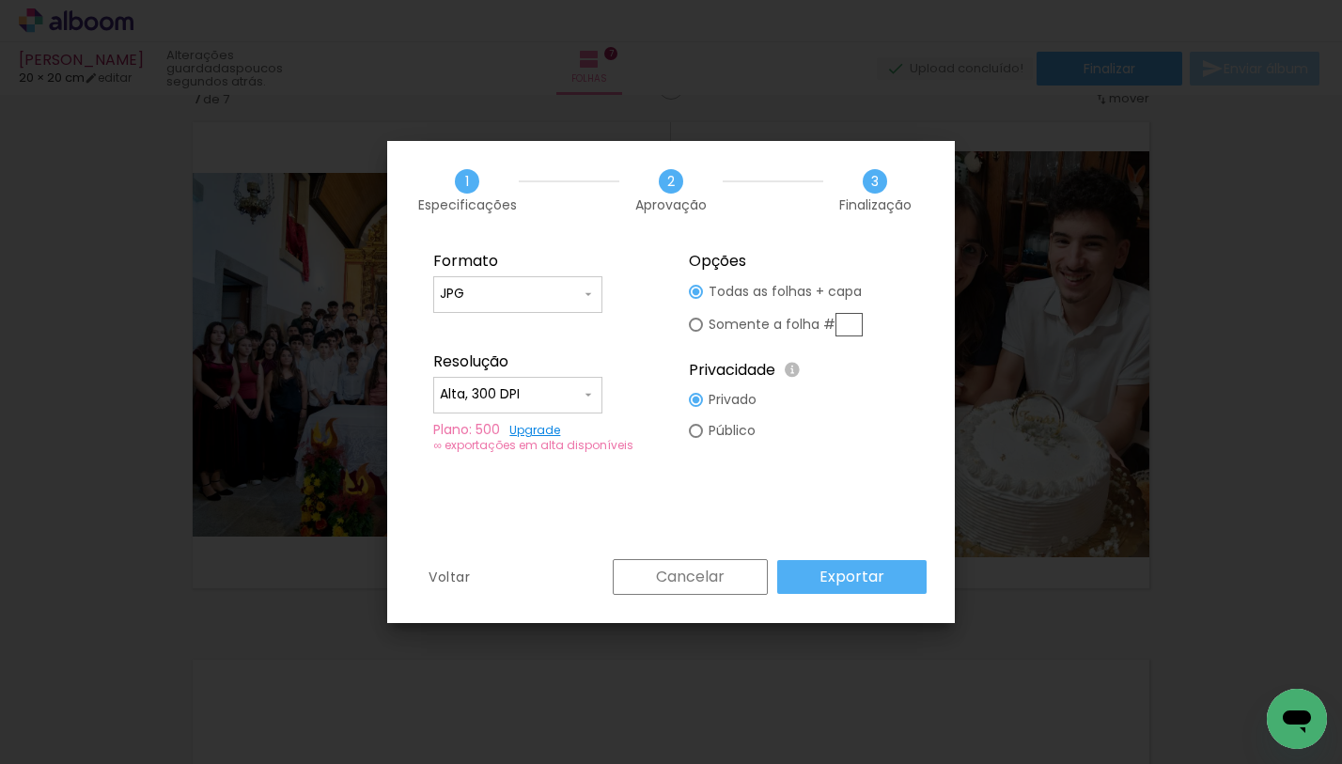
click at [0, 0] on slot "Somente a folha #" at bounding box center [0, 0] width 0 height 0
type paper-radio-button "on"
click at [851, 322] on input "text" at bounding box center [848, 324] width 27 height 23
type input "7"
drag, startPoint x: 668, startPoint y: 568, endPoint x: 678, endPoint y: 563, distance: 11.4
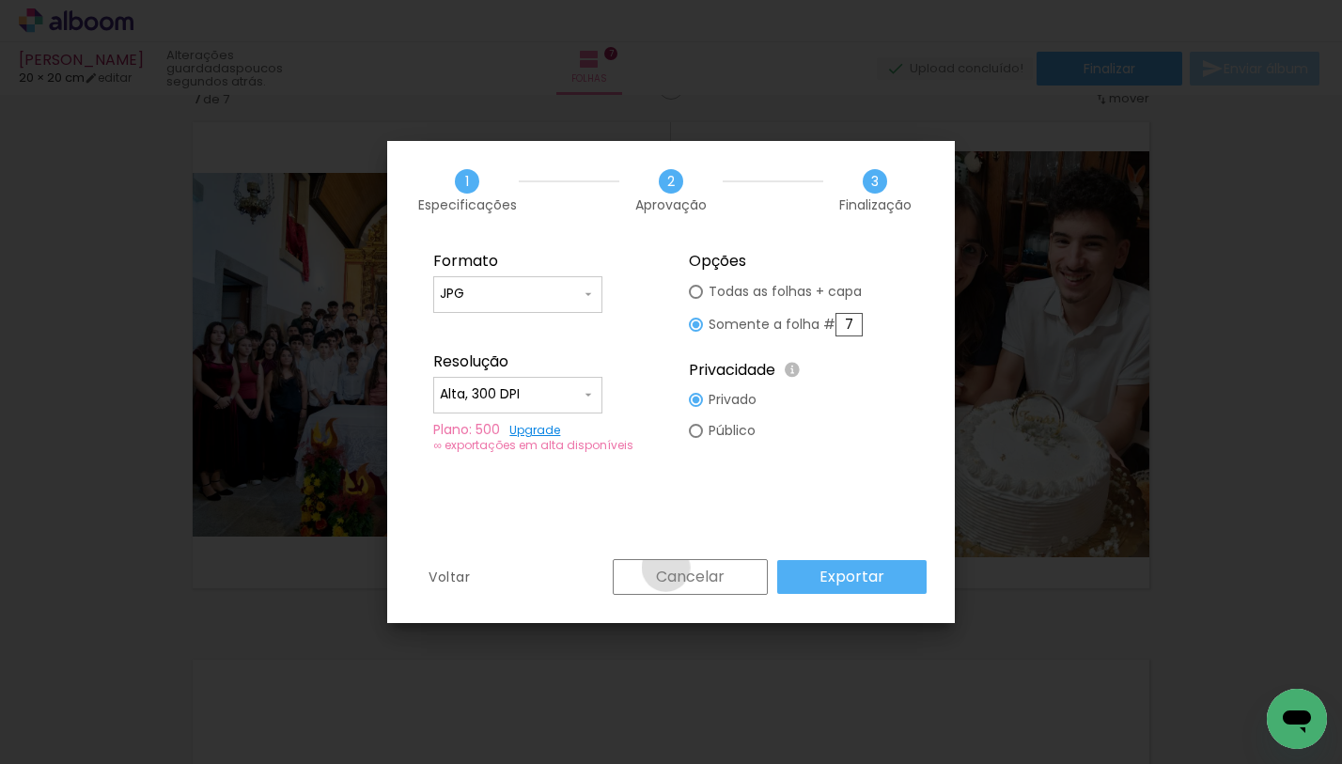
click at [0, 0] on slot "Cancelar" at bounding box center [0, 0] width 0 height 0
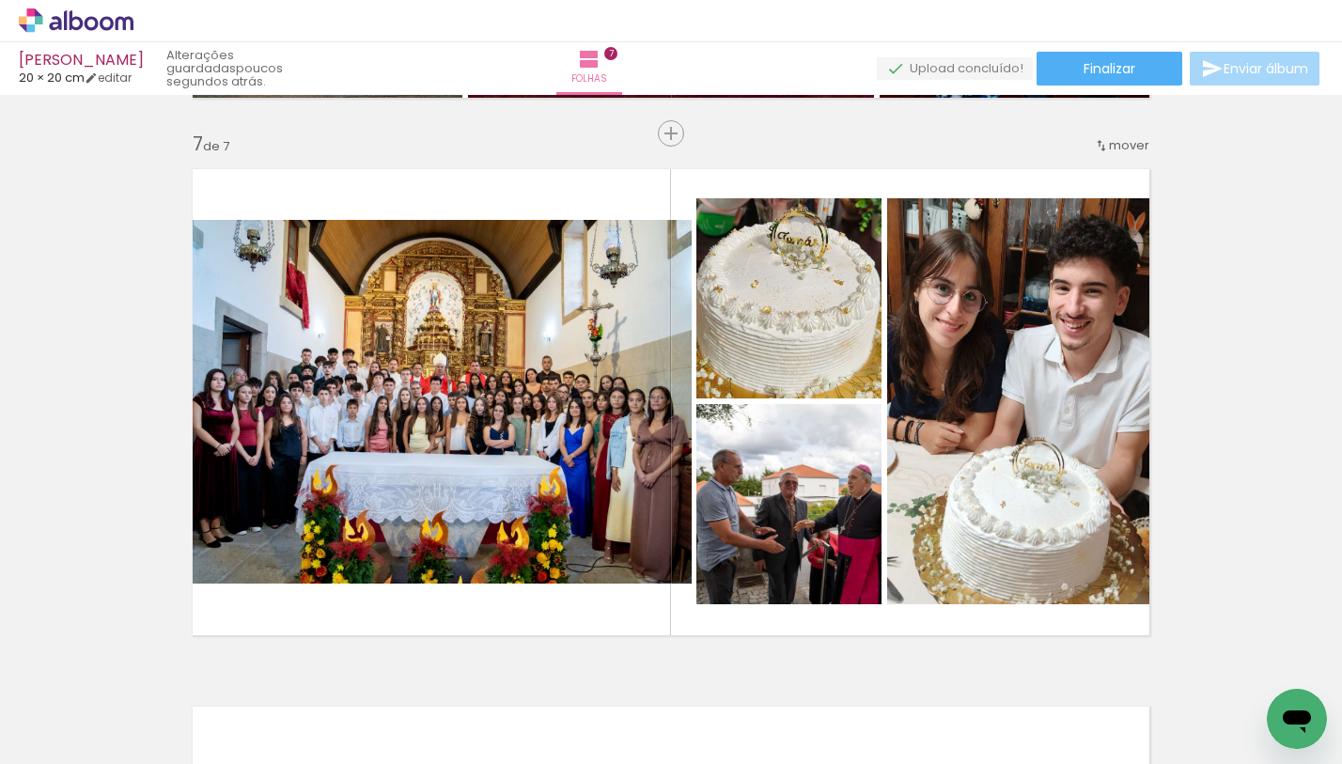
scroll to position [3380, 0]
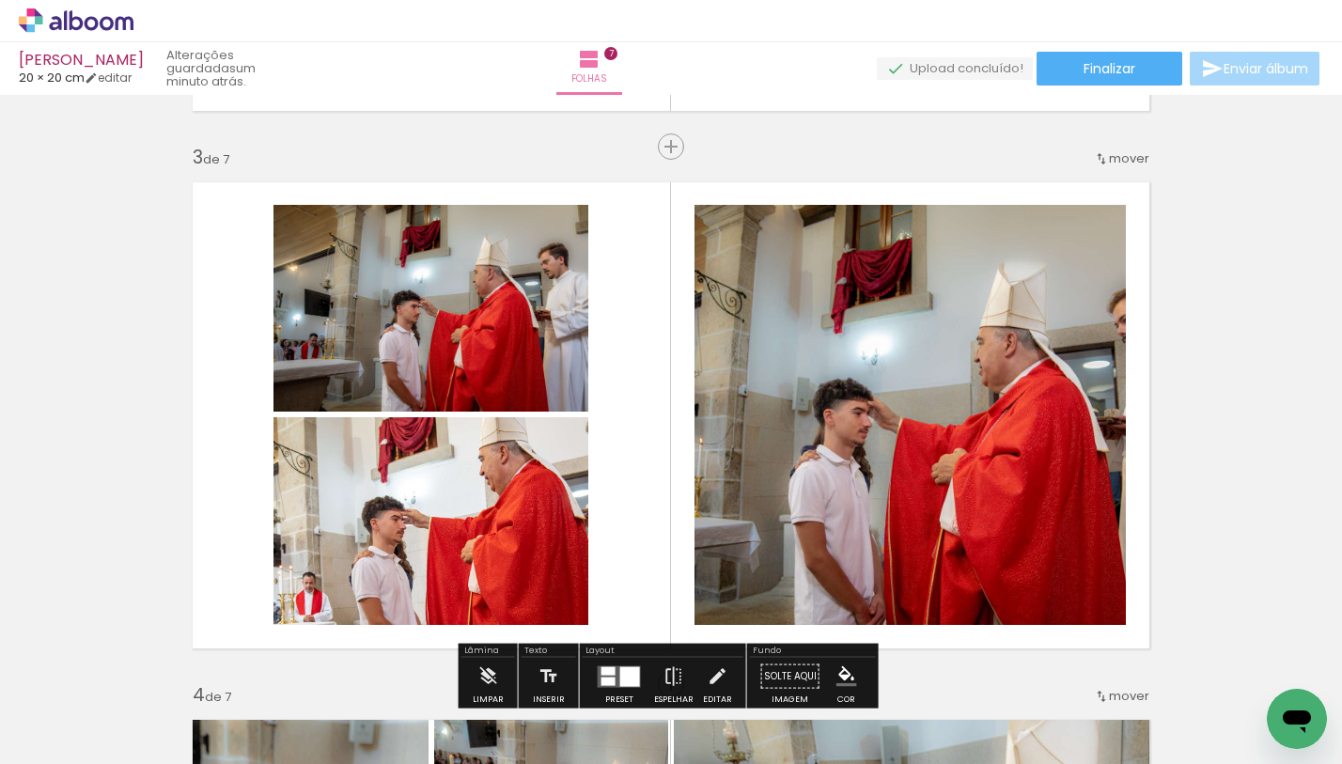
scroll to position [827, 0]
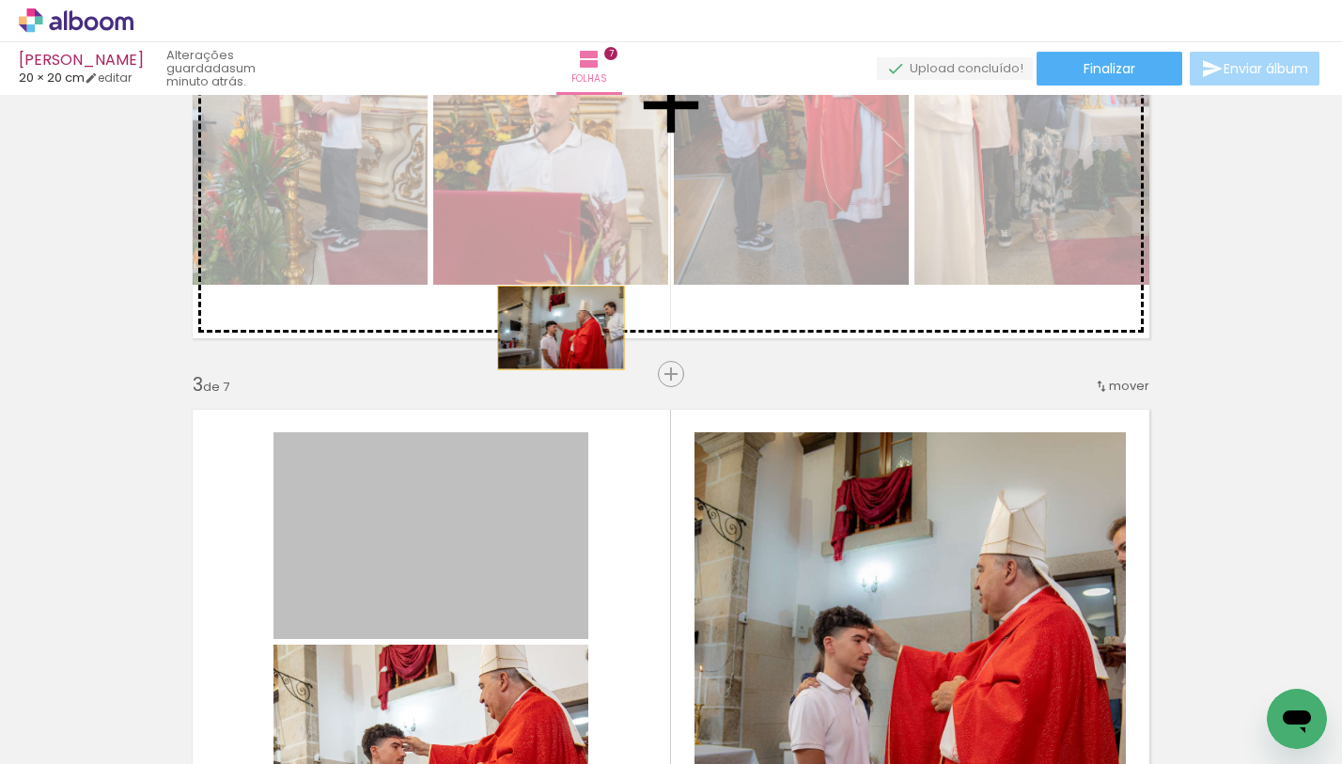
drag, startPoint x: 527, startPoint y: 421, endPoint x: 560, endPoint y: 326, distance: 100.5
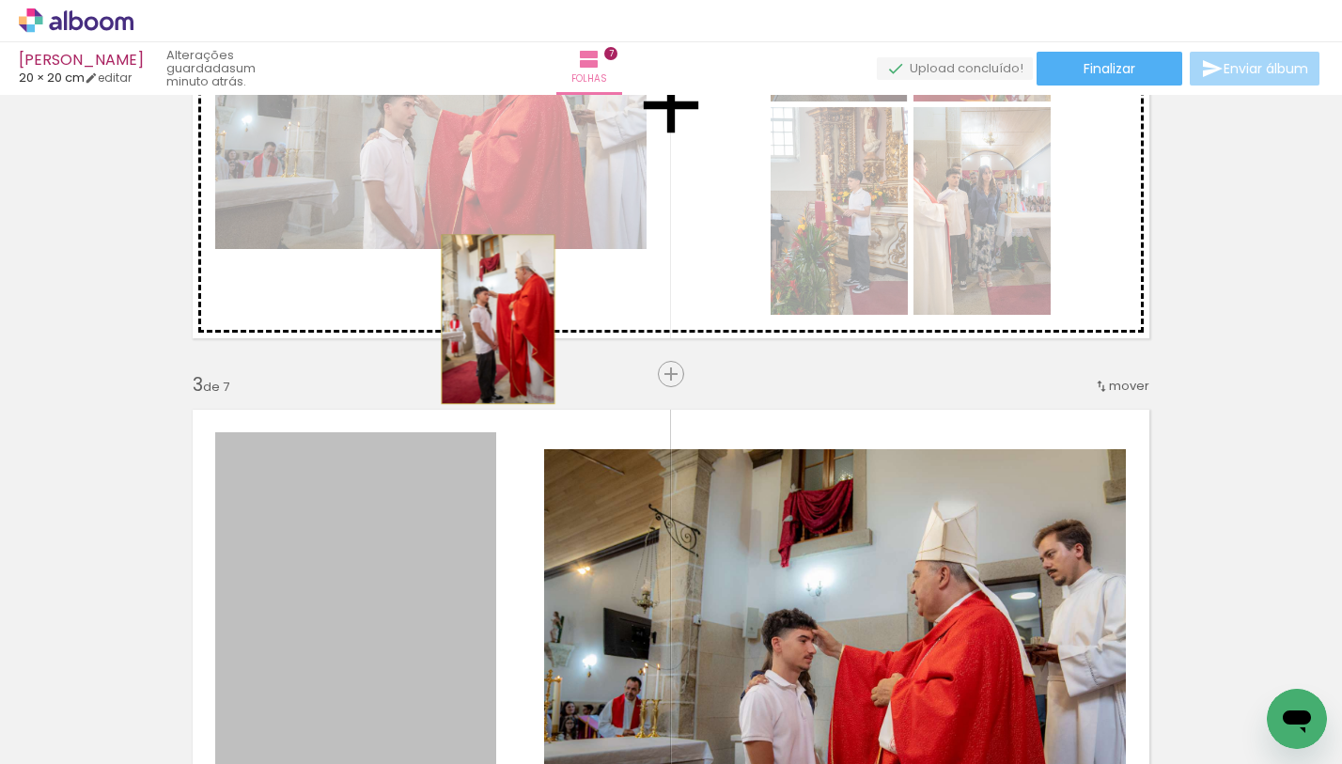
drag, startPoint x: 386, startPoint y: 481, endPoint x: 492, endPoint y: 319, distance: 194.2
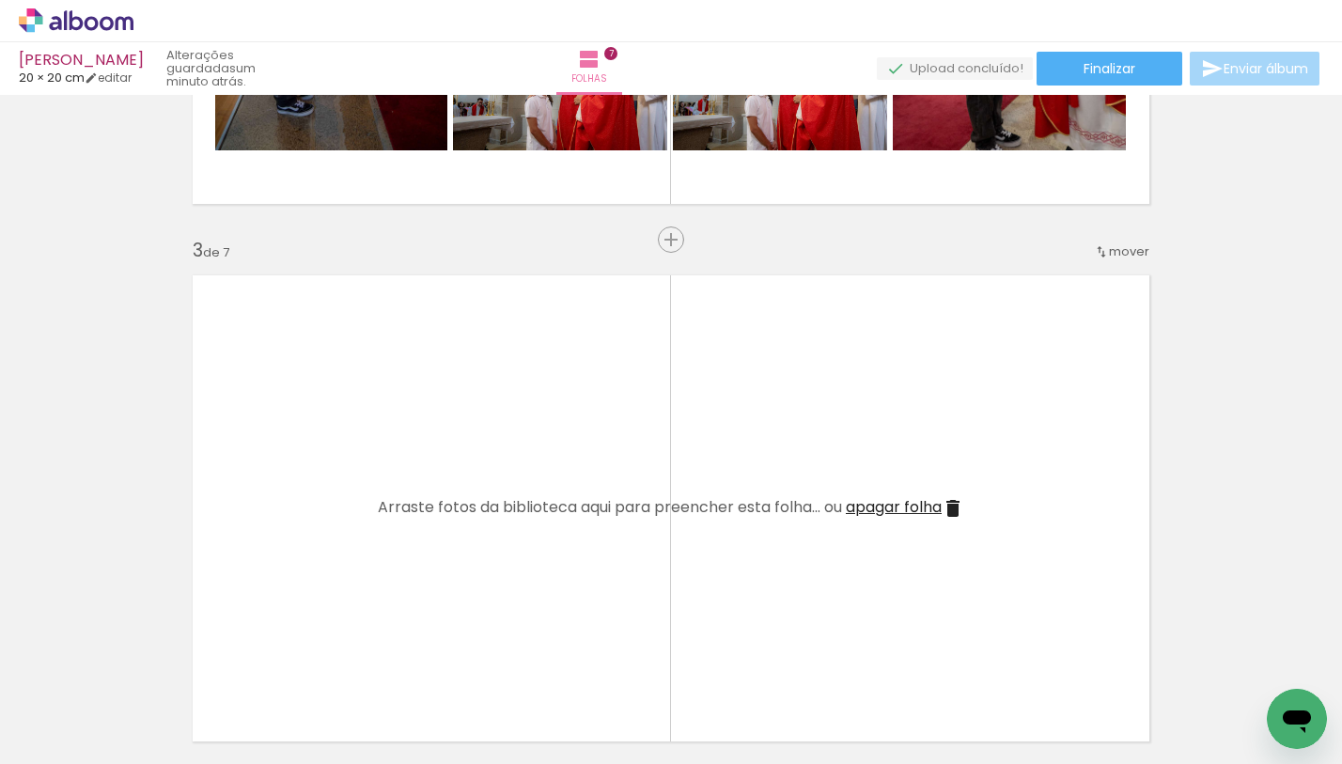
scroll to position [965, 0]
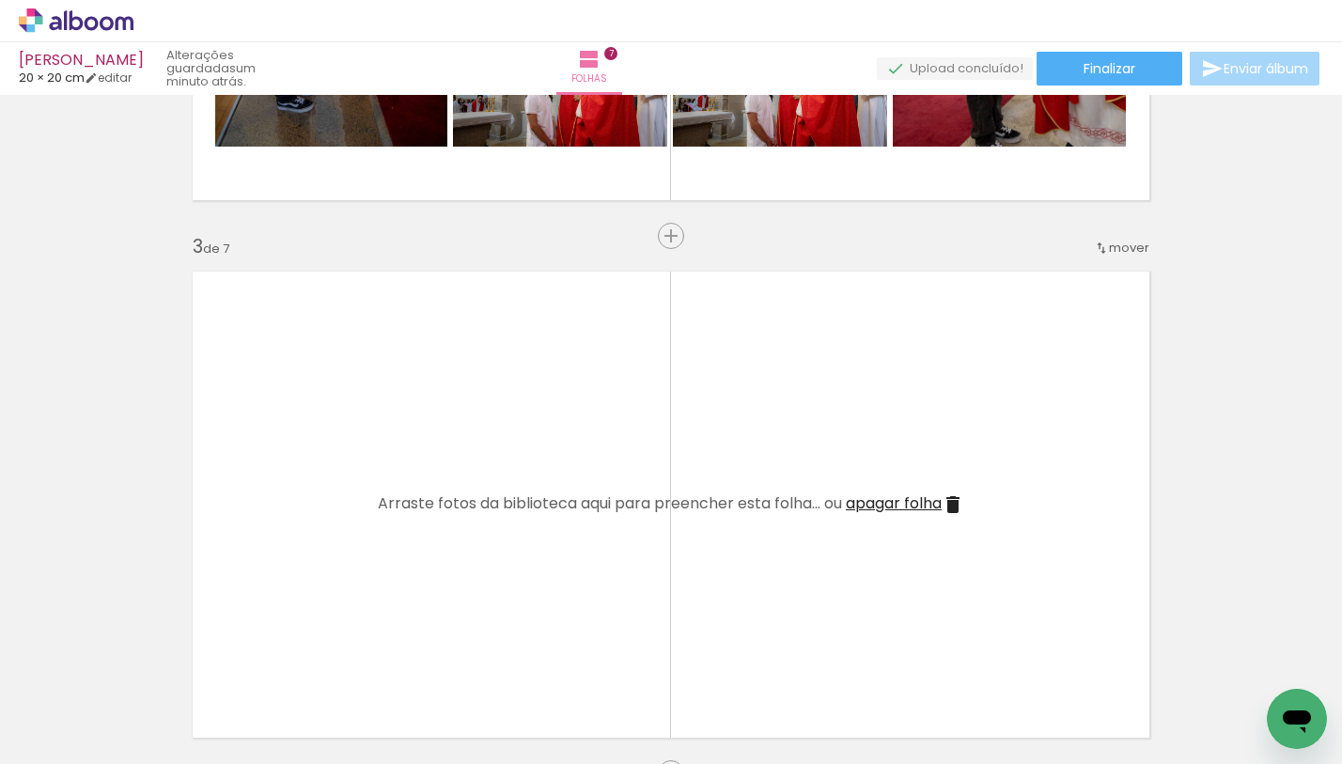
click at [956, 508] on iron-icon at bounding box center [953, 504] width 23 height 23
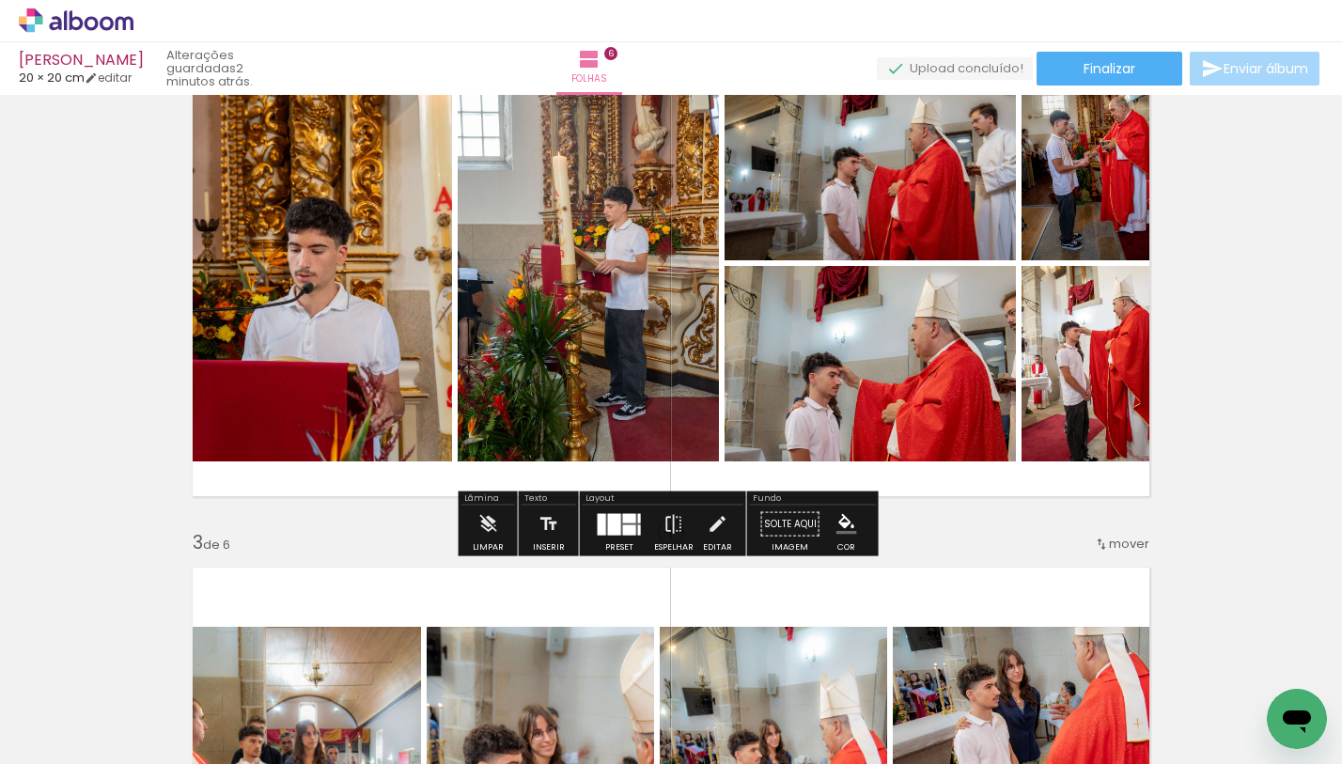
scroll to position [669, 0]
click at [1099, 74] on span "Finalizar" at bounding box center [1110, 68] width 52 height 13
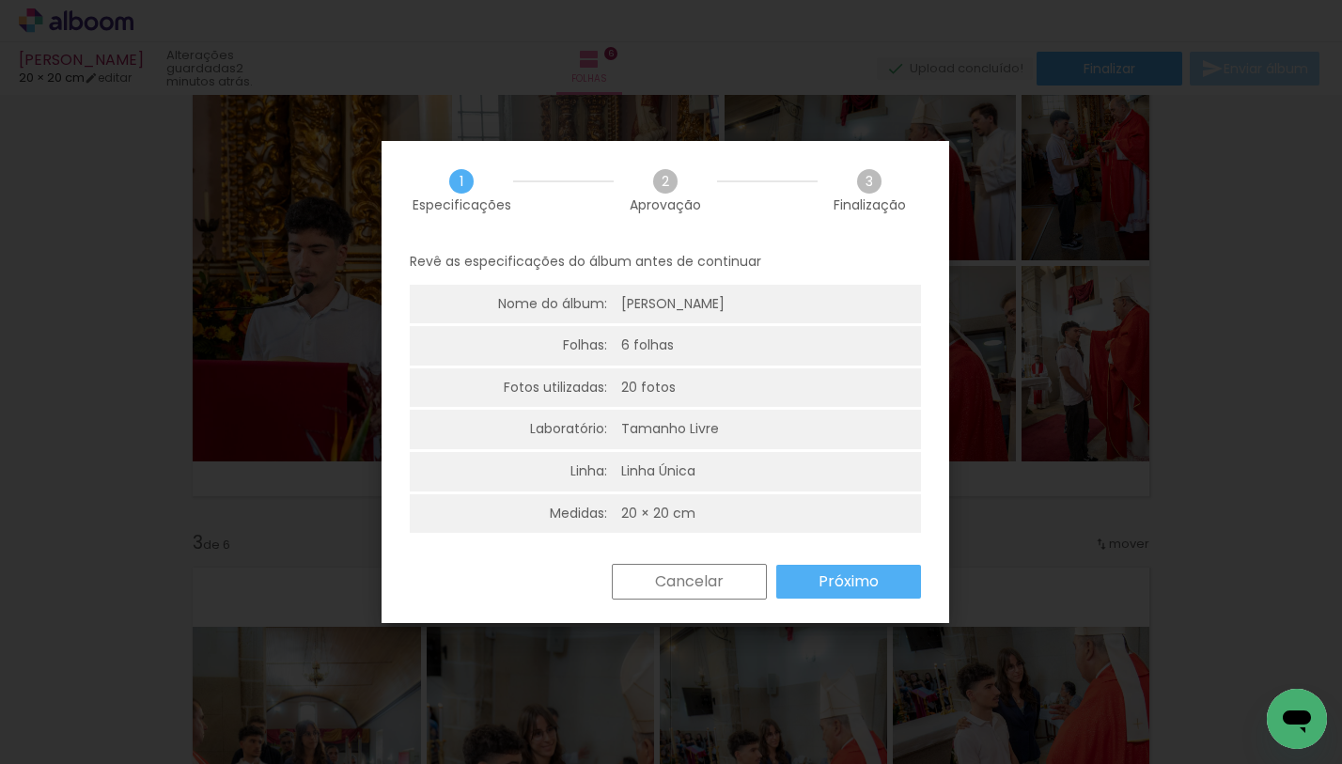
click at [0, 0] on slot "Próximo" at bounding box center [0, 0] width 0 height 0
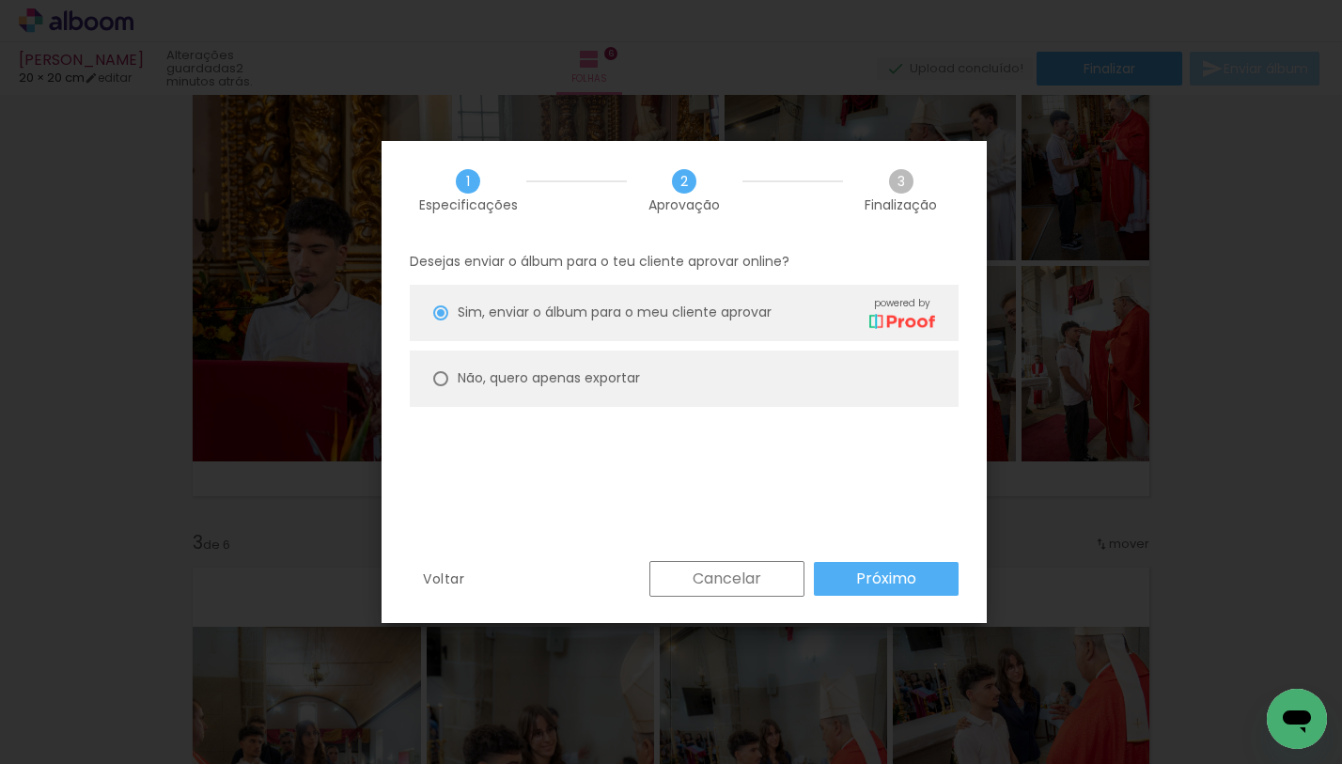
click at [735, 409] on paper-radio-group "Sim, enviar o álbum para o meu cliente aprovar powered by Não, quero apenas exp…" at bounding box center [684, 351] width 549 height 132
click at [674, 396] on paper-radio-button "Não, quero apenas exportar" at bounding box center [684, 379] width 549 height 56
type paper-radio-button "on"
click at [0, 0] on slot "Próximo" at bounding box center [0, 0] width 0 height 0
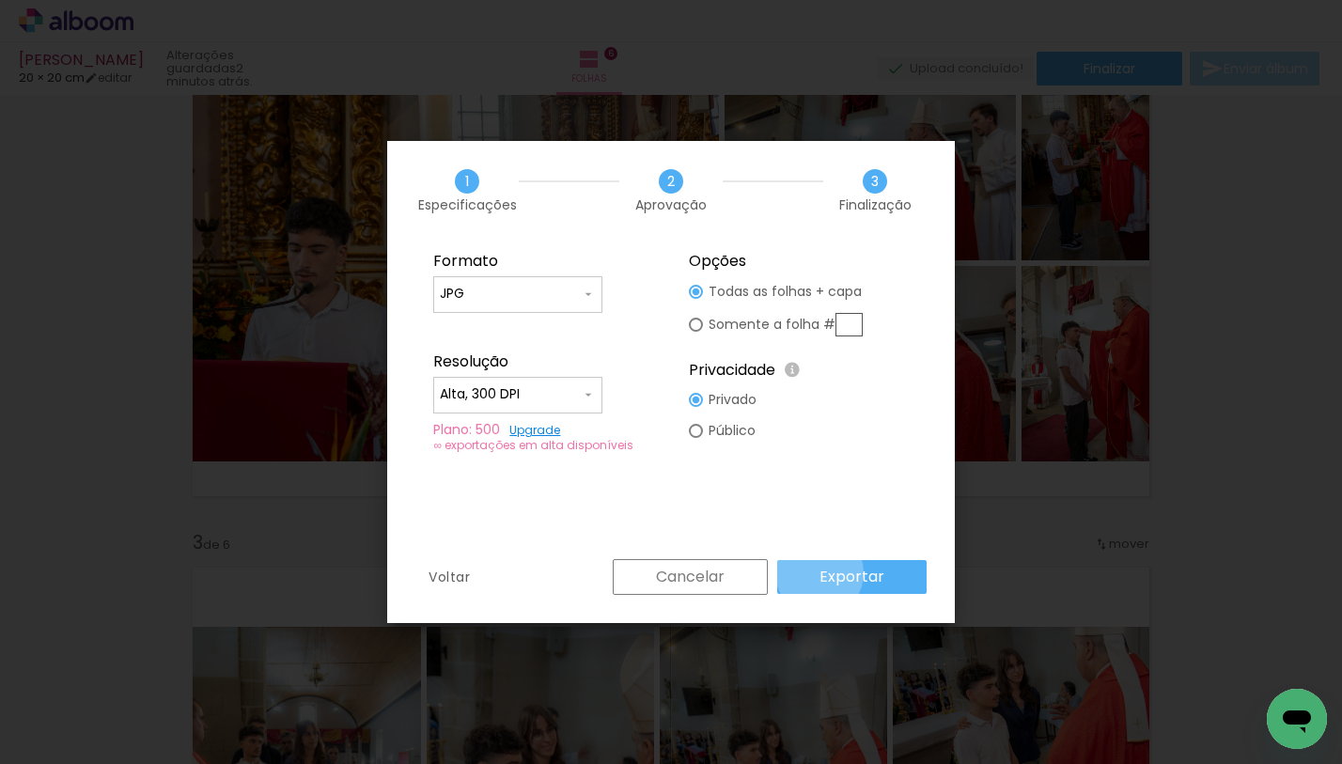
click at [0, 0] on slot "Exportar" at bounding box center [0, 0] width 0 height 0
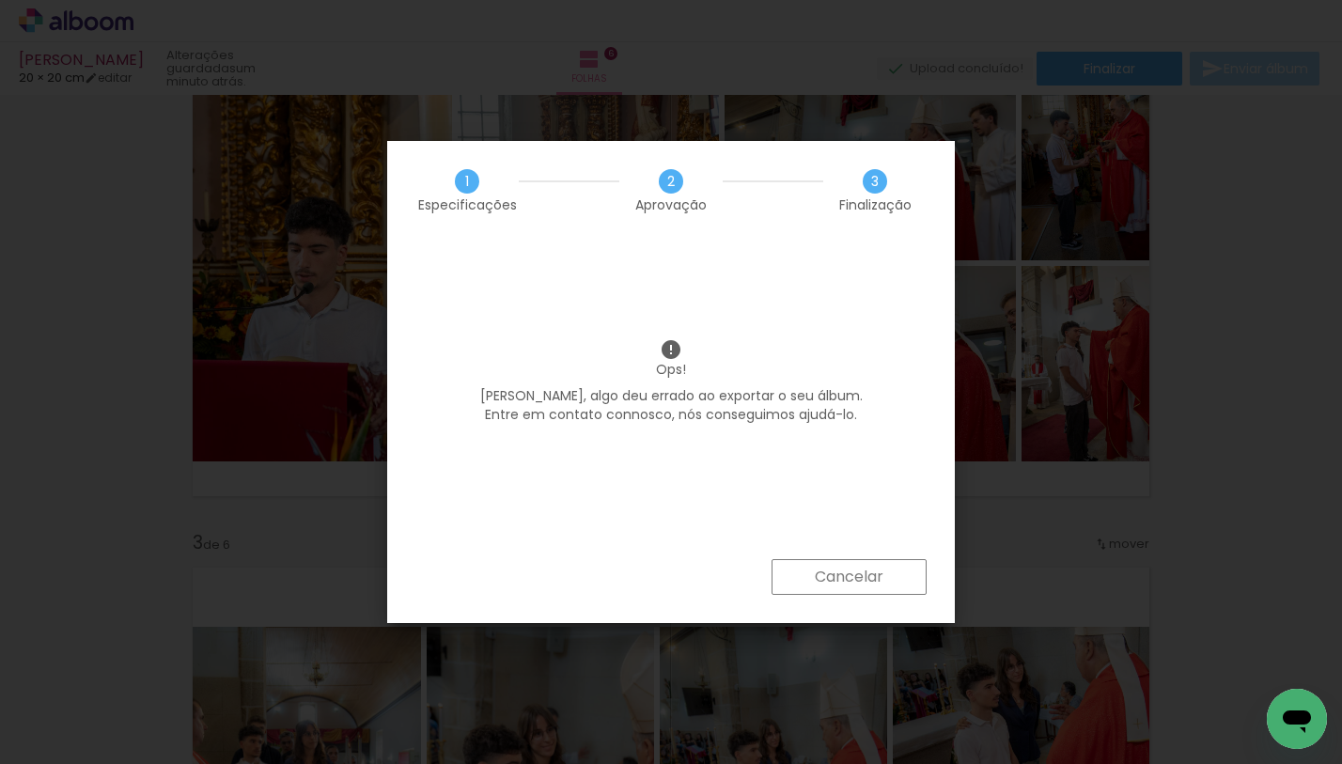
click at [0, 0] on slot "Cancelar" at bounding box center [0, 0] width 0 height 0
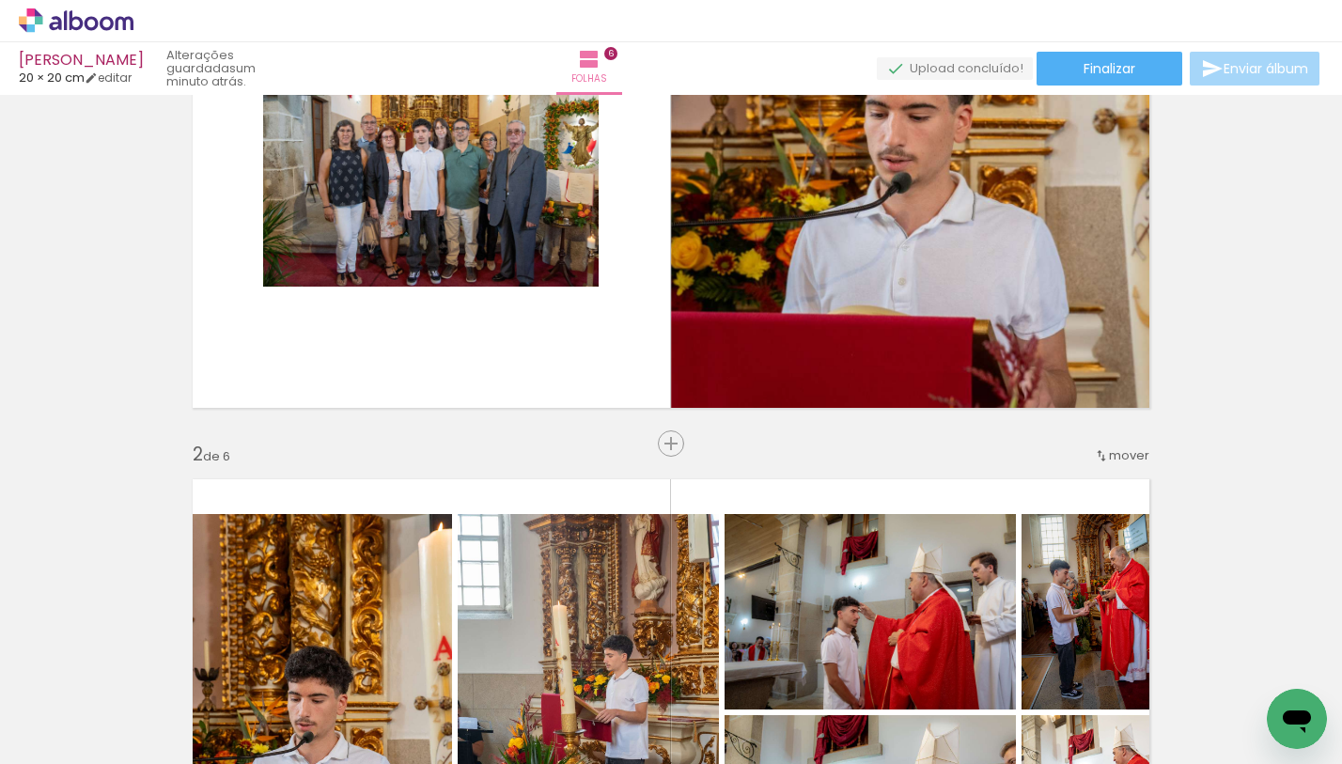
scroll to position [0, 0]
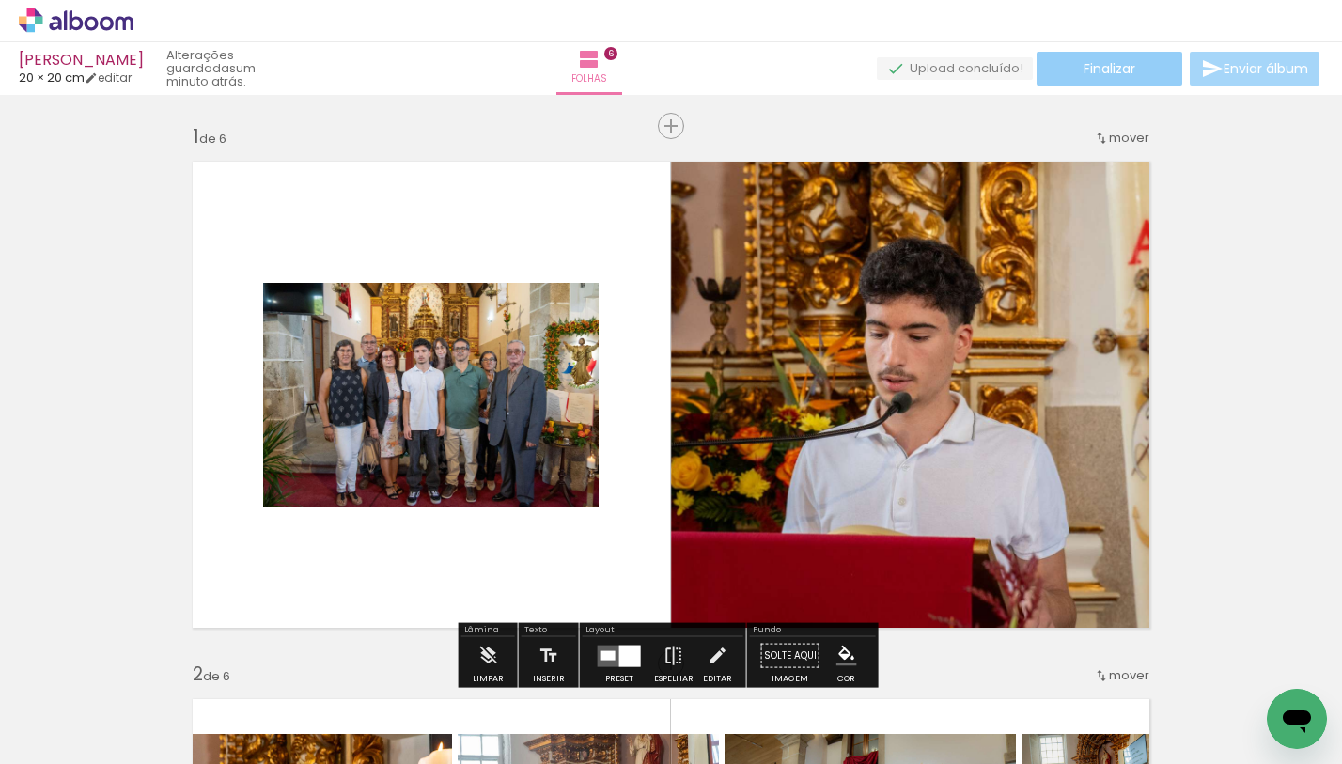
click at [1084, 71] on span "Finalizar" at bounding box center [1110, 68] width 52 height 13
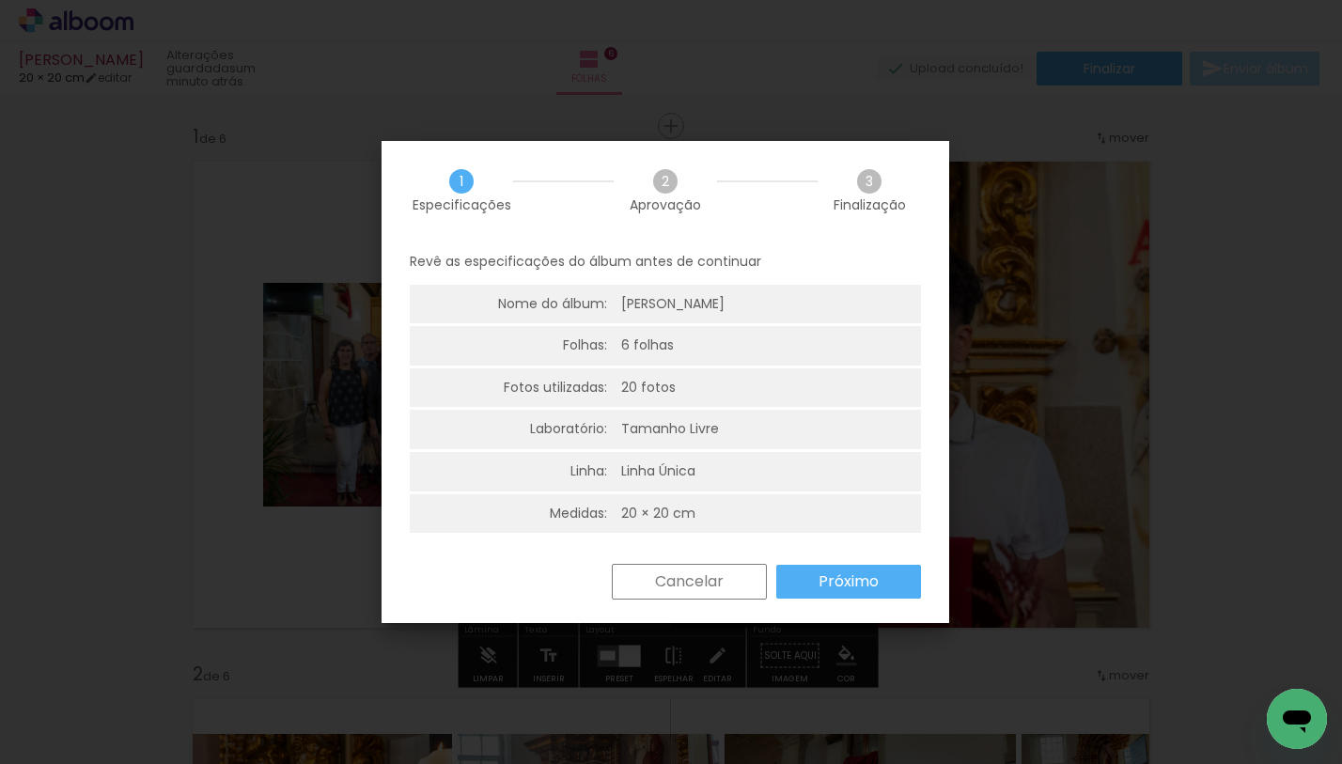
click at [802, 560] on div "Revê as especificações do álbum antes de continuar Nome do álbum: Tomás Assunçã…" at bounding box center [666, 402] width 568 height 324
click at [807, 576] on paper-button "Próximo" at bounding box center [848, 582] width 145 height 34
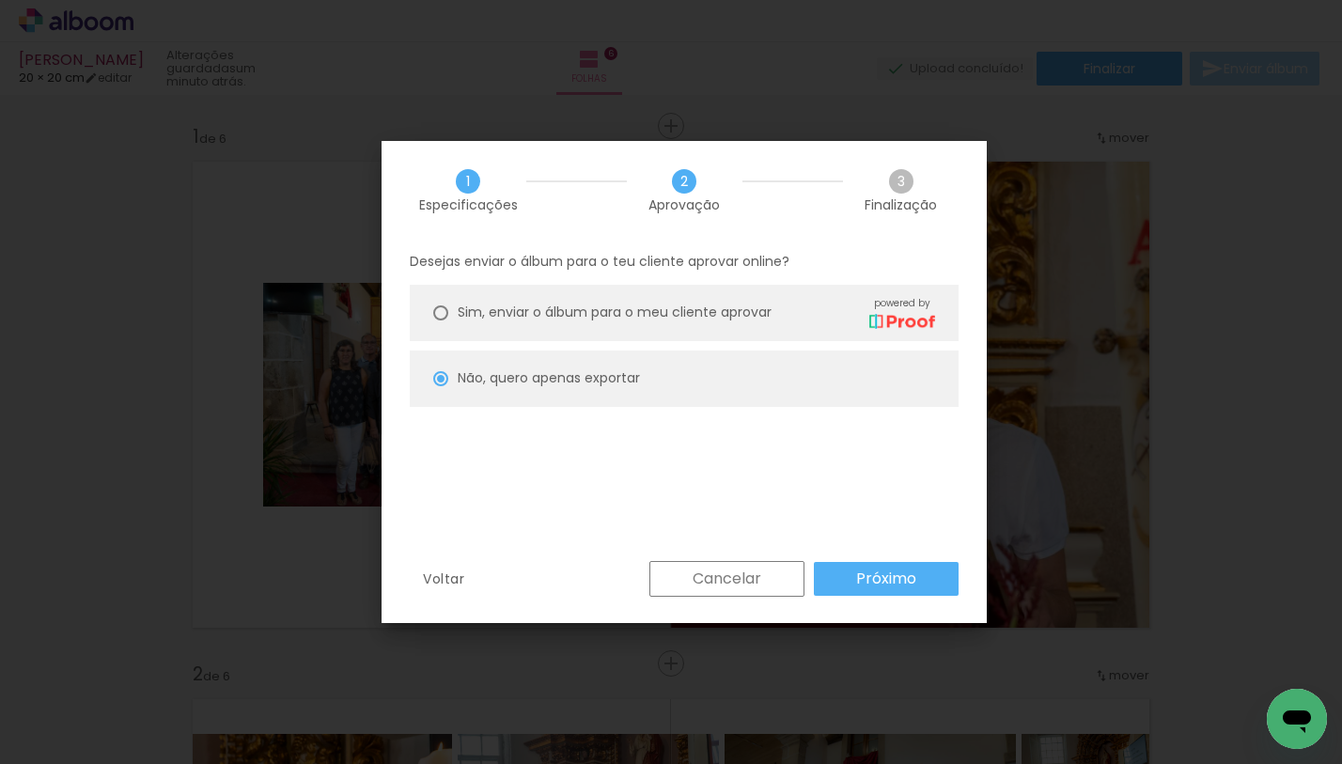
click at [851, 580] on paper-button "Próximo" at bounding box center [886, 579] width 145 height 34
type input "Alta, 300 DPI"
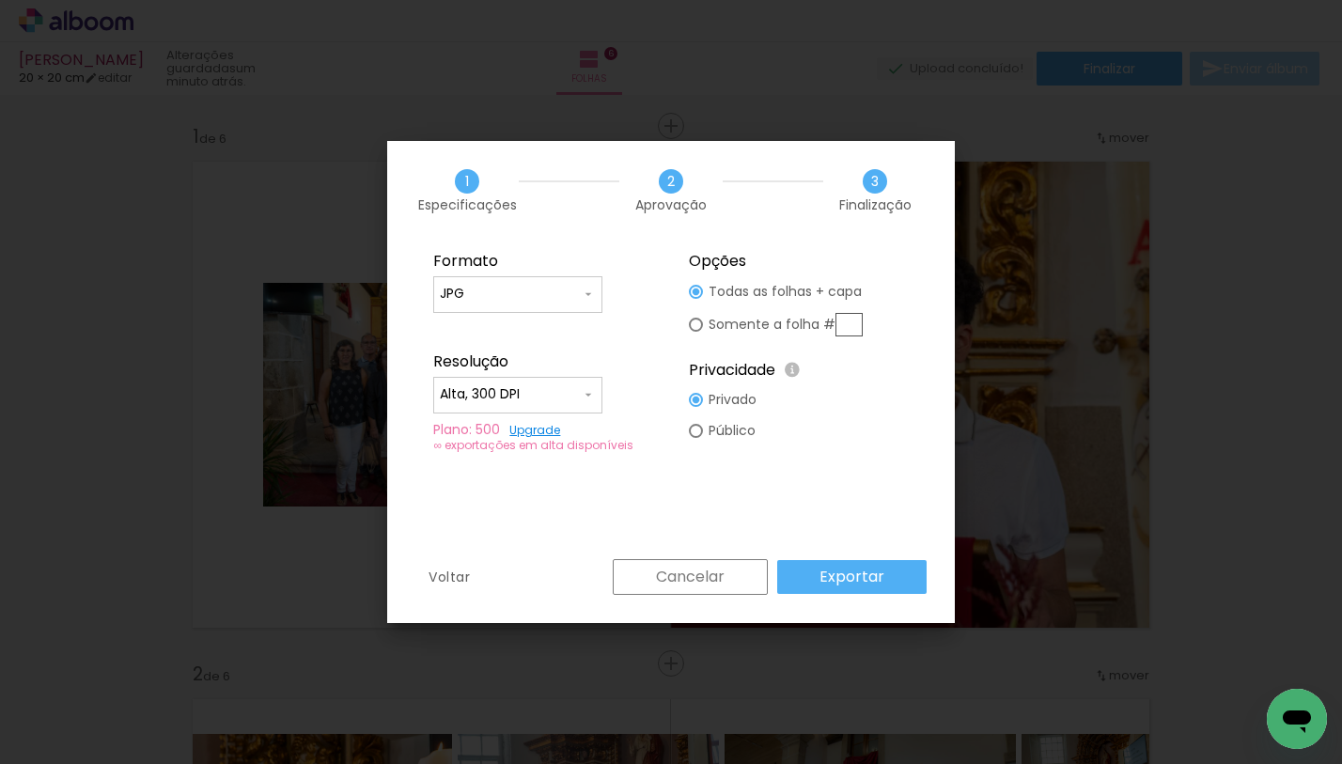
click at [835, 556] on div "Formato JPG PDF Resolução Alta, 300 DPI Baixa Plano: 500 Upgrade ∞ exportações …" at bounding box center [671, 400] width 568 height 320
click at [0, 0] on slot "Exportar" at bounding box center [0, 0] width 0 height 0
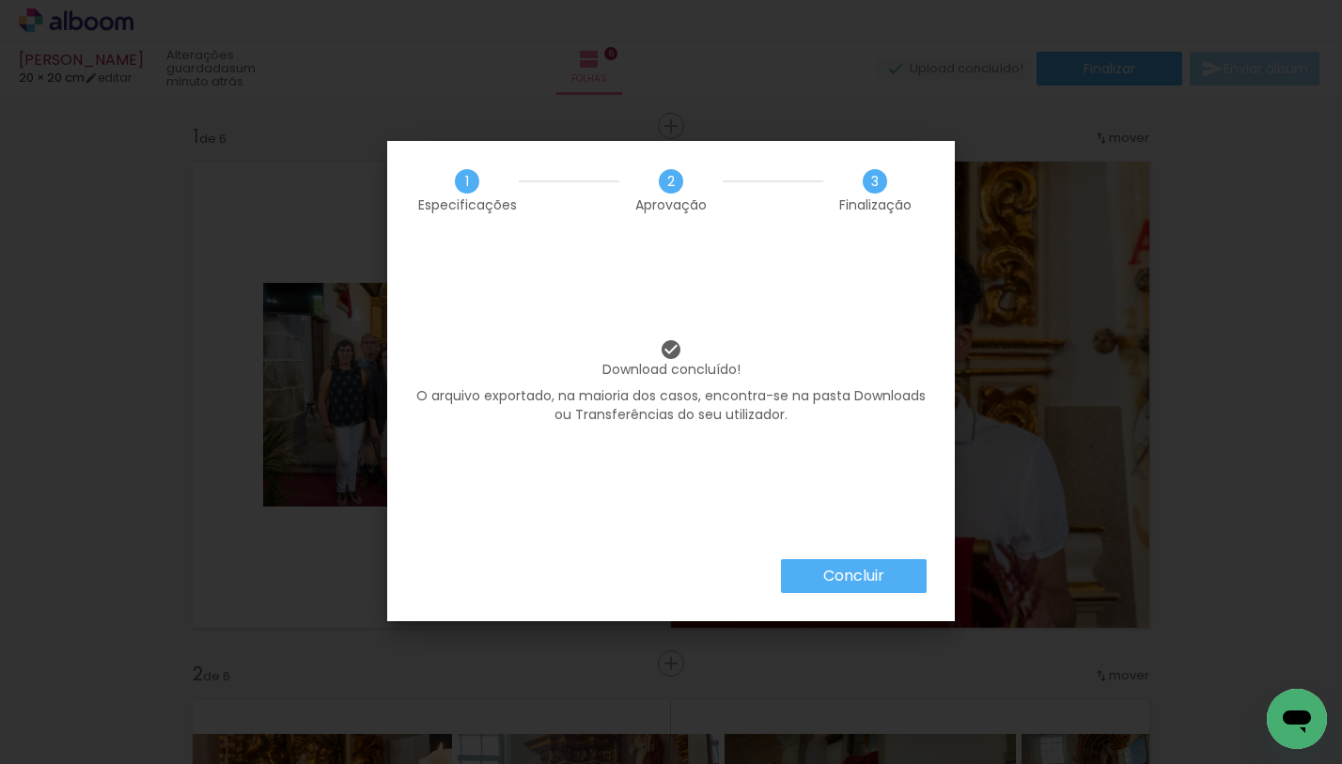
click at [891, 562] on paper-button "Concluir" at bounding box center [854, 576] width 146 height 34
